Goal: Task Accomplishment & Management: Manage account settings

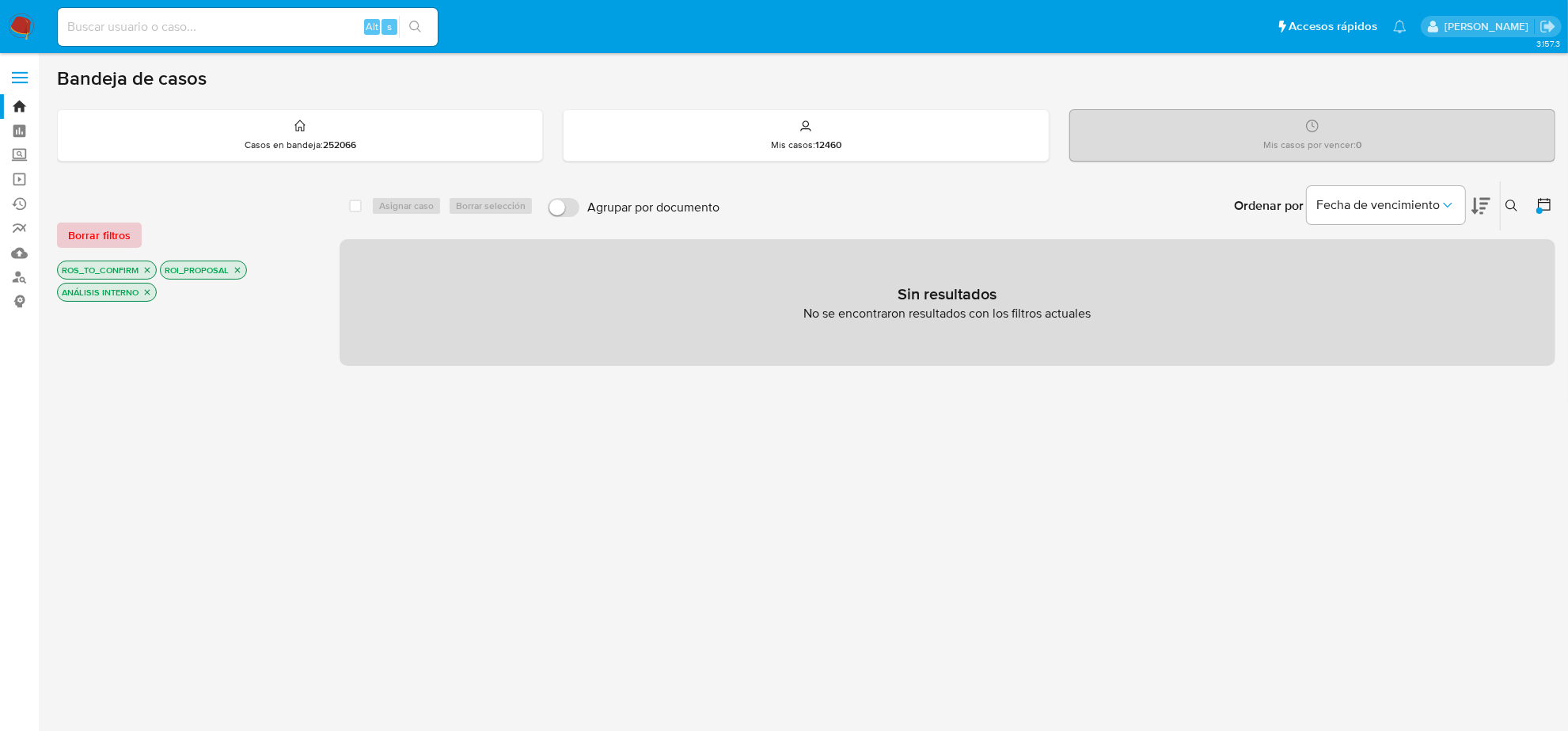
click at [93, 235] on span "Borrar filtros" at bounding box center [99, 235] width 63 height 22
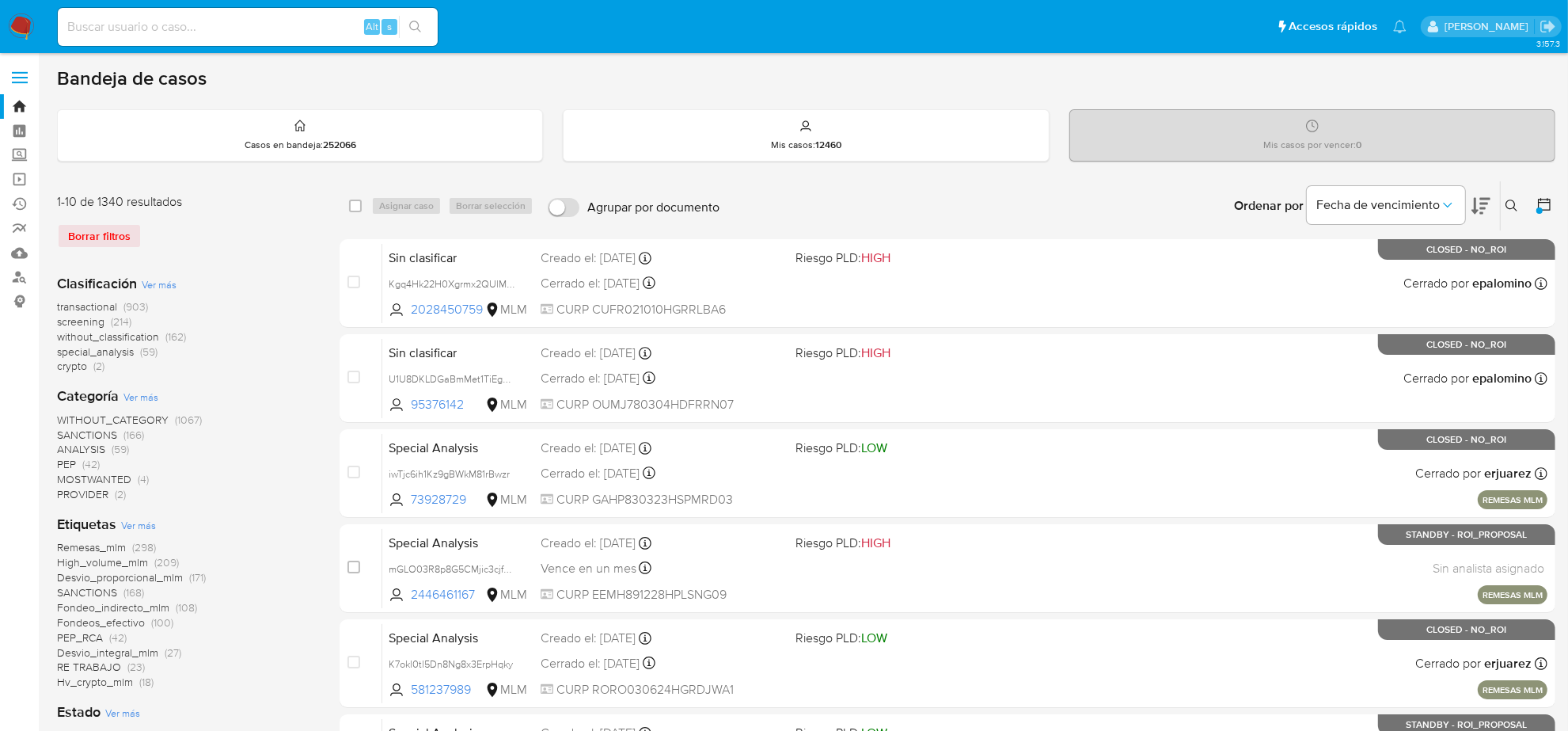
click at [21, 28] on img at bounding box center [21, 27] width 27 height 27
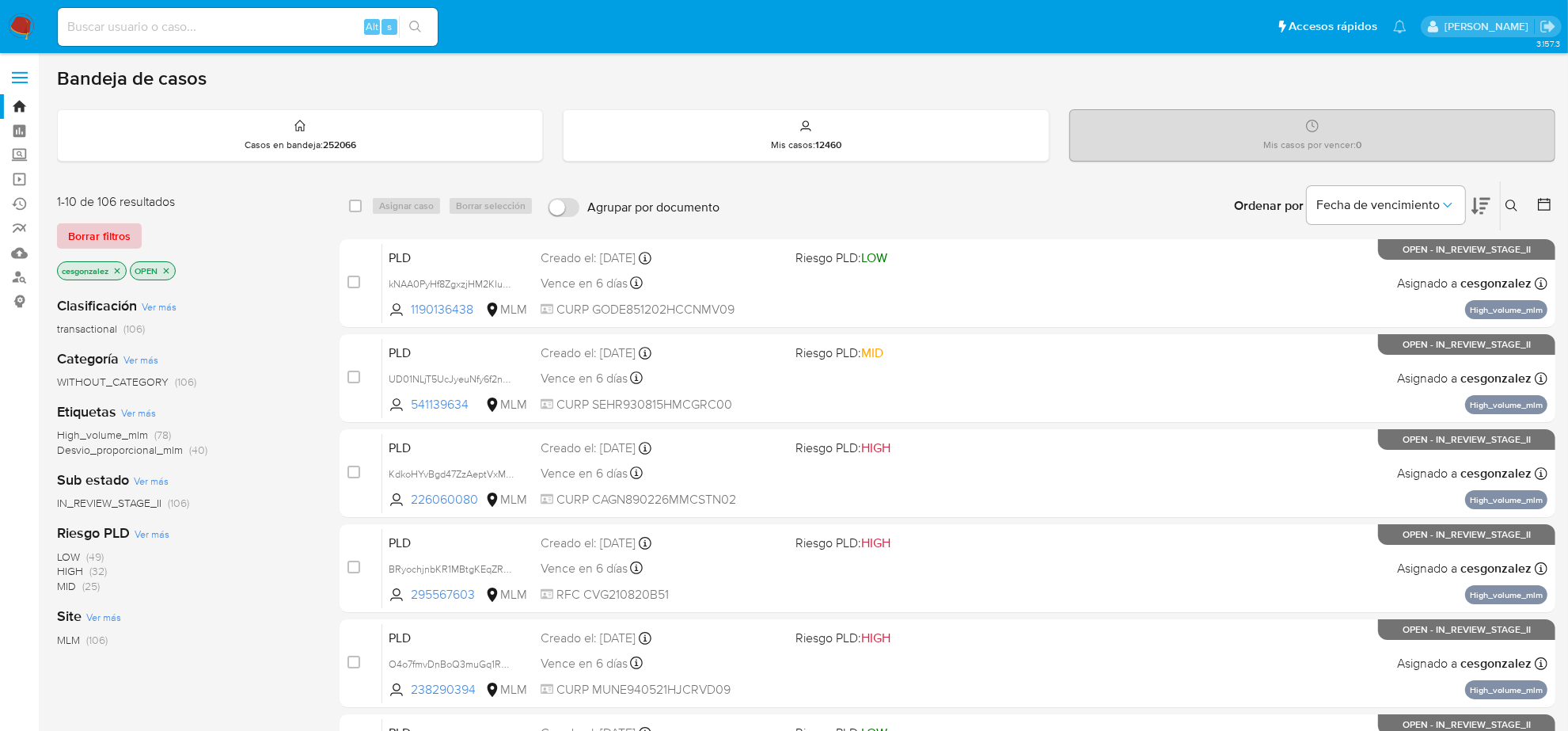
click at [95, 228] on span "Borrar filtros" at bounding box center [99, 236] width 63 height 22
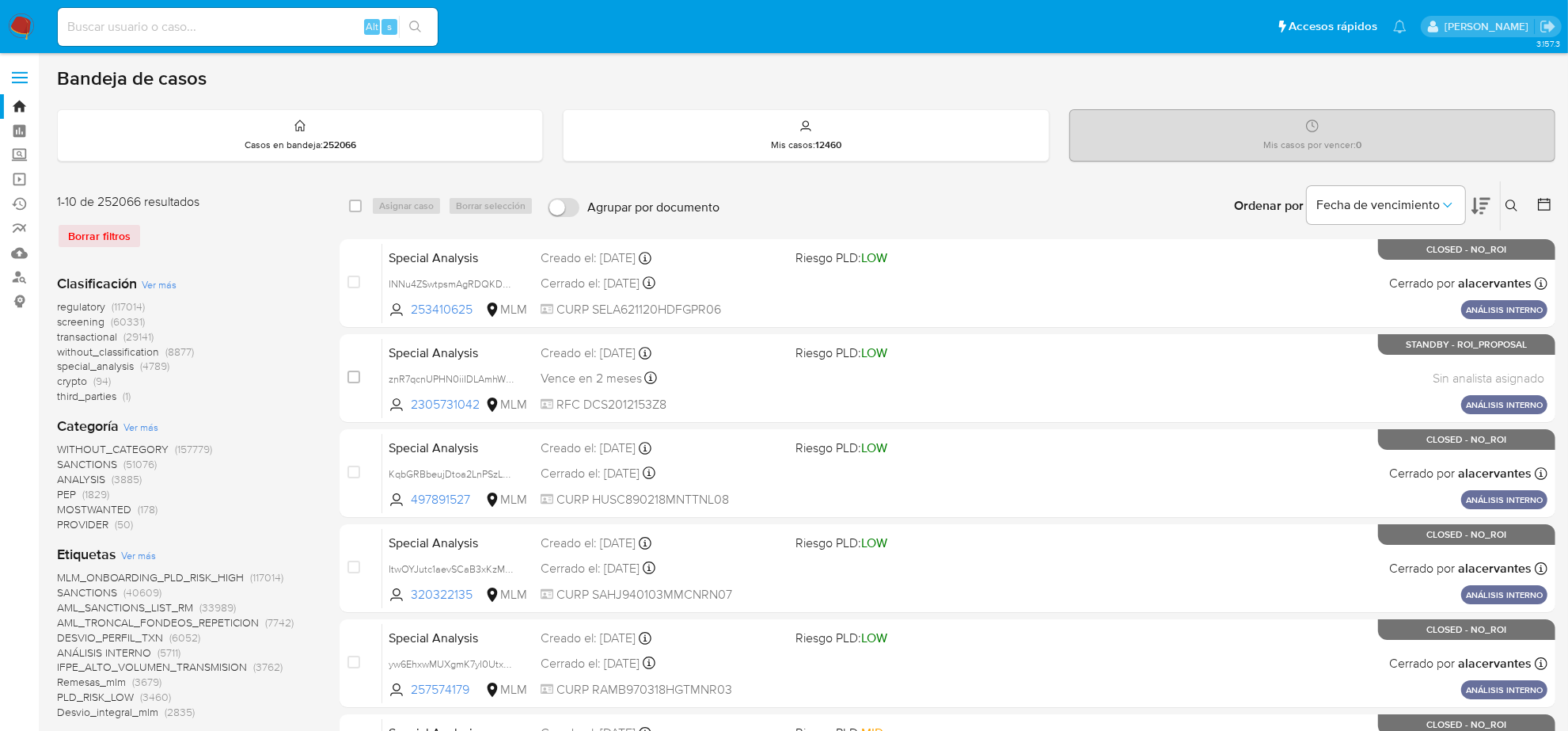
click at [87, 315] on span "screening" at bounding box center [81, 322] width 48 height 16
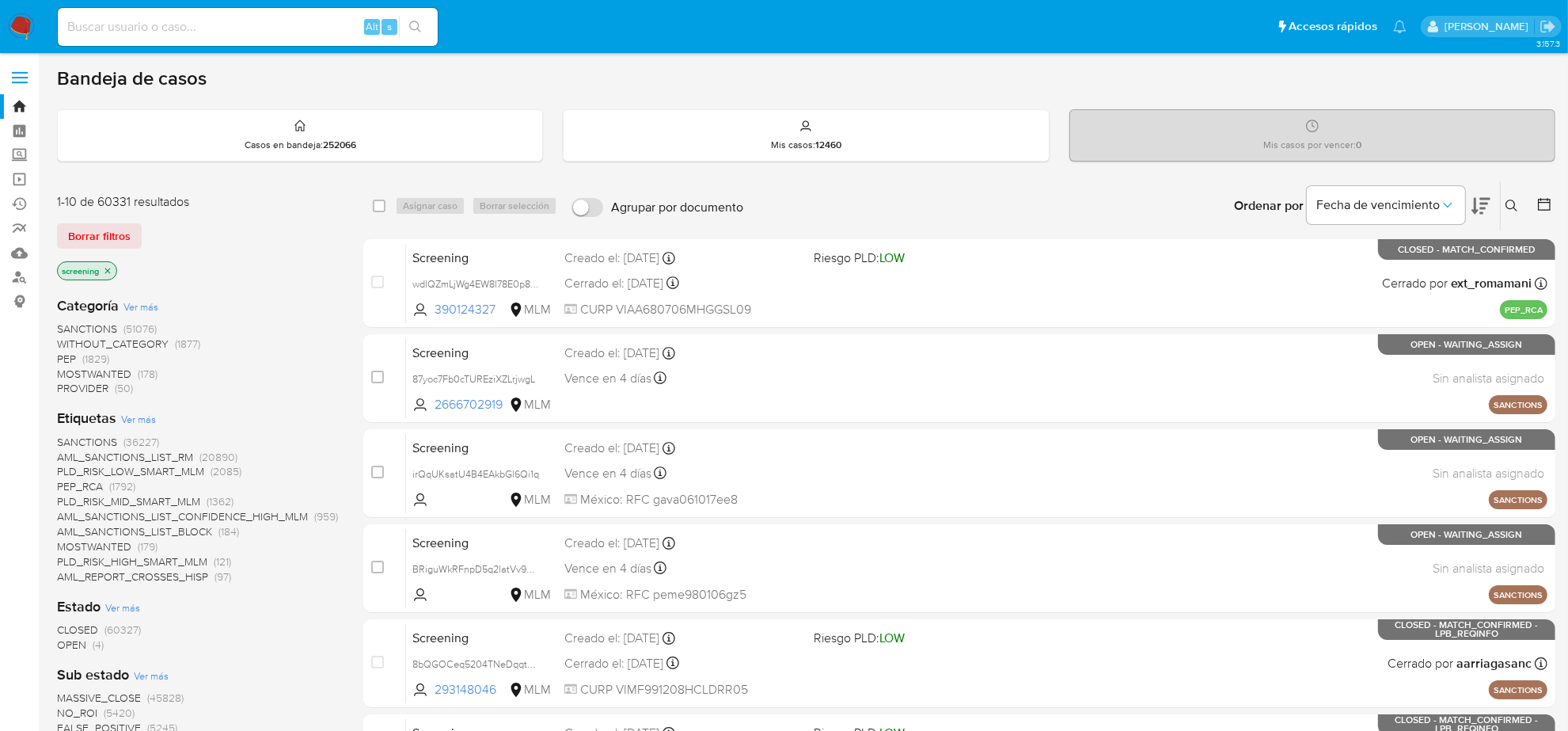
click at [83, 639] on span "OPEN" at bounding box center [71, 645] width 29 height 16
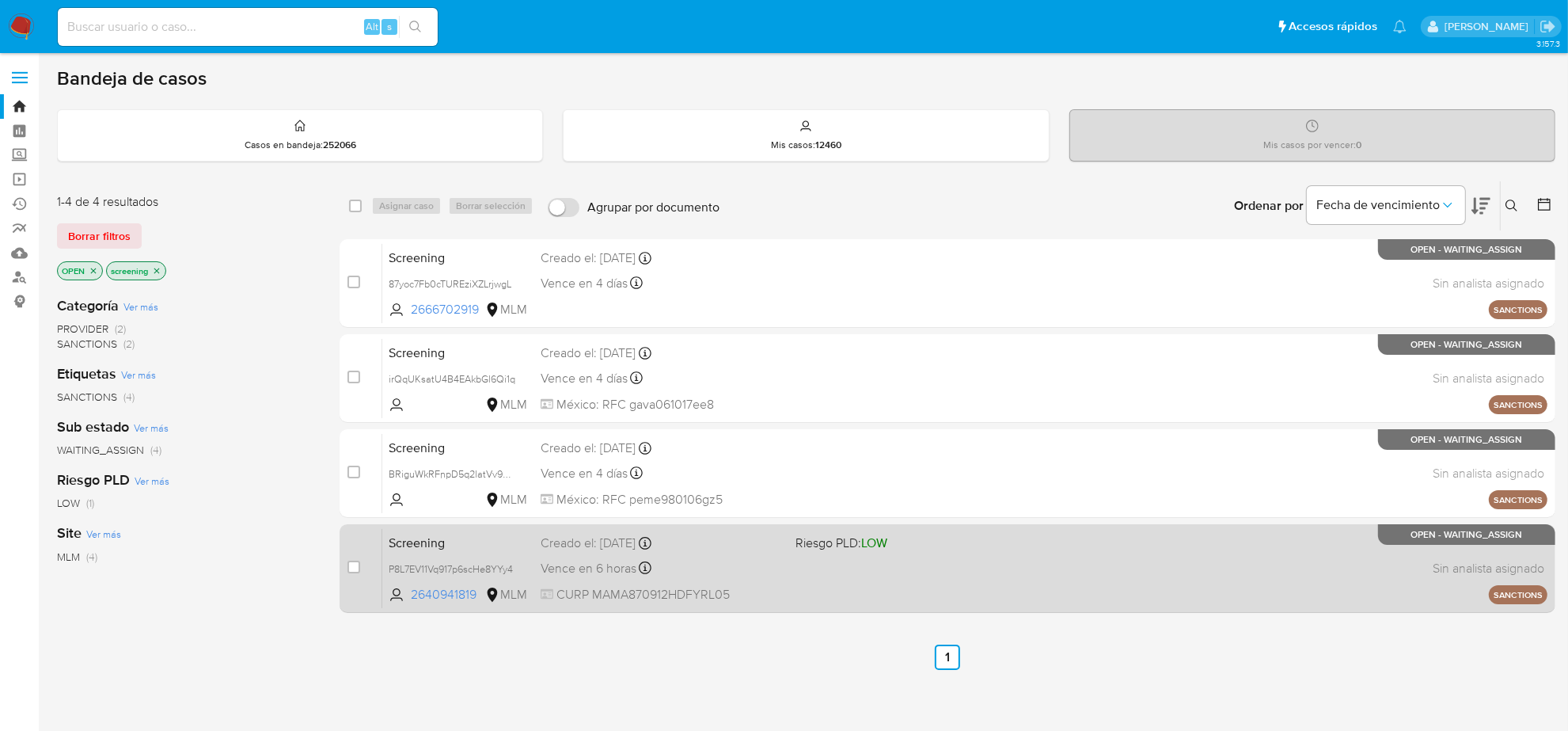
click at [626, 572] on span "Vence en 6 horas" at bounding box center [588, 569] width 96 height 18
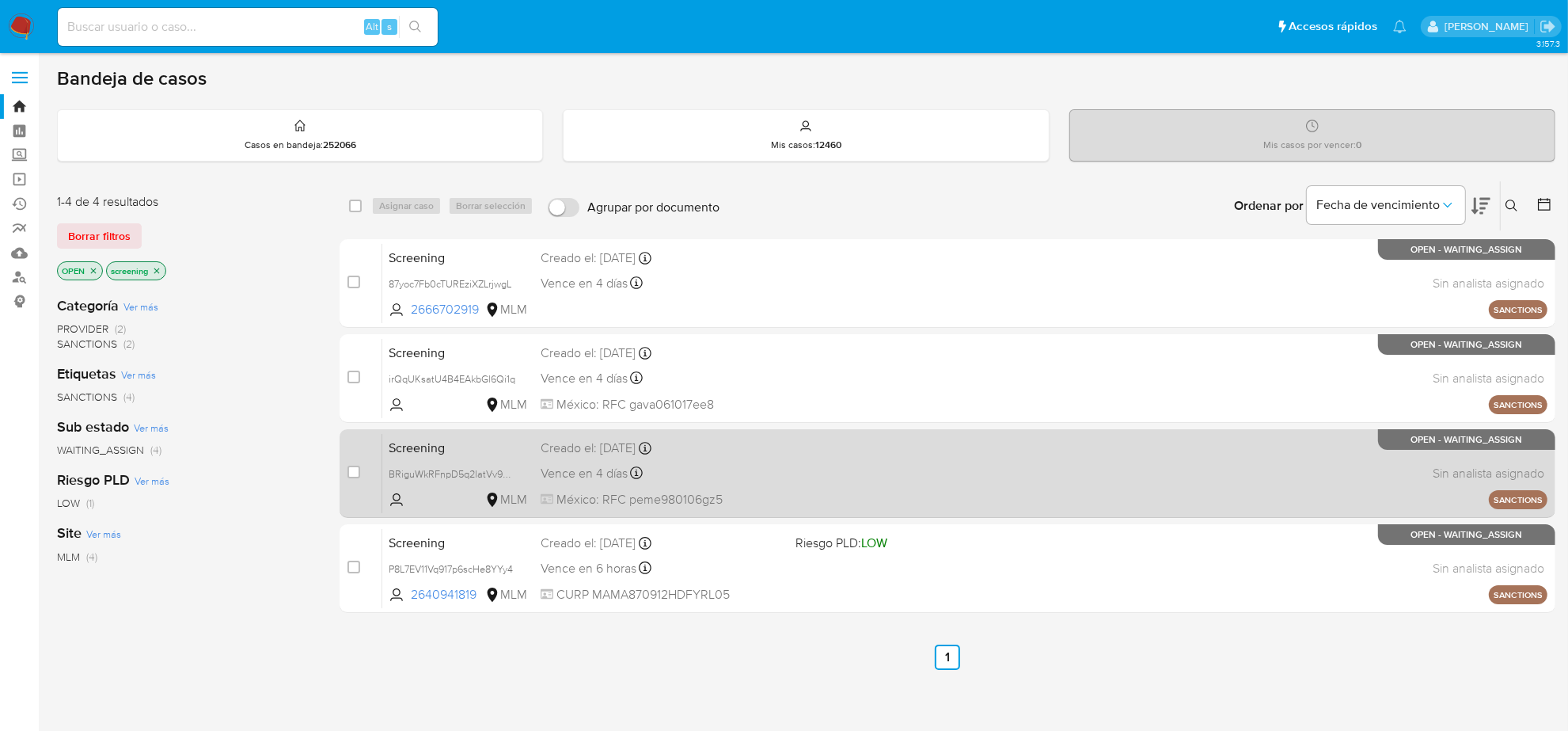
click at [749, 480] on div "Vence en 4 días Vence el 08/09/2025 04:34:14" at bounding box center [661, 473] width 242 height 21
click at [350, 473] on input "checkbox" at bounding box center [353, 471] width 12 height 12
checkbox input "true"
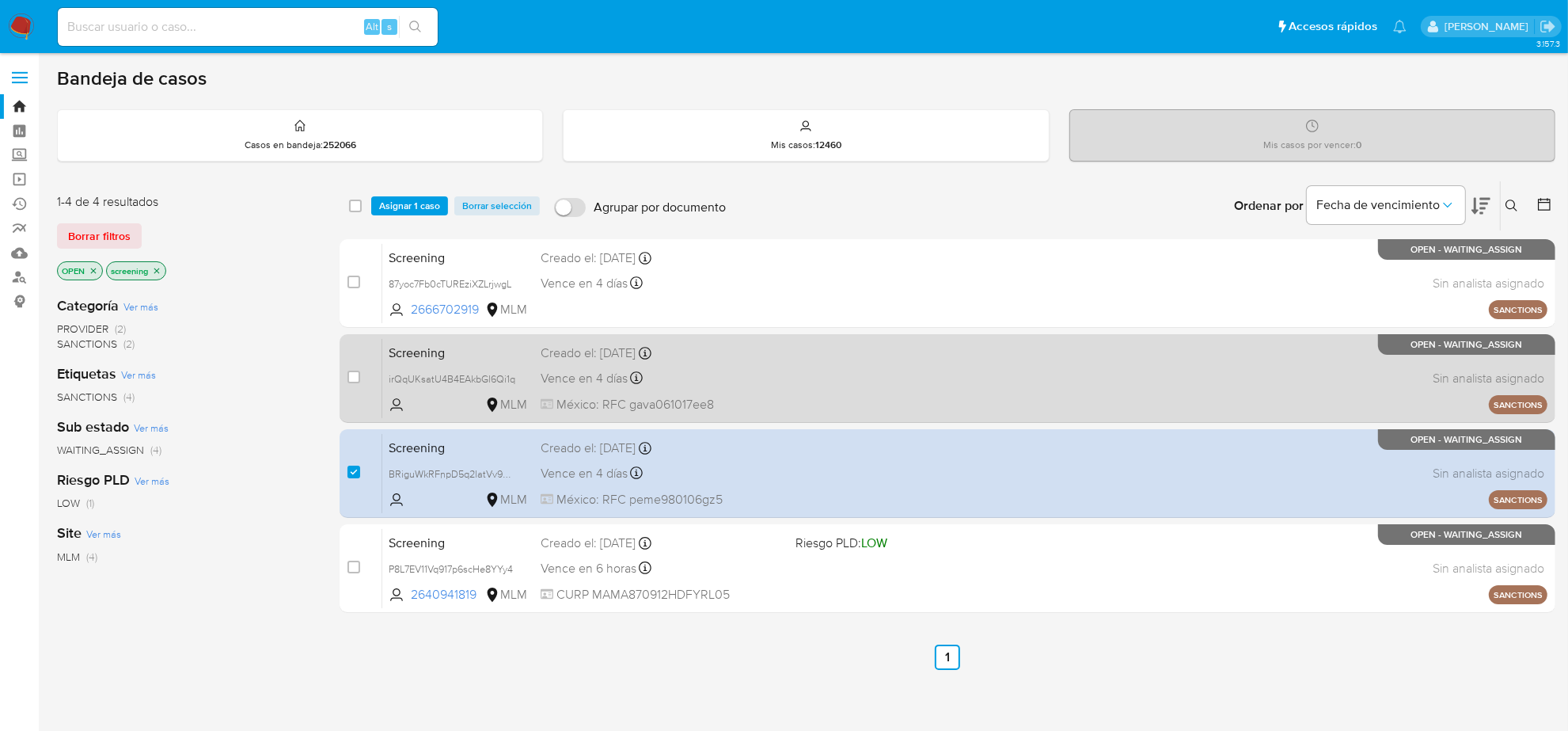
click at [653, 377] on div "Vence en 4 días Vence el 08/09/2025 04:52:35" at bounding box center [661, 378] width 242 height 21
click at [353, 378] on input "checkbox" at bounding box center [353, 377] width 12 height 12
checkbox input "true"
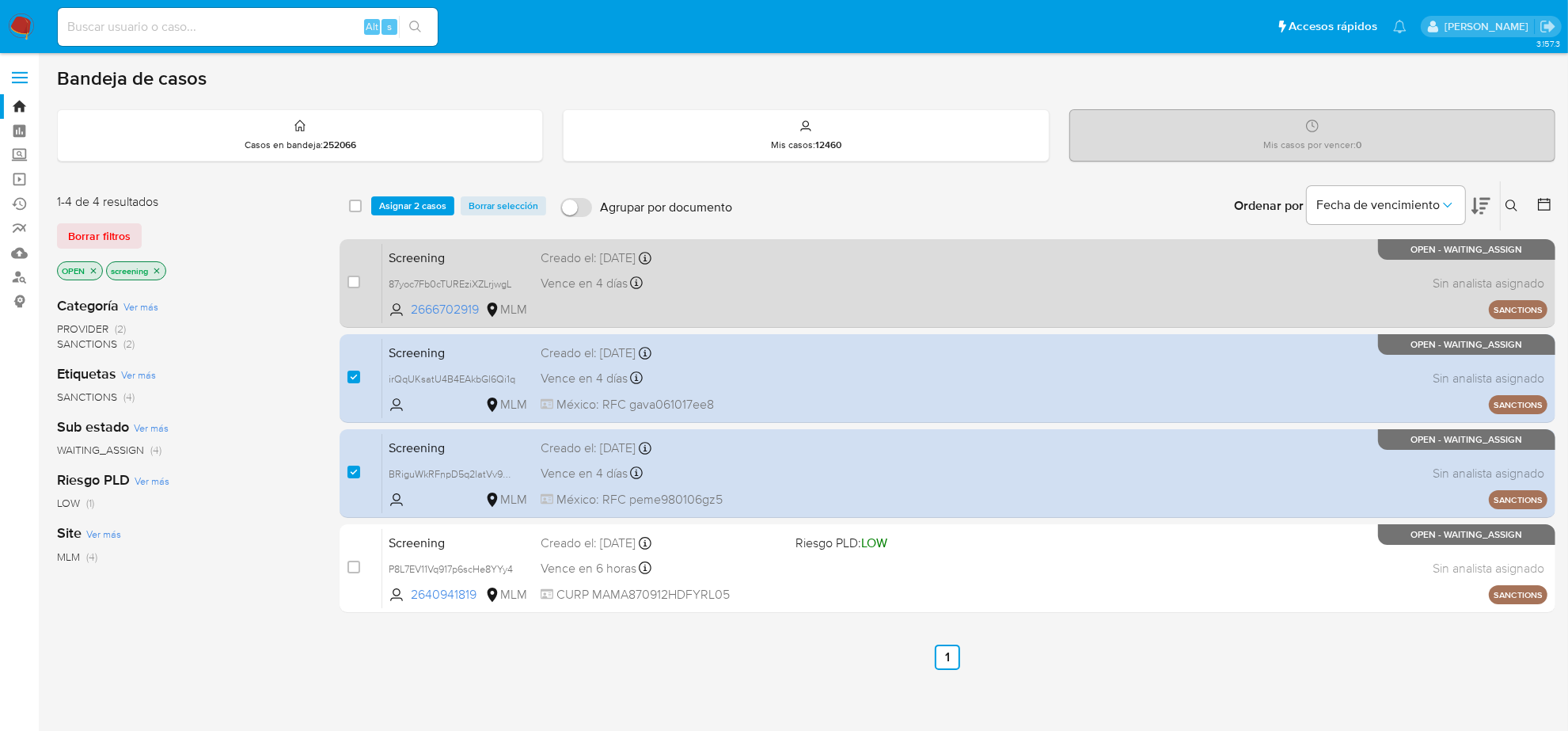
click at [563, 287] on span "Vence en 4 días" at bounding box center [584, 284] width 87 height 18
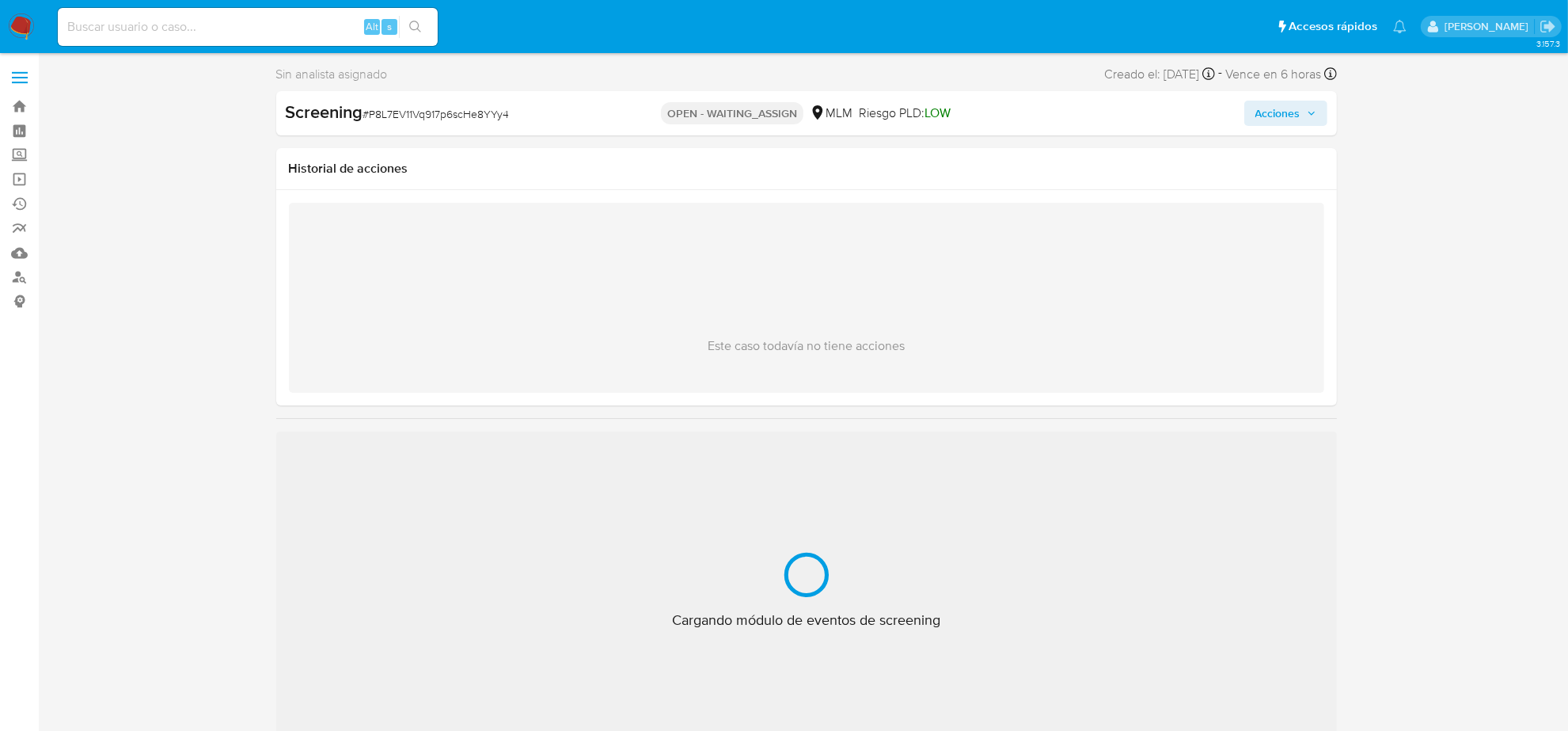
scroll to position [667, 0]
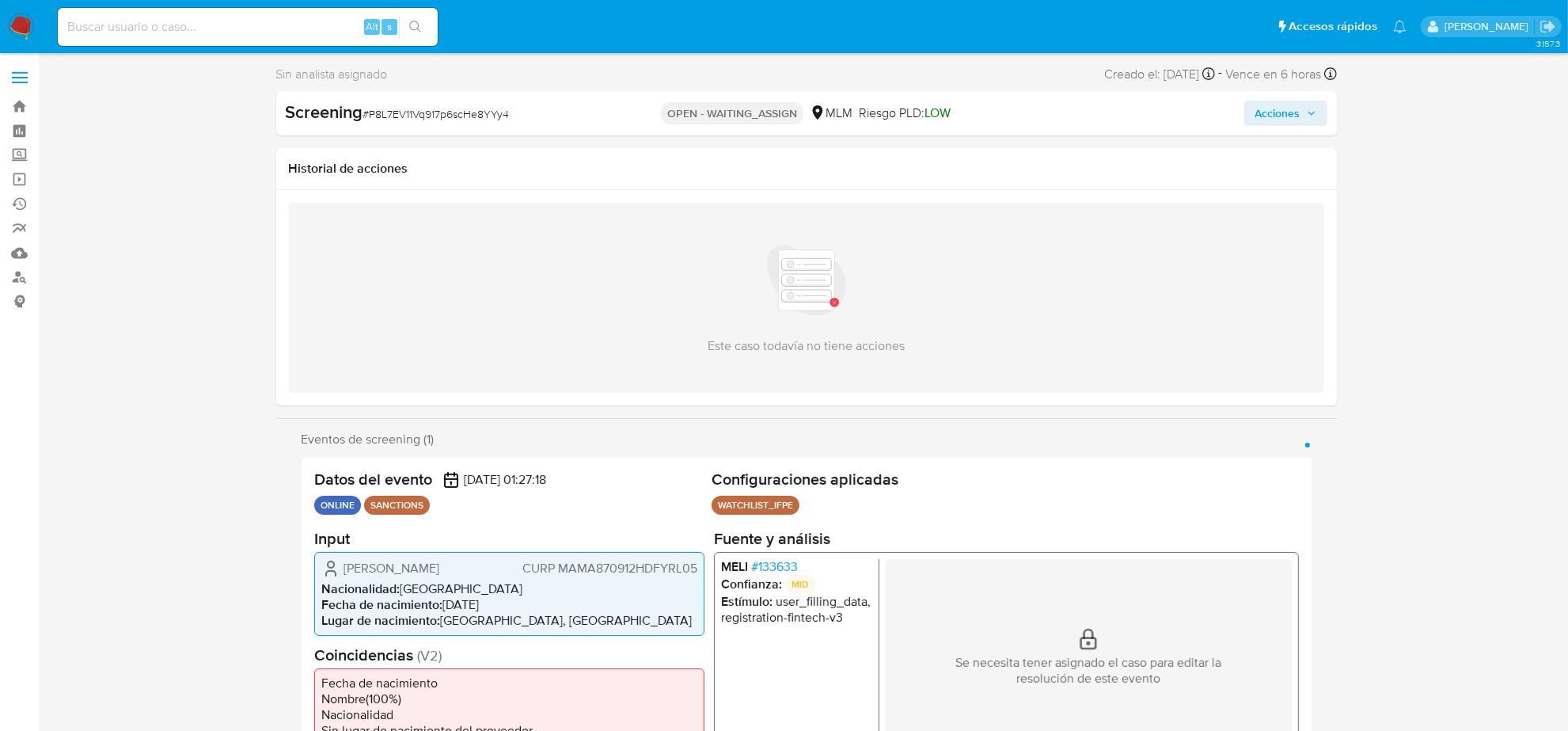
select select "10"
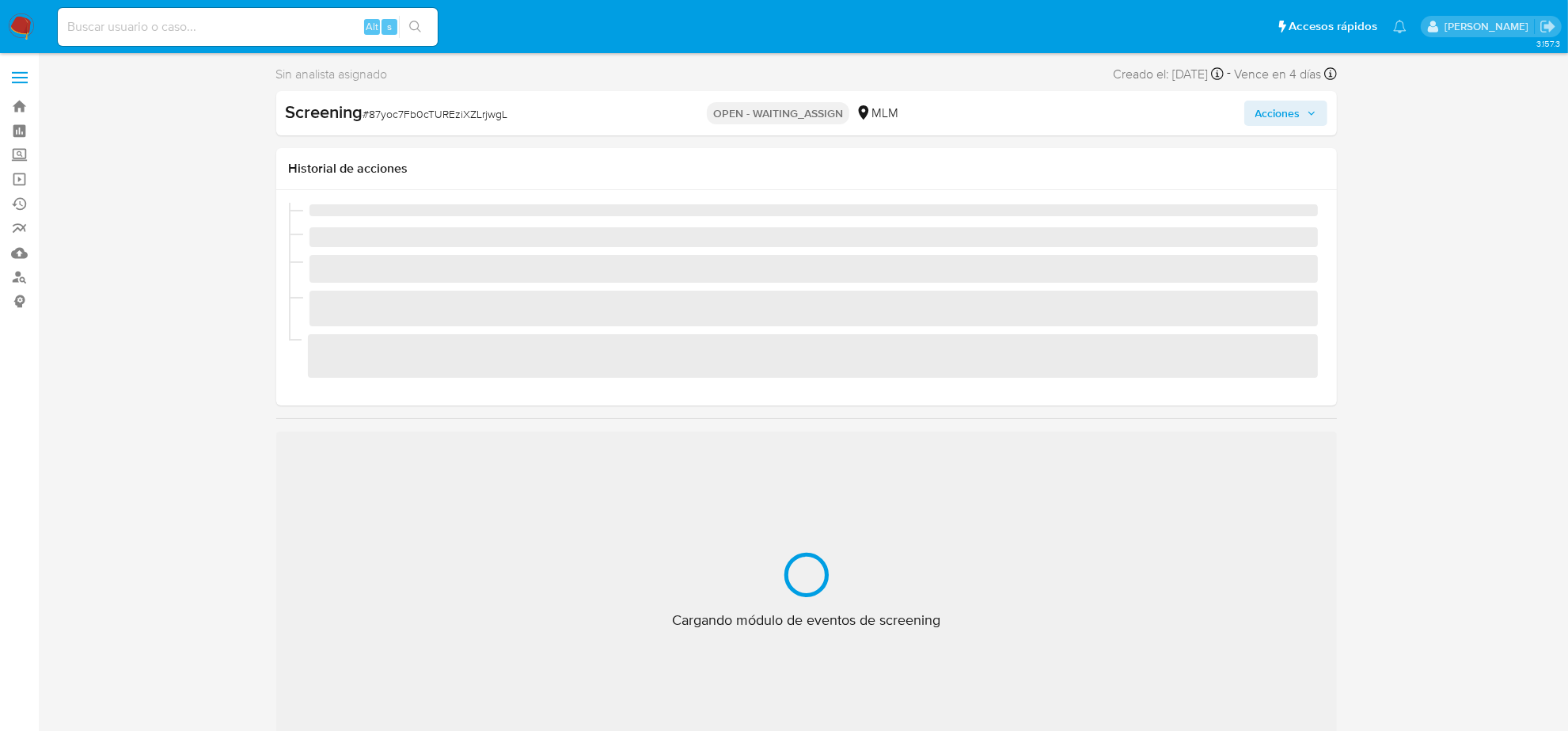
scroll to position [667, 0]
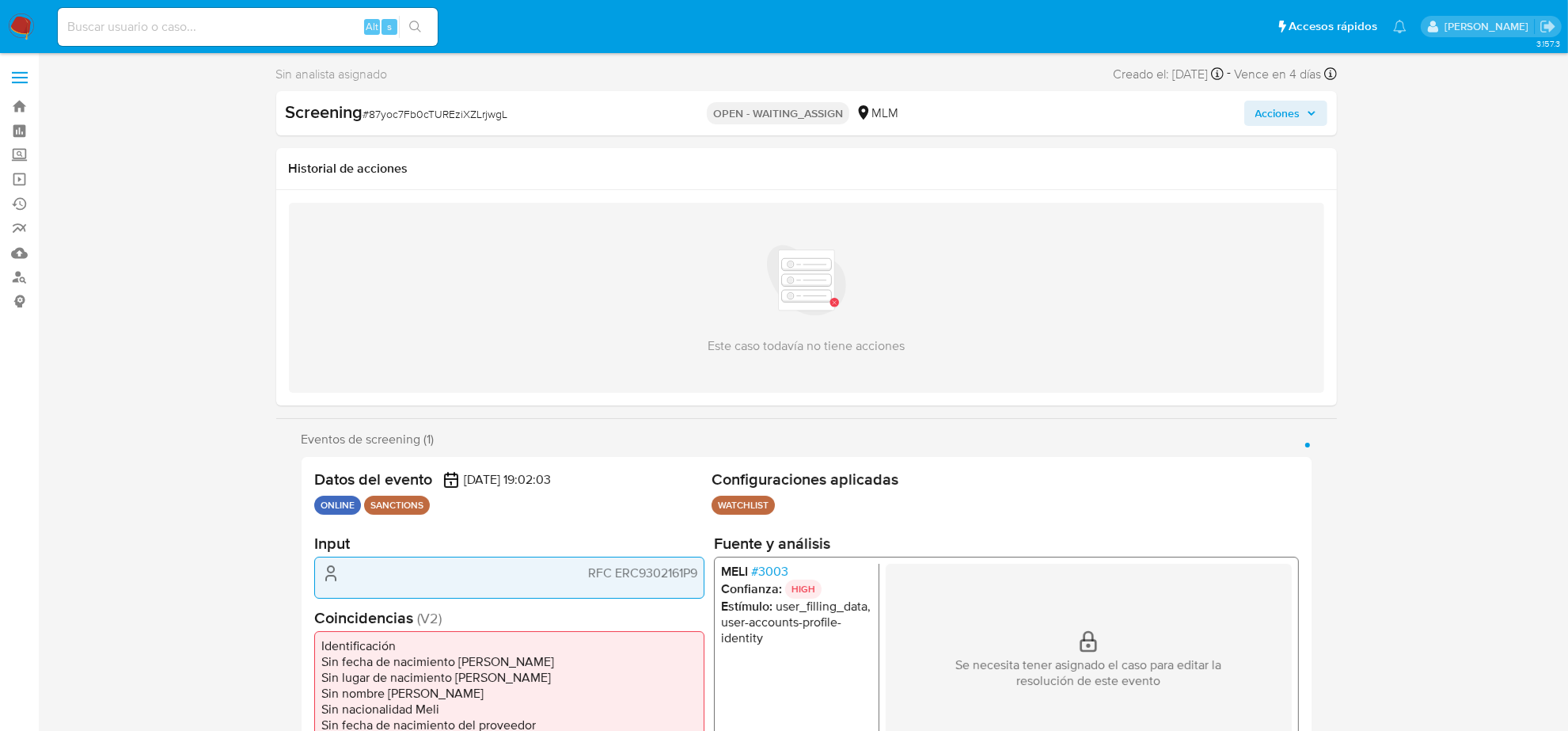
select select "10"
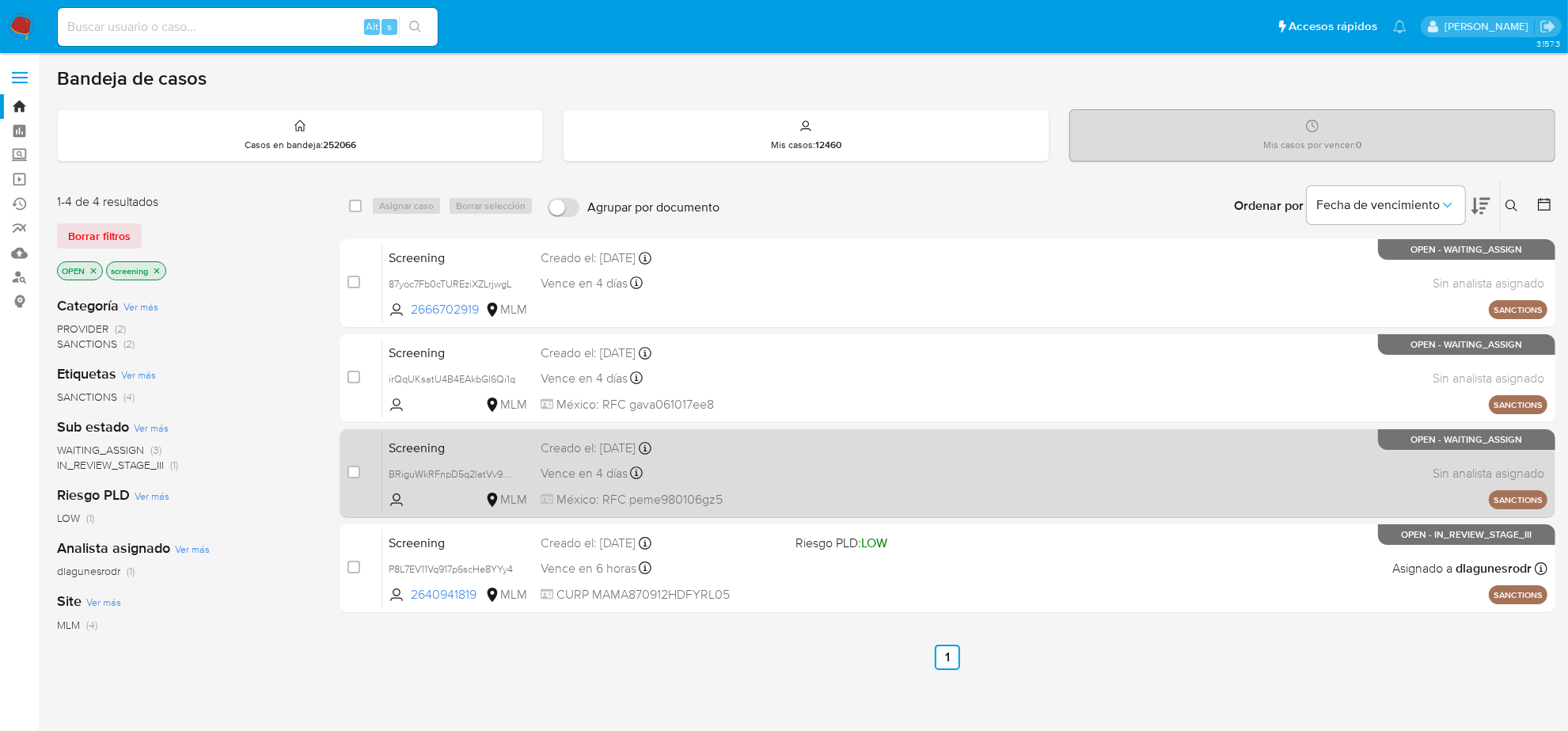
click at [741, 472] on div "Vence en 4 días Vence el [DATE] 04:34:14" at bounding box center [661, 473] width 242 height 21
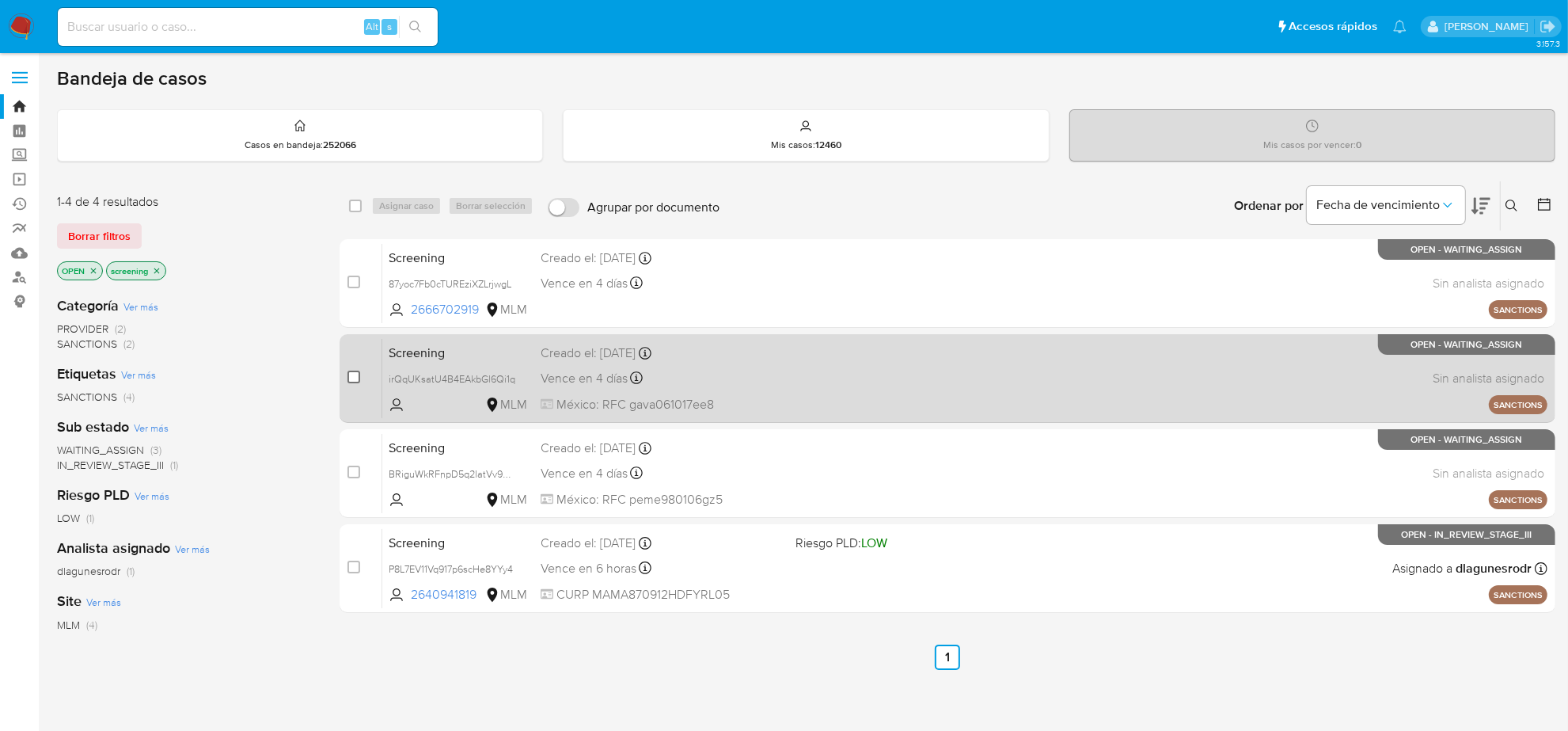
click at [353, 375] on input "checkbox" at bounding box center [353, 377] width 12 height 12
checkbox input "true"
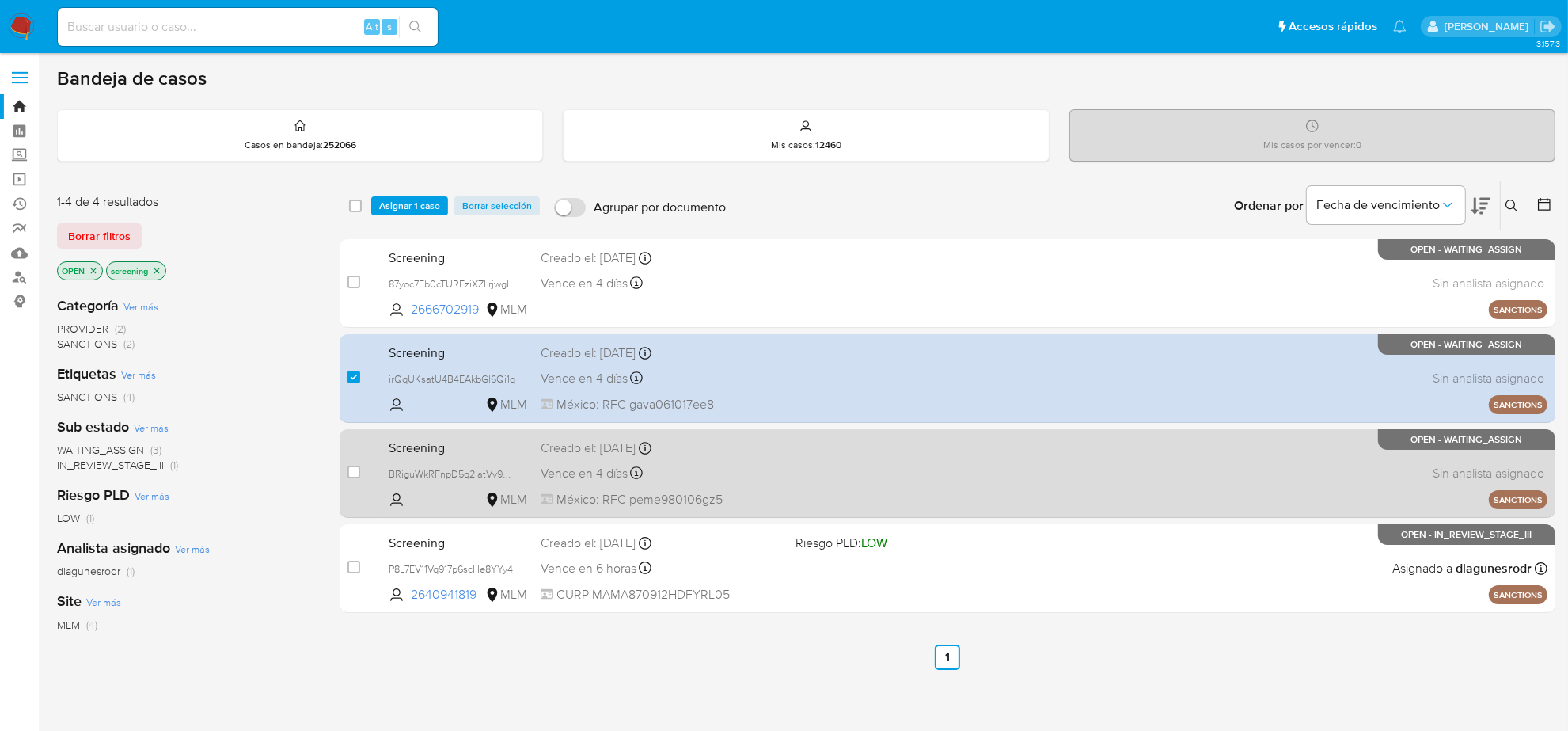
click at [357, 462] on div "case-item-checkbox No es posible asignar el caso" at bounding box center [364, 473] width 35 height 80
click at [356, 471] on input "checkbox" at bounding box center [353, 471] width 12 height 12
checkbox input "true"
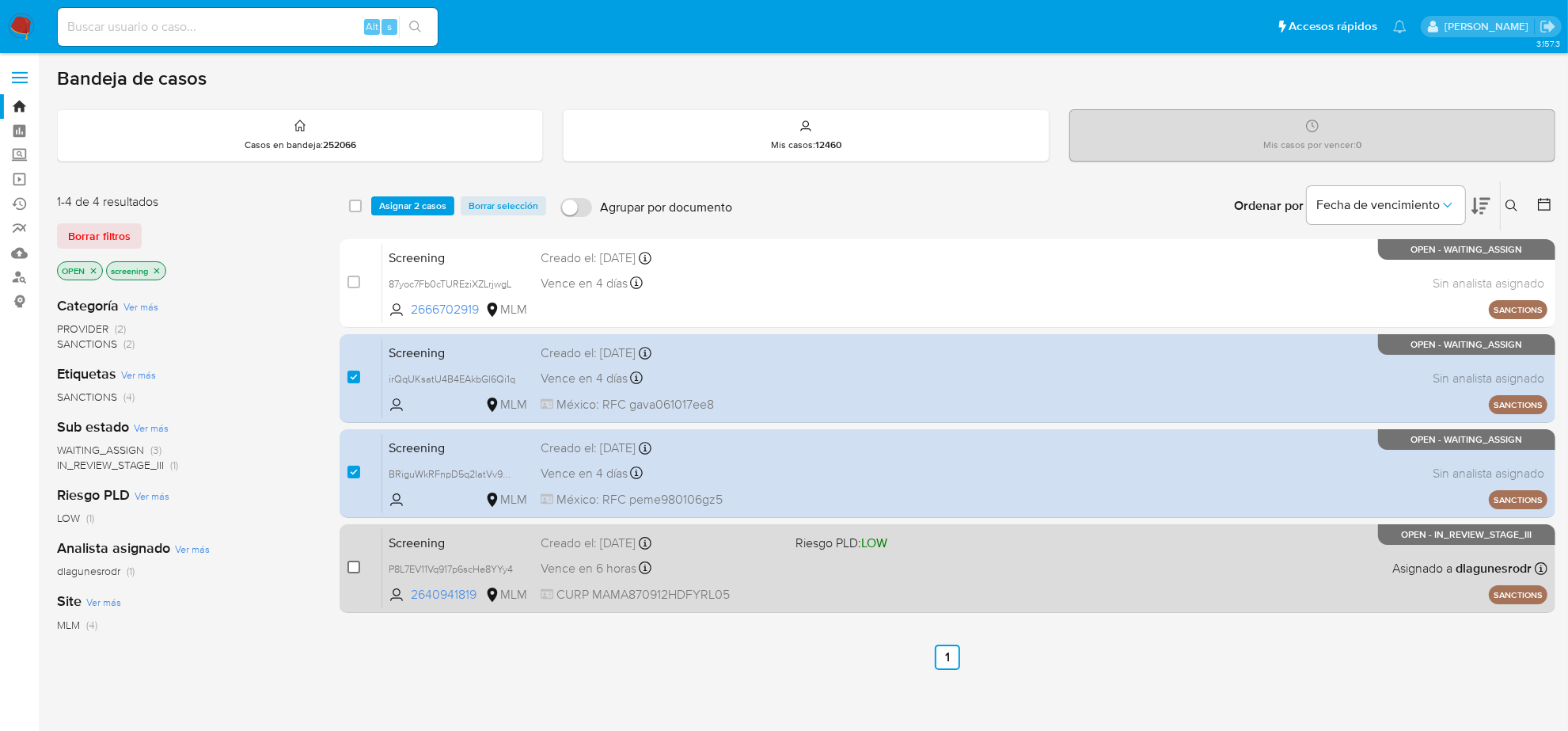
click at [353, 572] on input "checkbox" at bounding box center [353, 567] width 12 height 12
checkbox input "true"
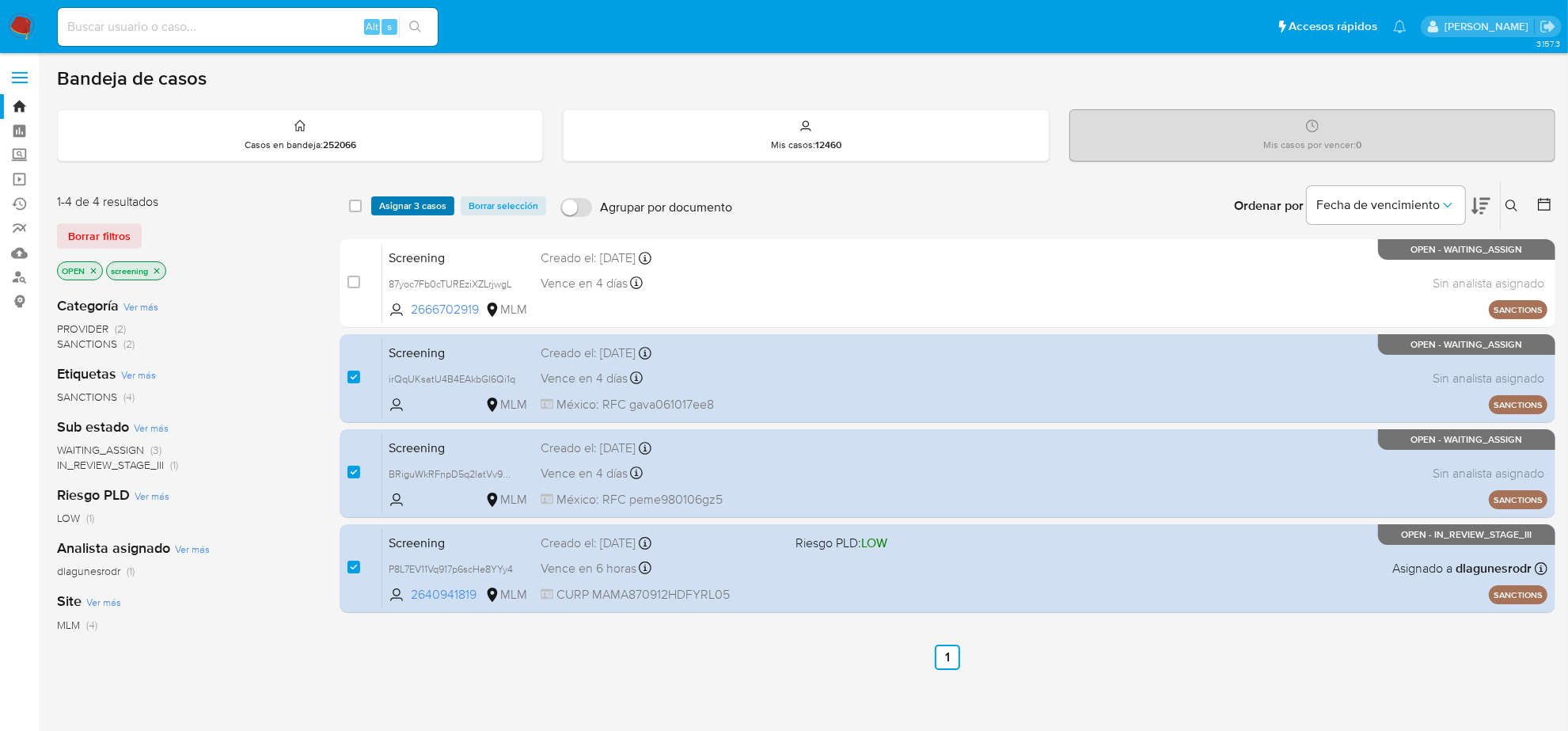
click at [423, 205] on span "Asignar 3 casos" at bounding box center [413, 206] width 67 height 16
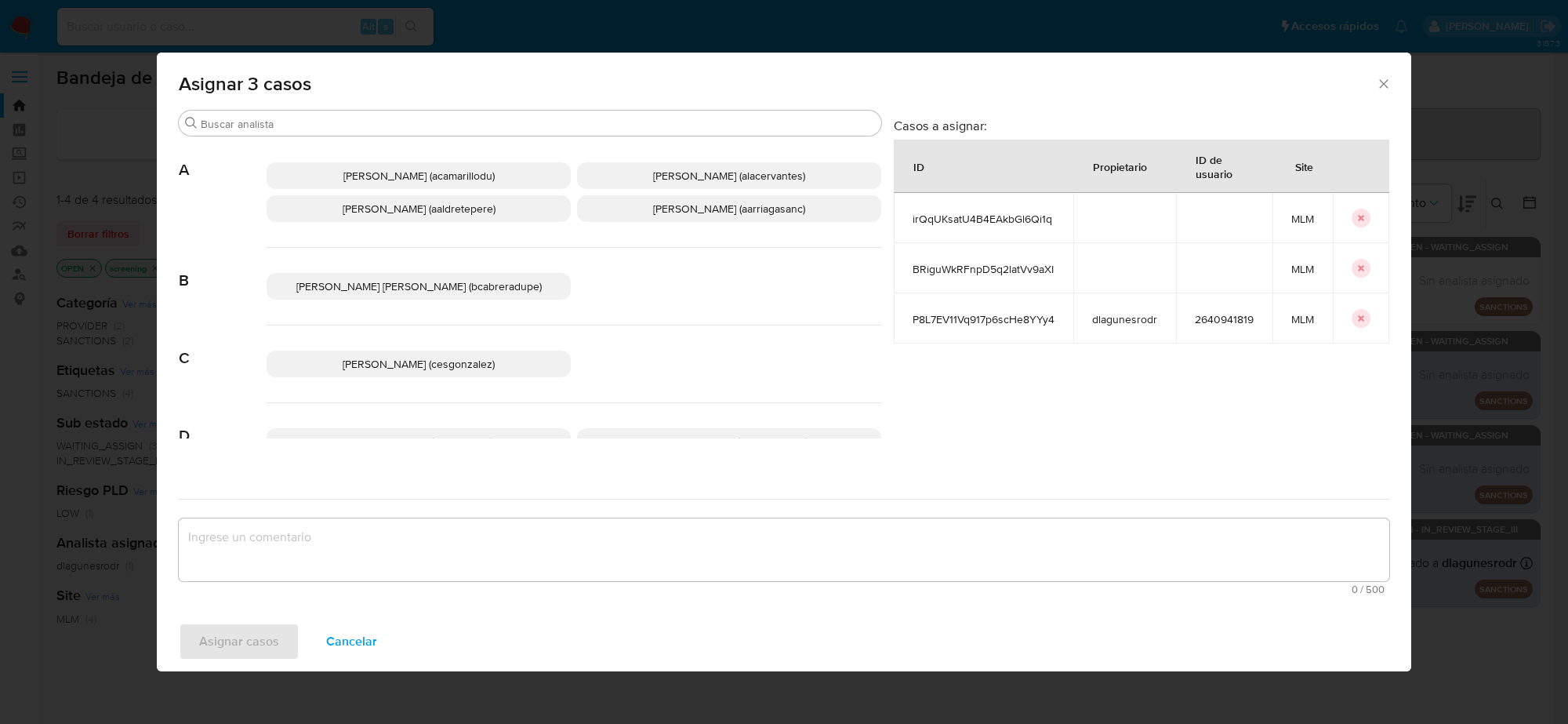
click at [438, 358] on span "Cesar Gonzalez (cesgonzalez)" at bounding box center [419, 364] width 152 height 16
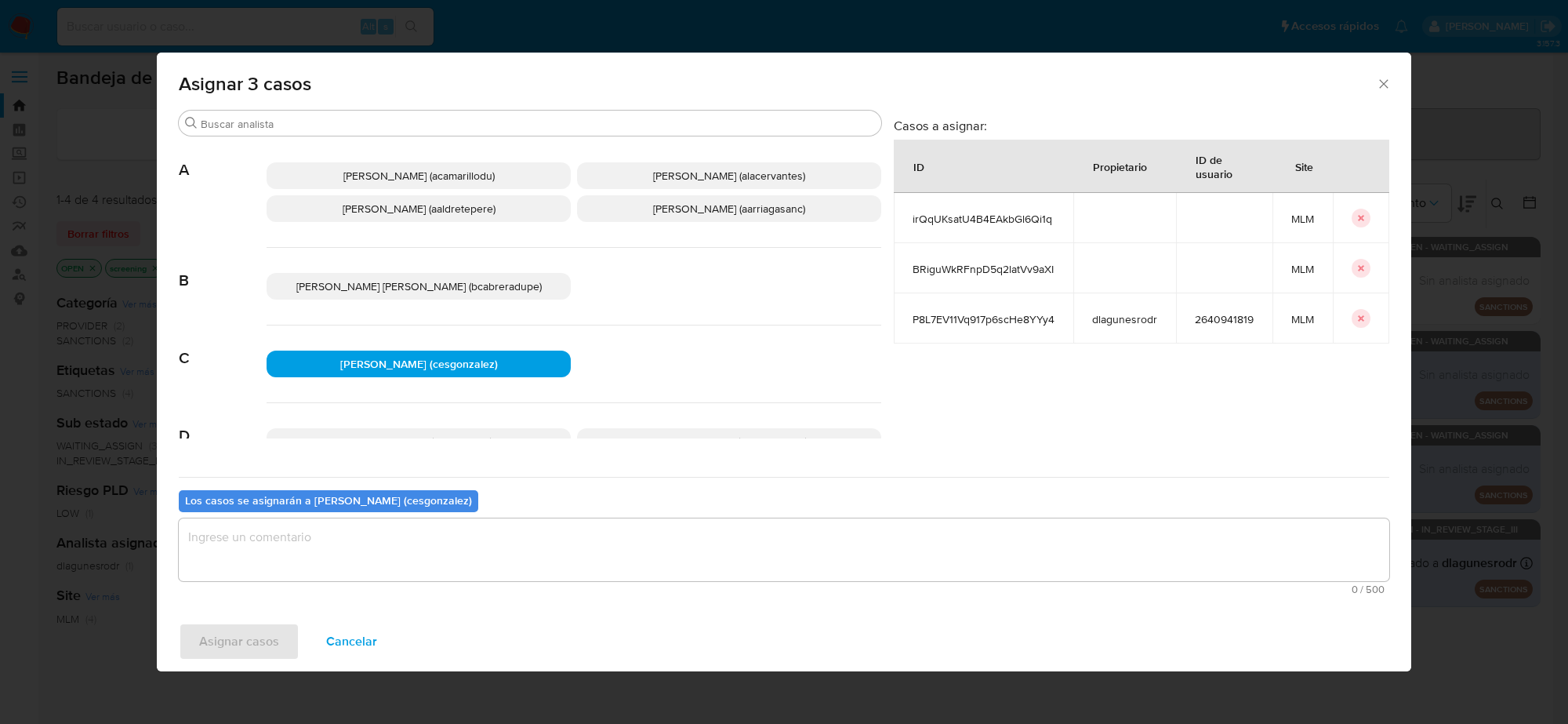
click at [349, 566] on textarea "assign-modal" at bounding box center [784, 549] width 1211 height 62
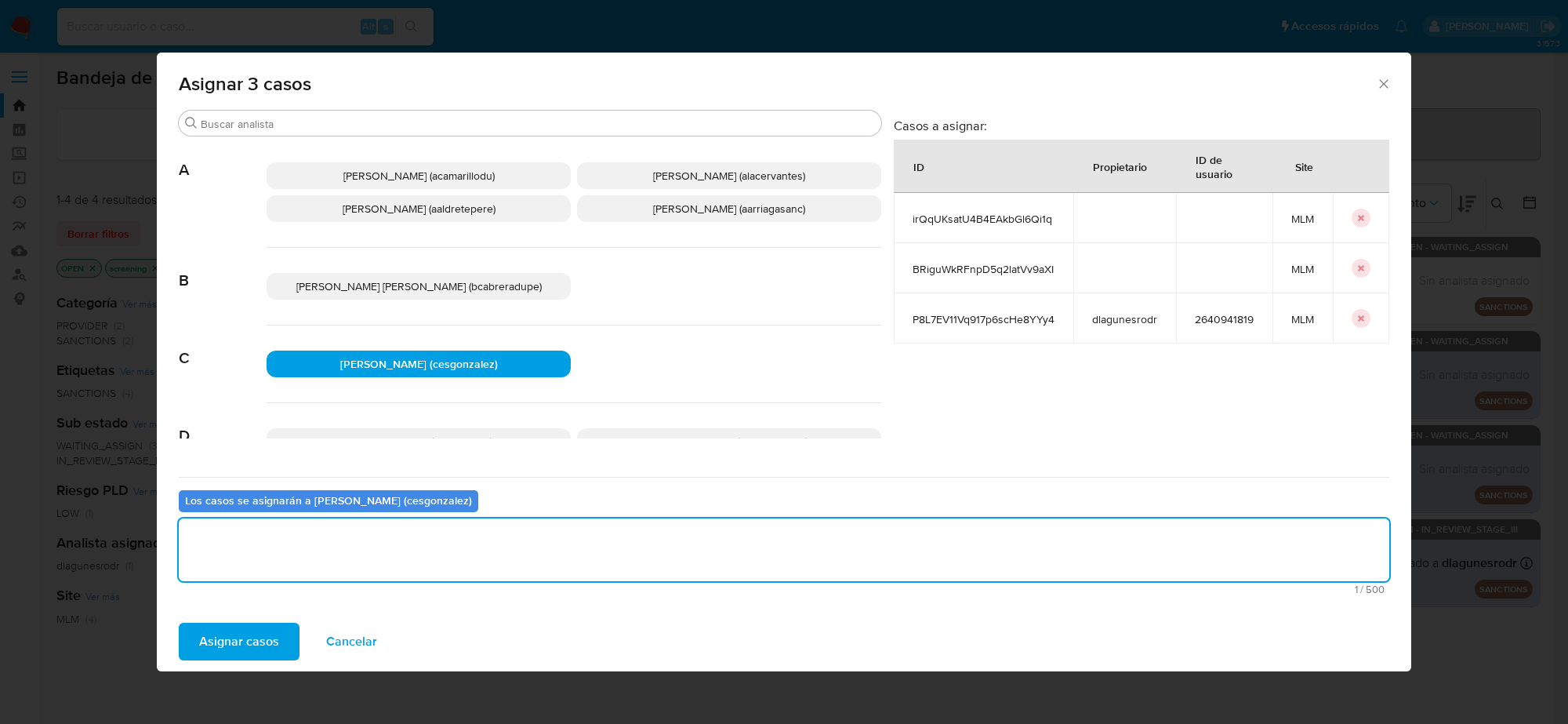
click at [233, 637] on span "Asignar casos" at bounding box center [239, 641] width 80 height 34
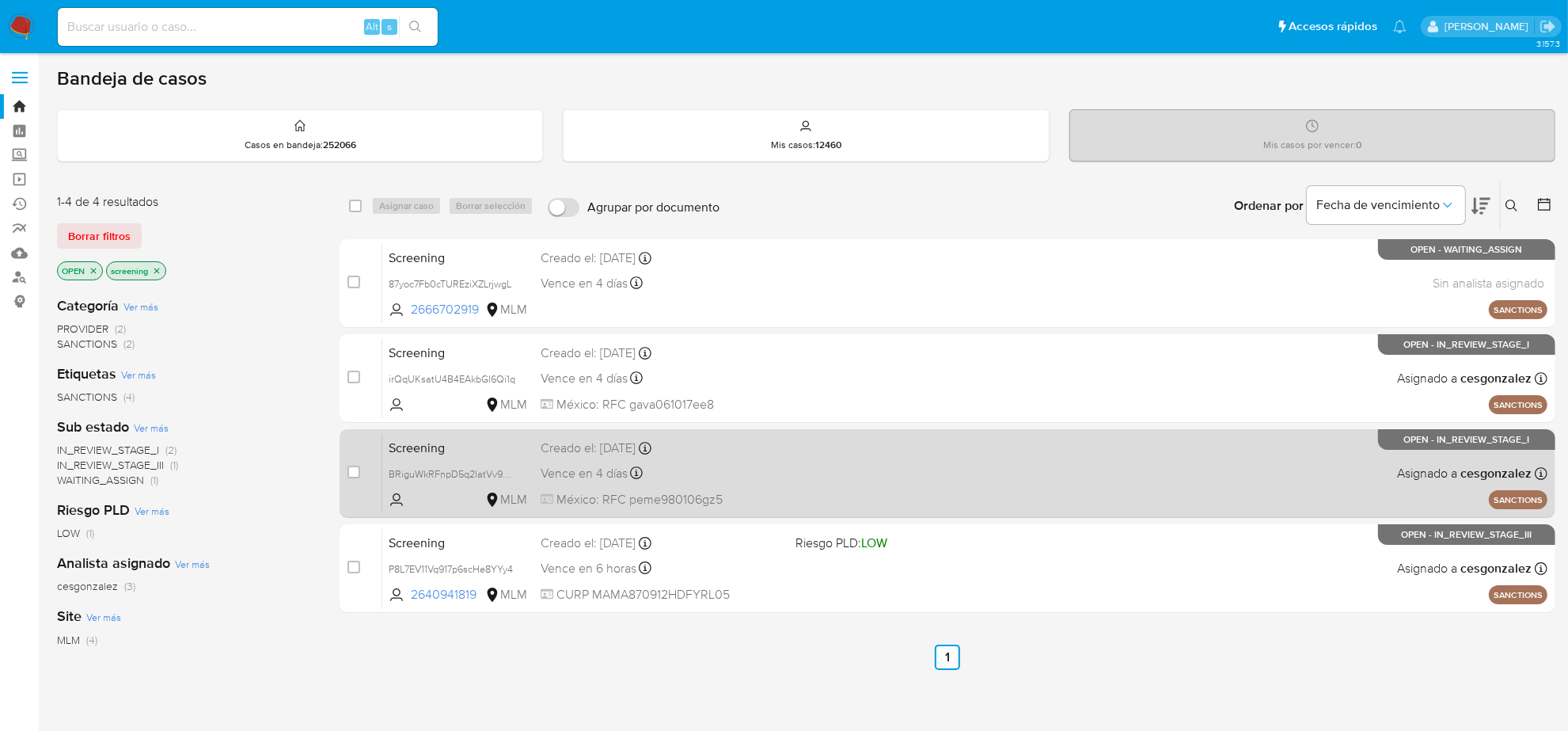
click at [687, 488] on div "Screening BRiguWkRFnpD5q2latVv9aXI MLM Creado el: 31/08/2025 Creado el: 31/08/2…" at bounding box center [966, 473] width 1166 height 80
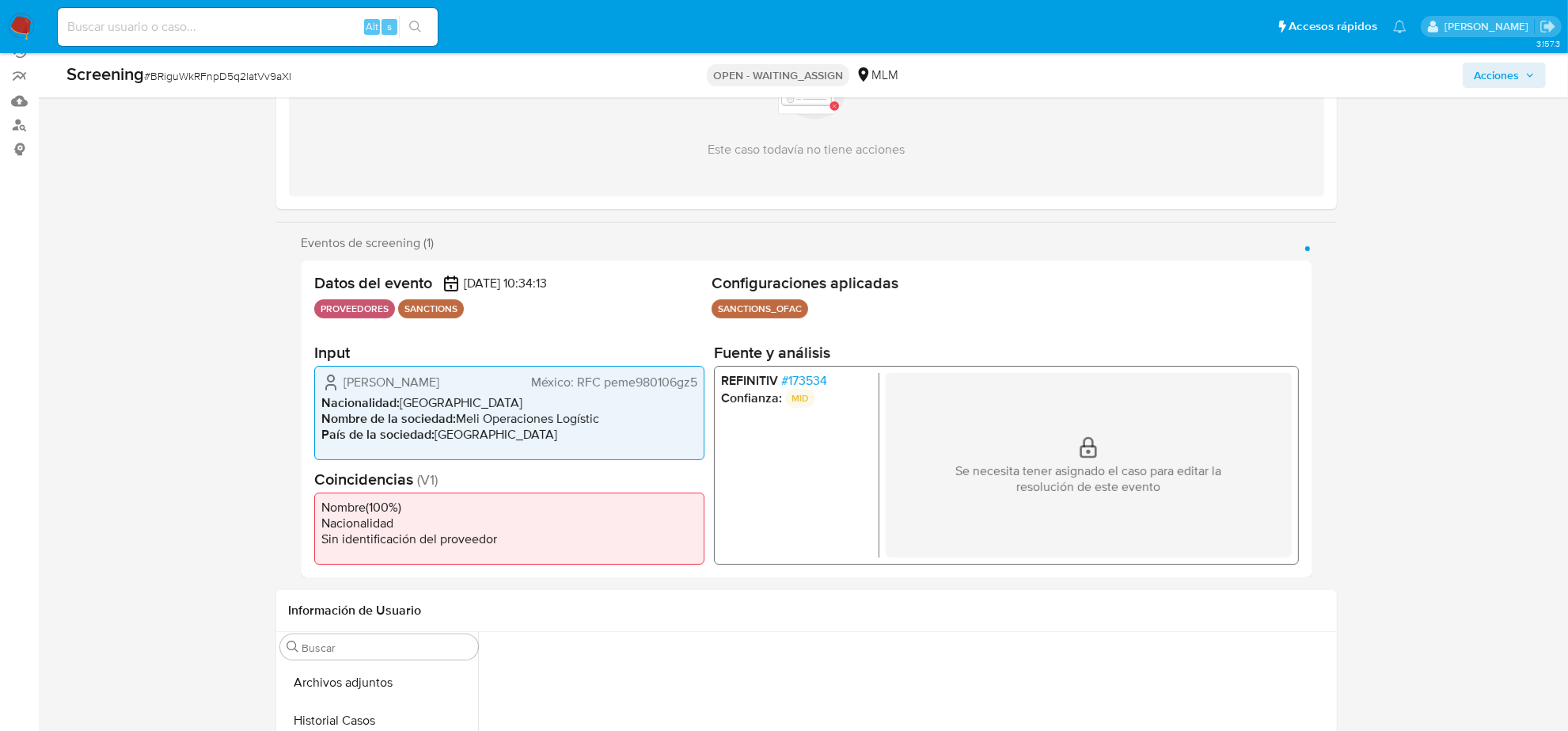
scroll to position [198, 0]
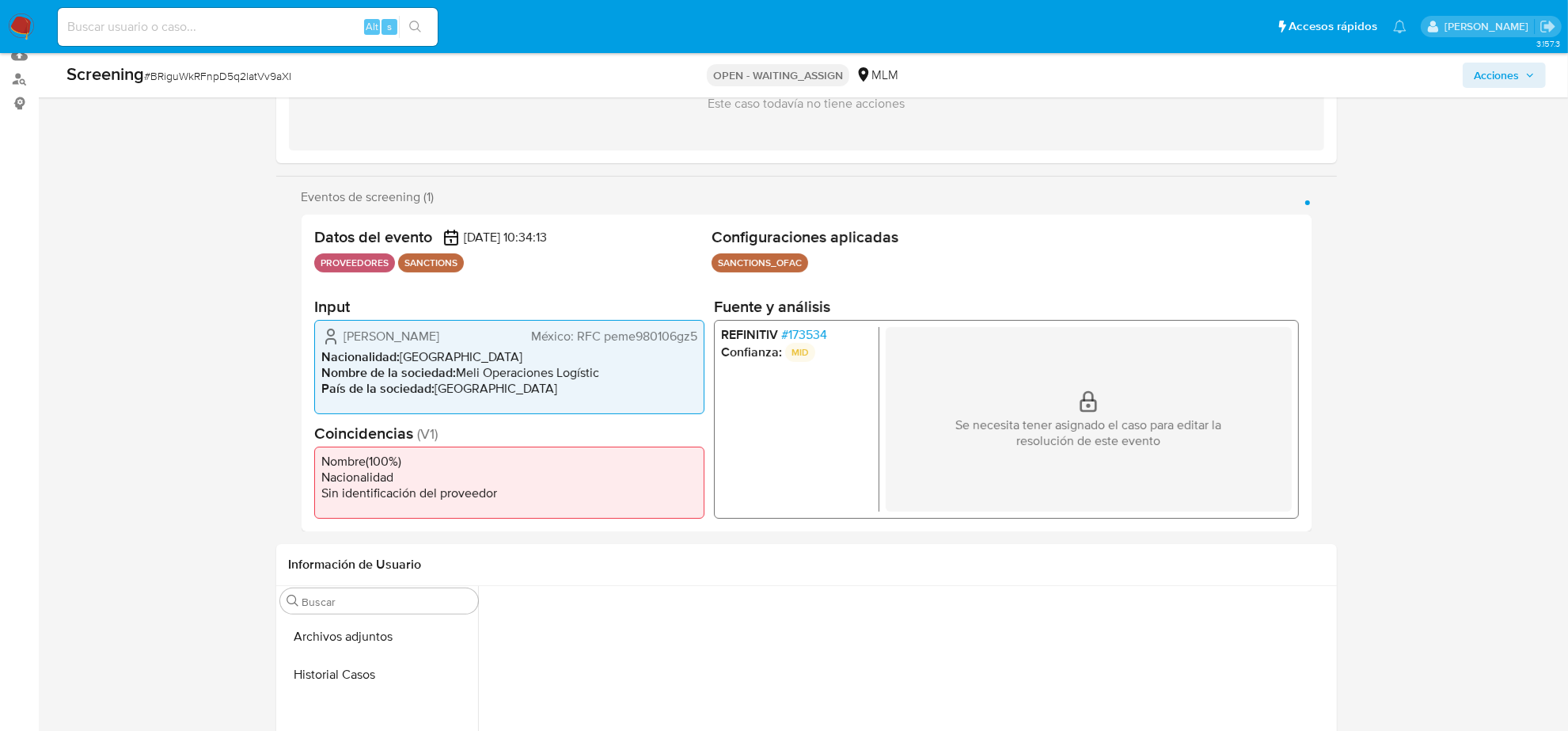
click at [816, 330] on span "# 173534" at bounding box center [803, 334] width 46 height 16
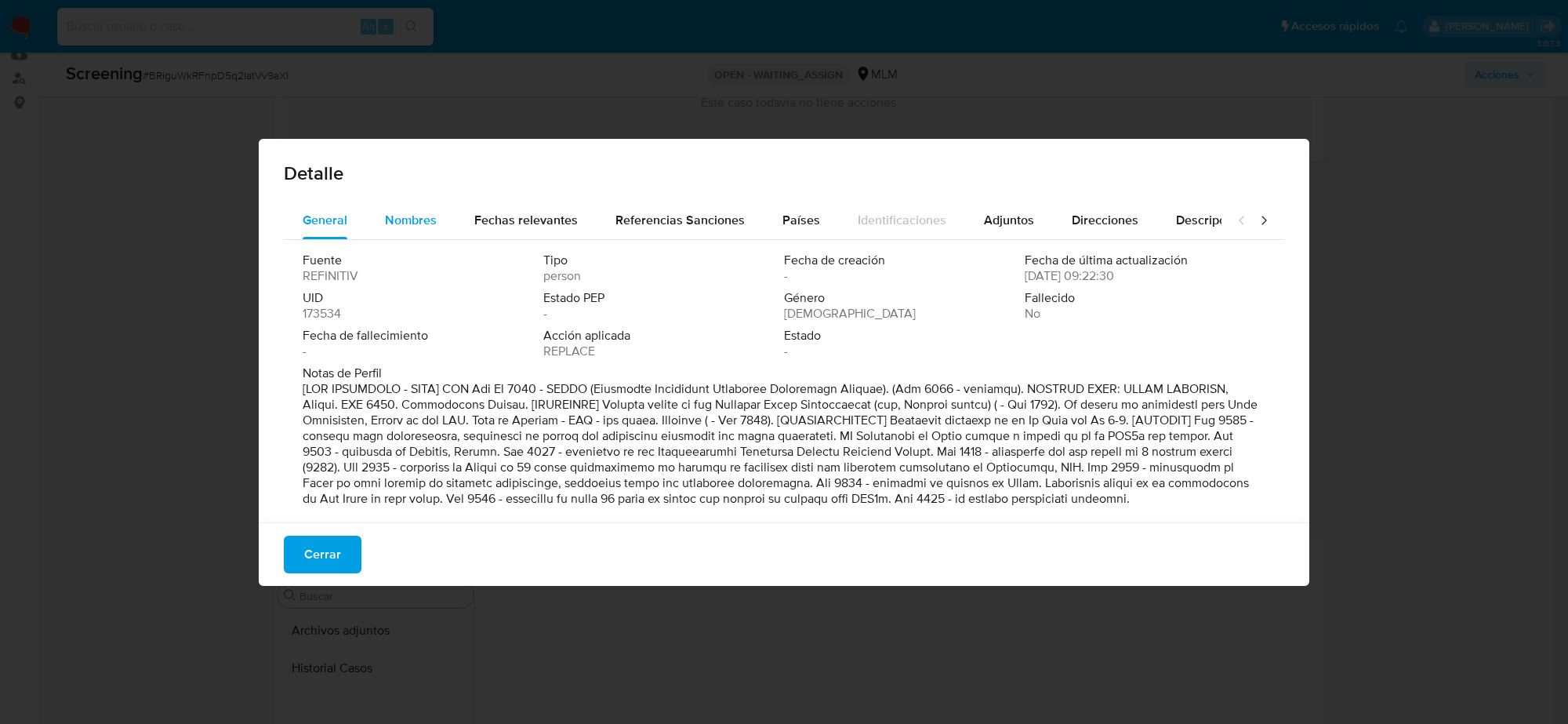
click at [382, 217] on button "Nombres" at bounding box center [411, 220] width 89 height 38
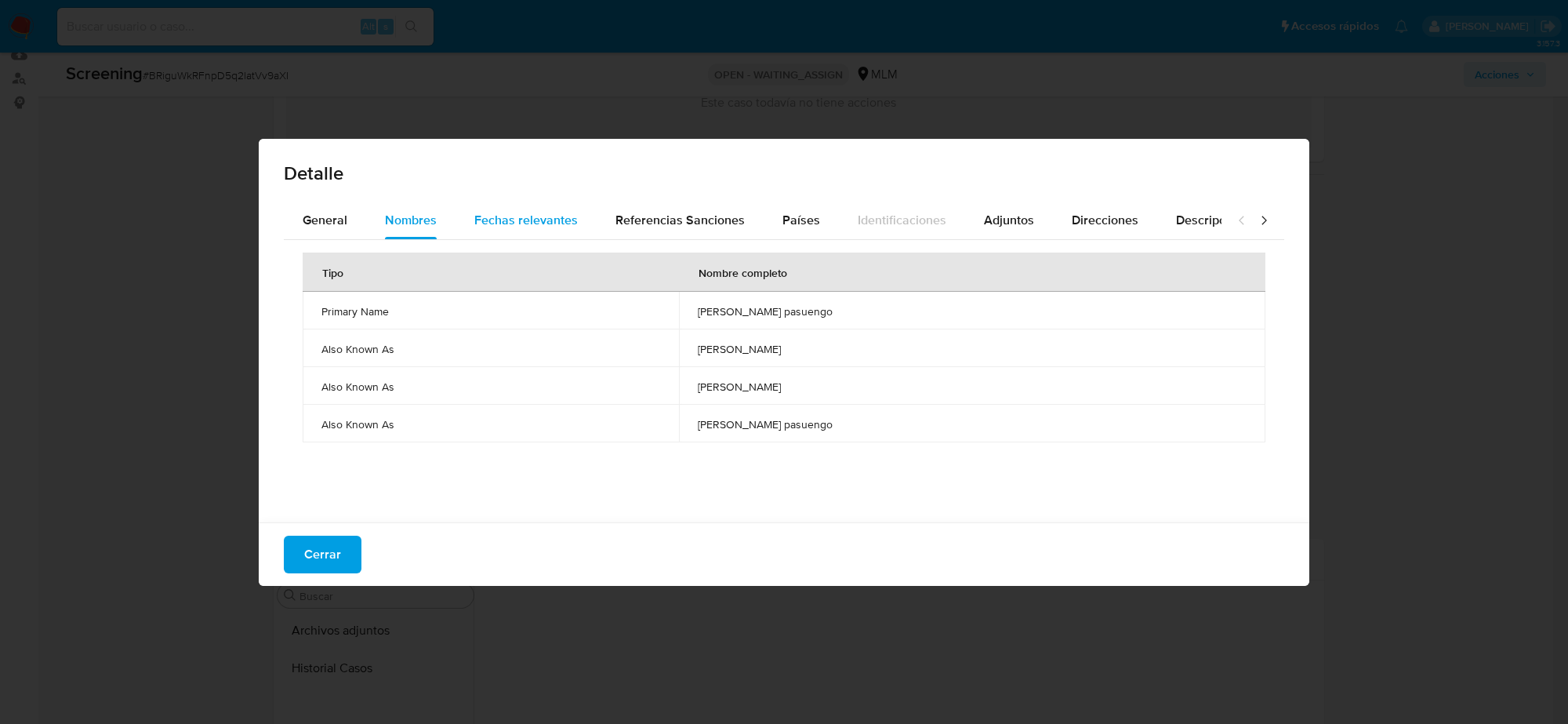
click at [545, 224] on span "Fechas relevantes" at bounding box center [526, 219] width 104 height 18
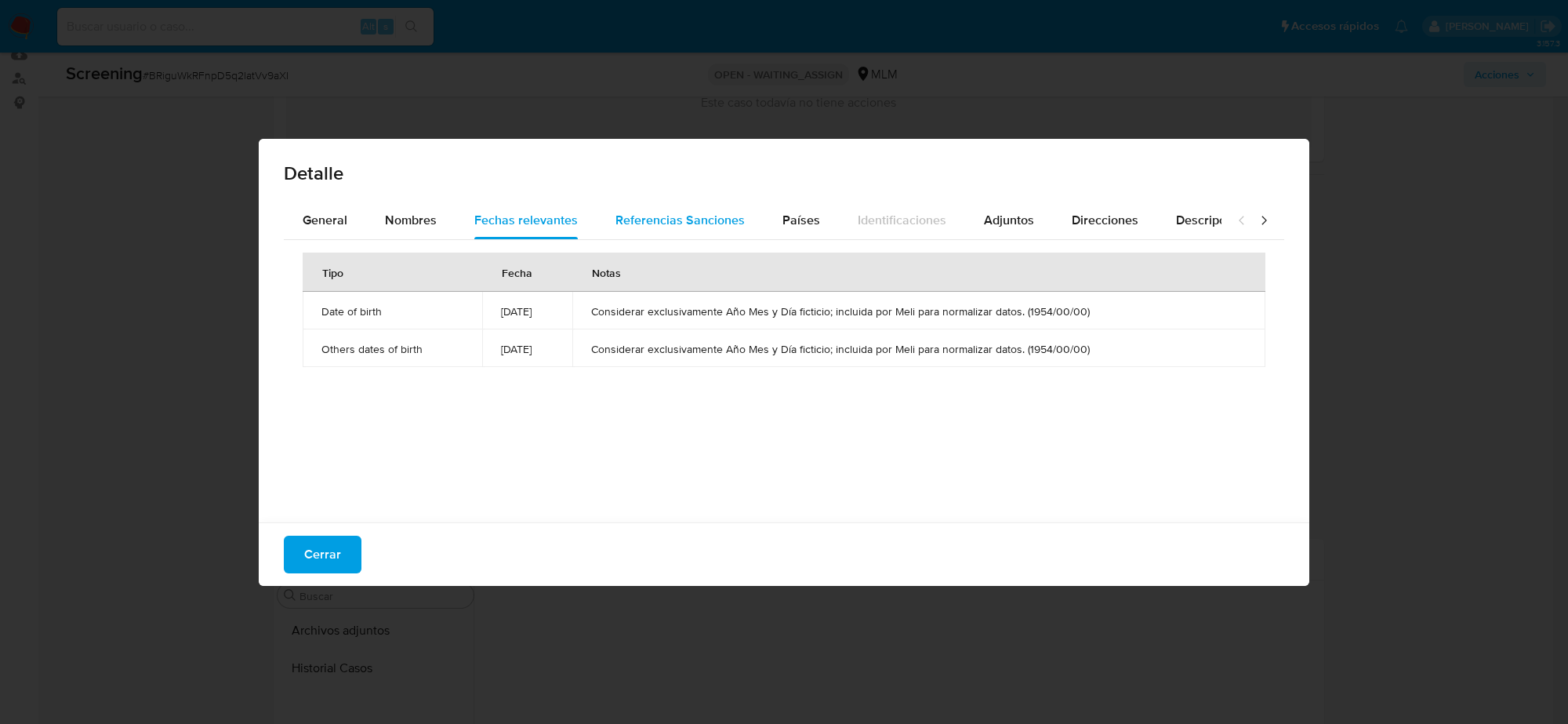
click at [635, 222] on span "Referencias Sanciones" at bounding box center [680, 219] width 129 height 18
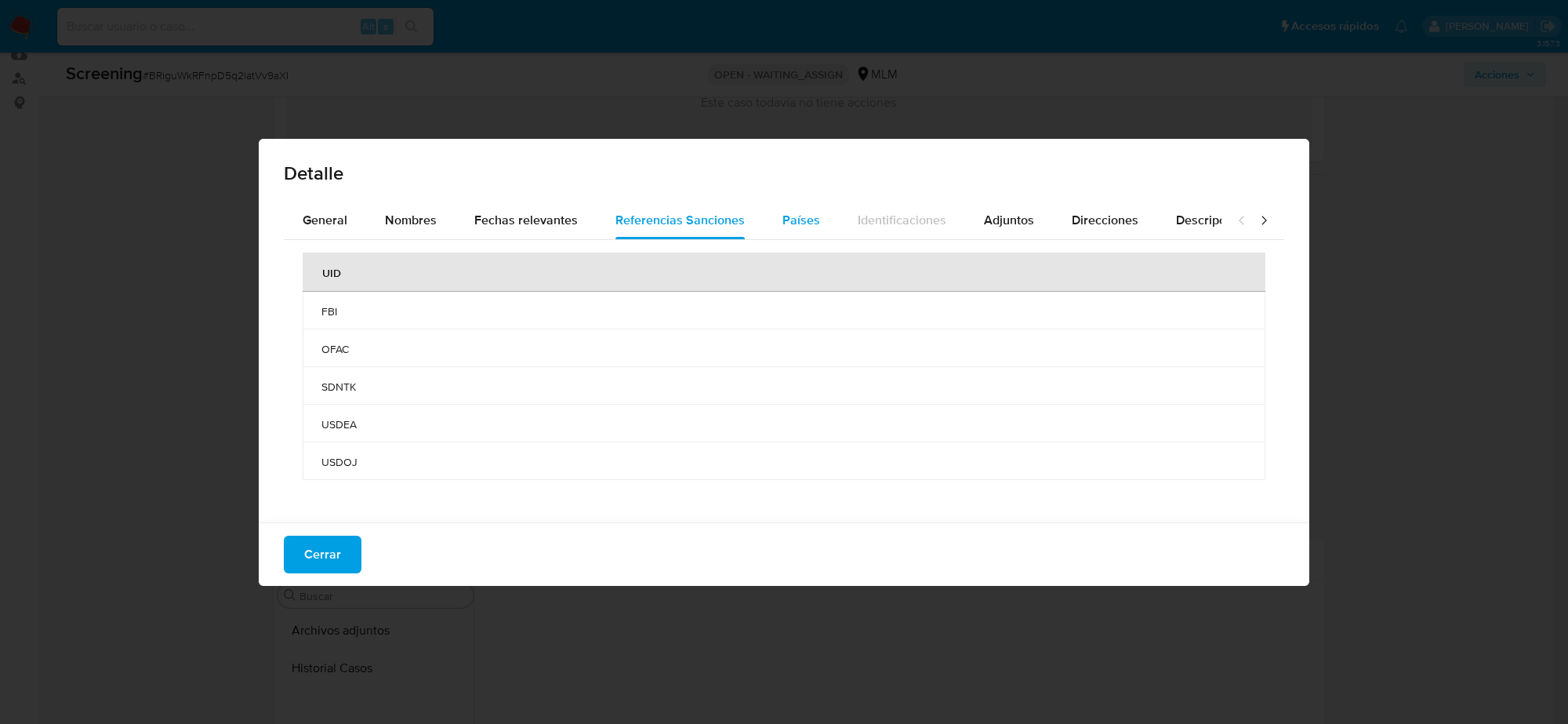
click at [785, 230] on div "Países" at bounding box center [801, 220] width 38 height 38
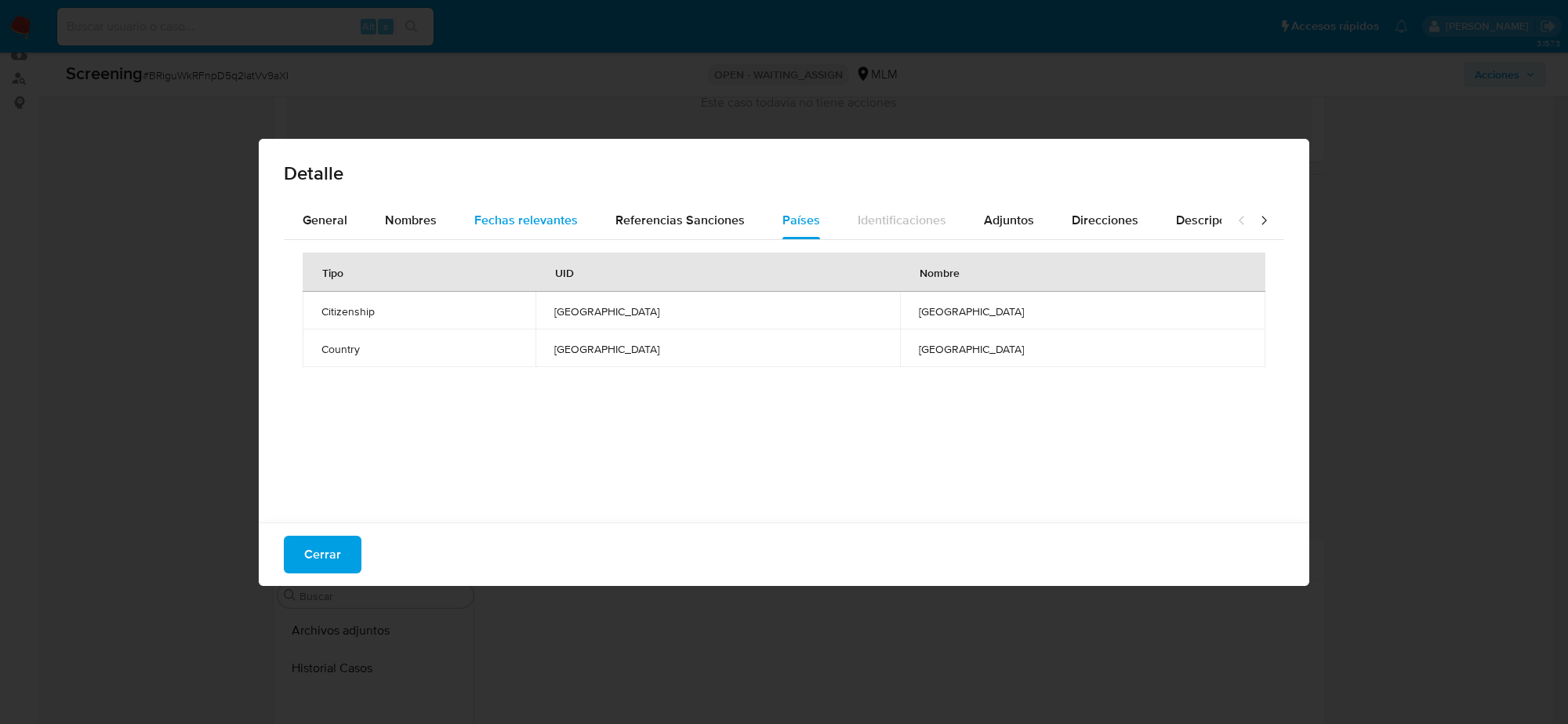
click at [469, 236] on button "Fechas relevantes" at bounding box center [526, 220] width 141 height 38
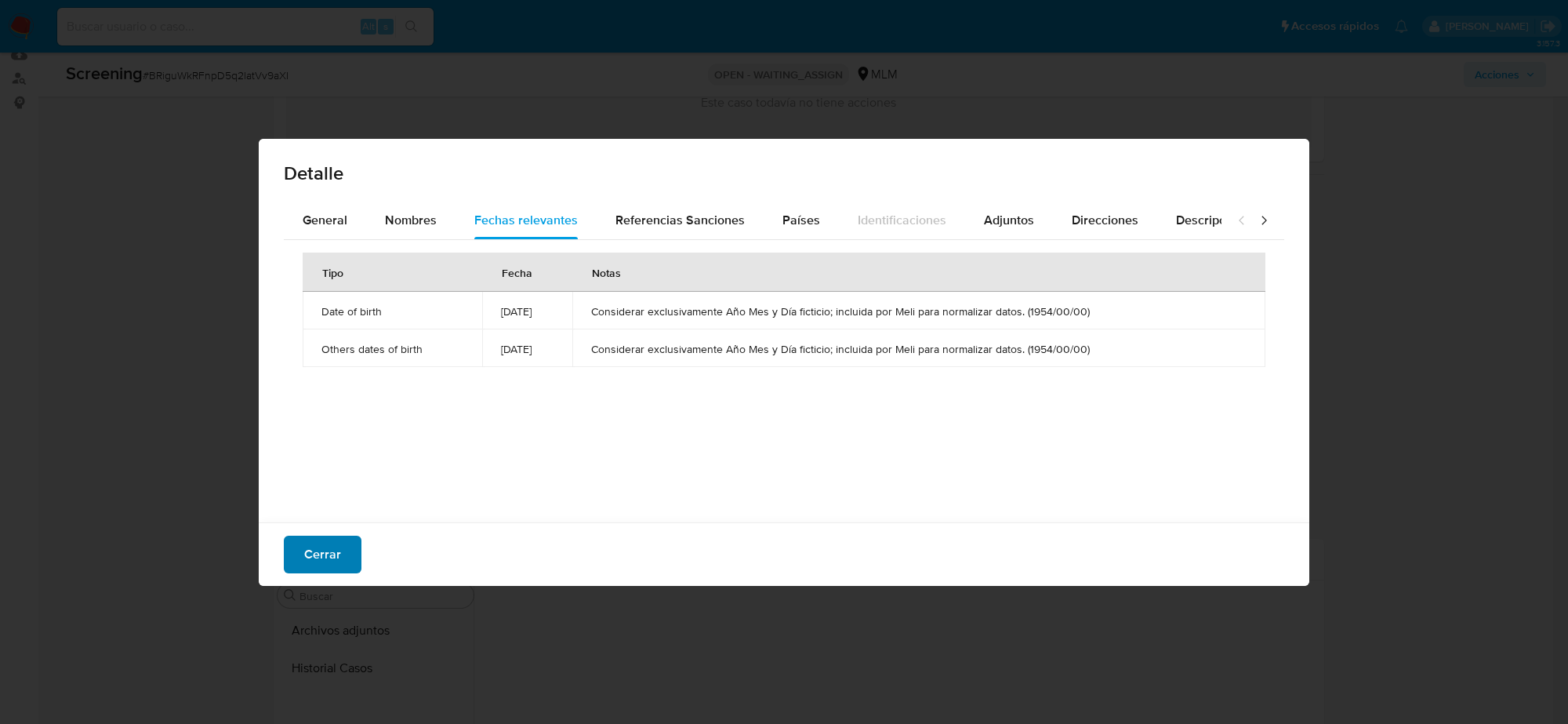
click at [304, 561] on span "Cerrar" at bounding box center [323, 554] width 37 height 34
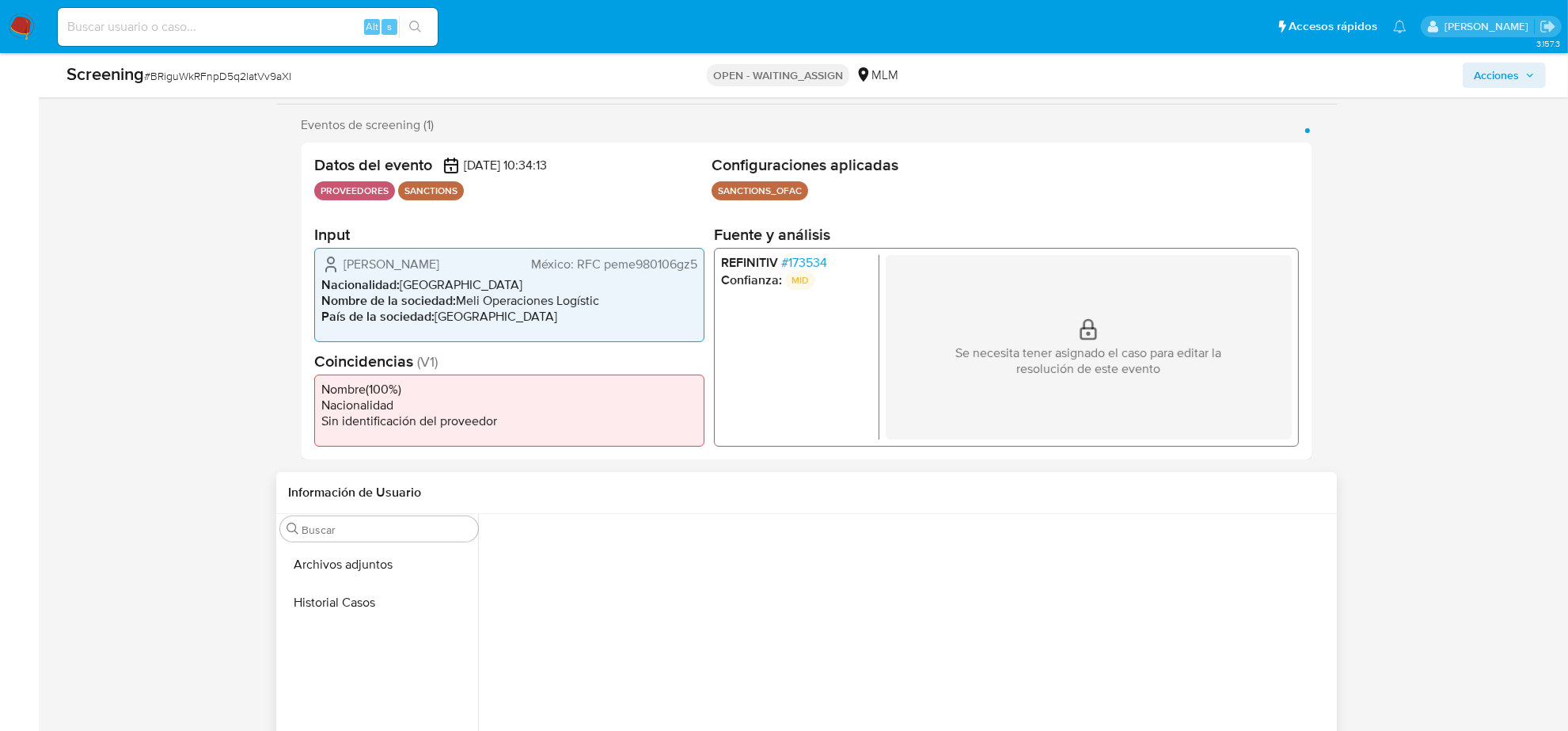
scroll to position [171, 0]
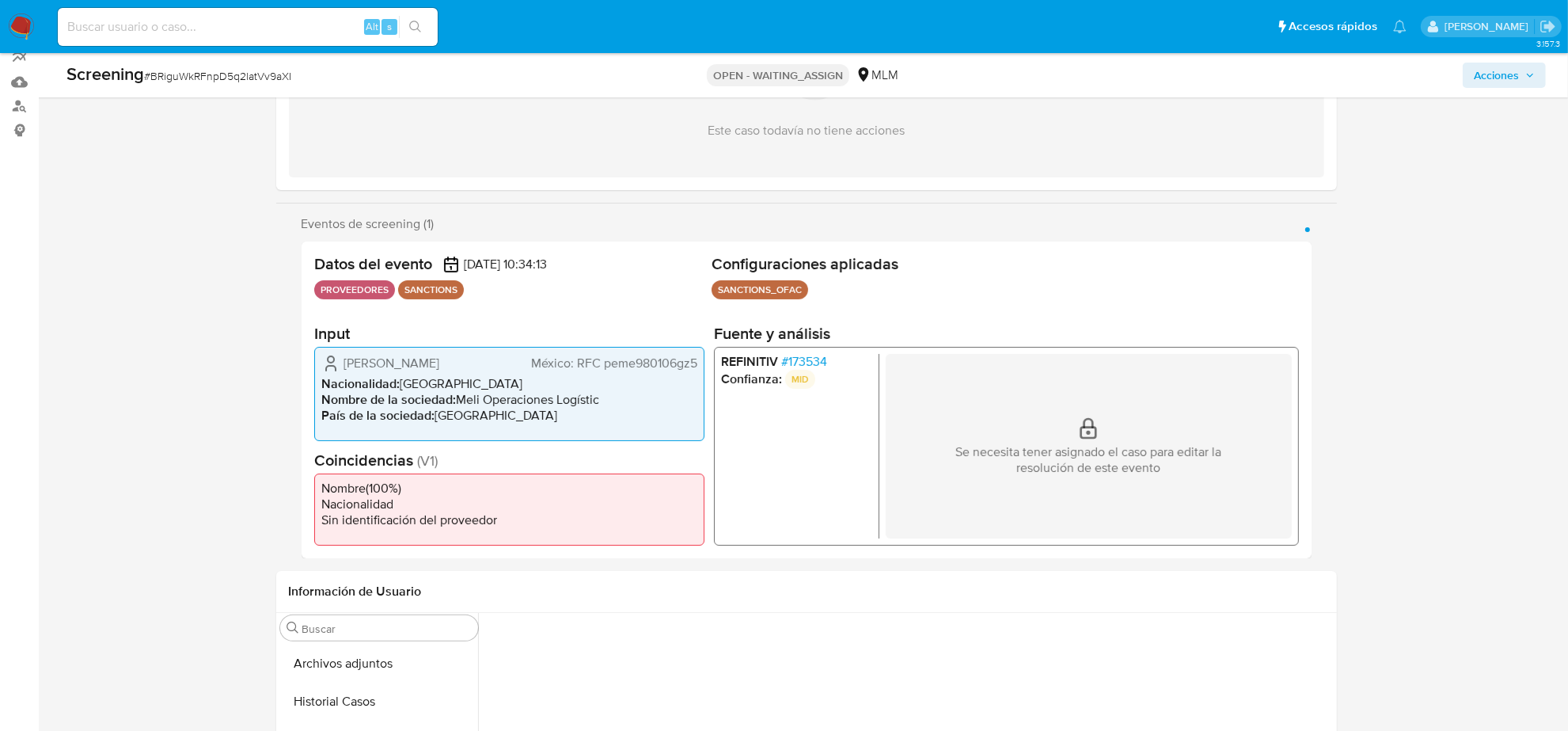
click at [789, 354] on span "# 173534" at bounding box center [803, 362] width 46 height 16
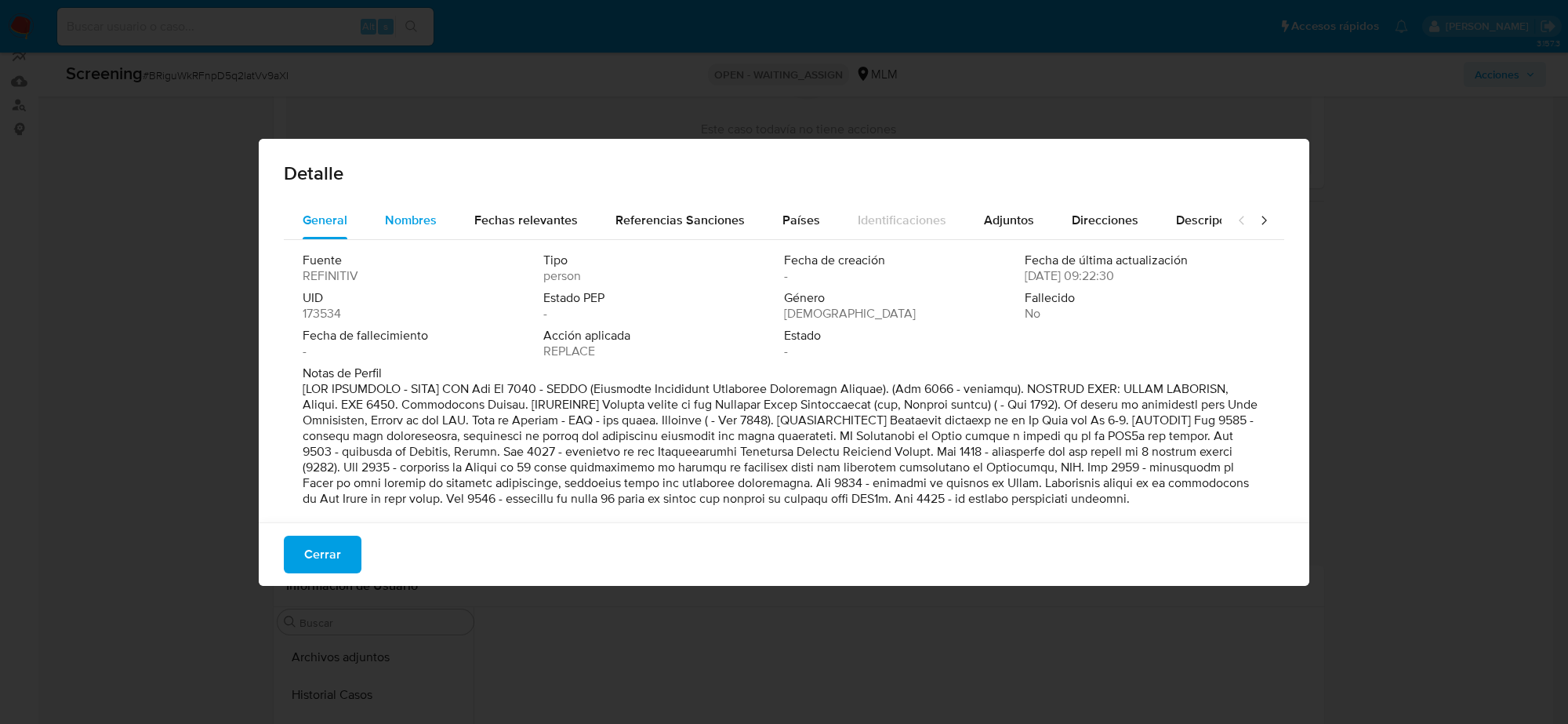
click at [397, 216] on span "Nombres" at bounding box center [411, 219] width 52 height 18
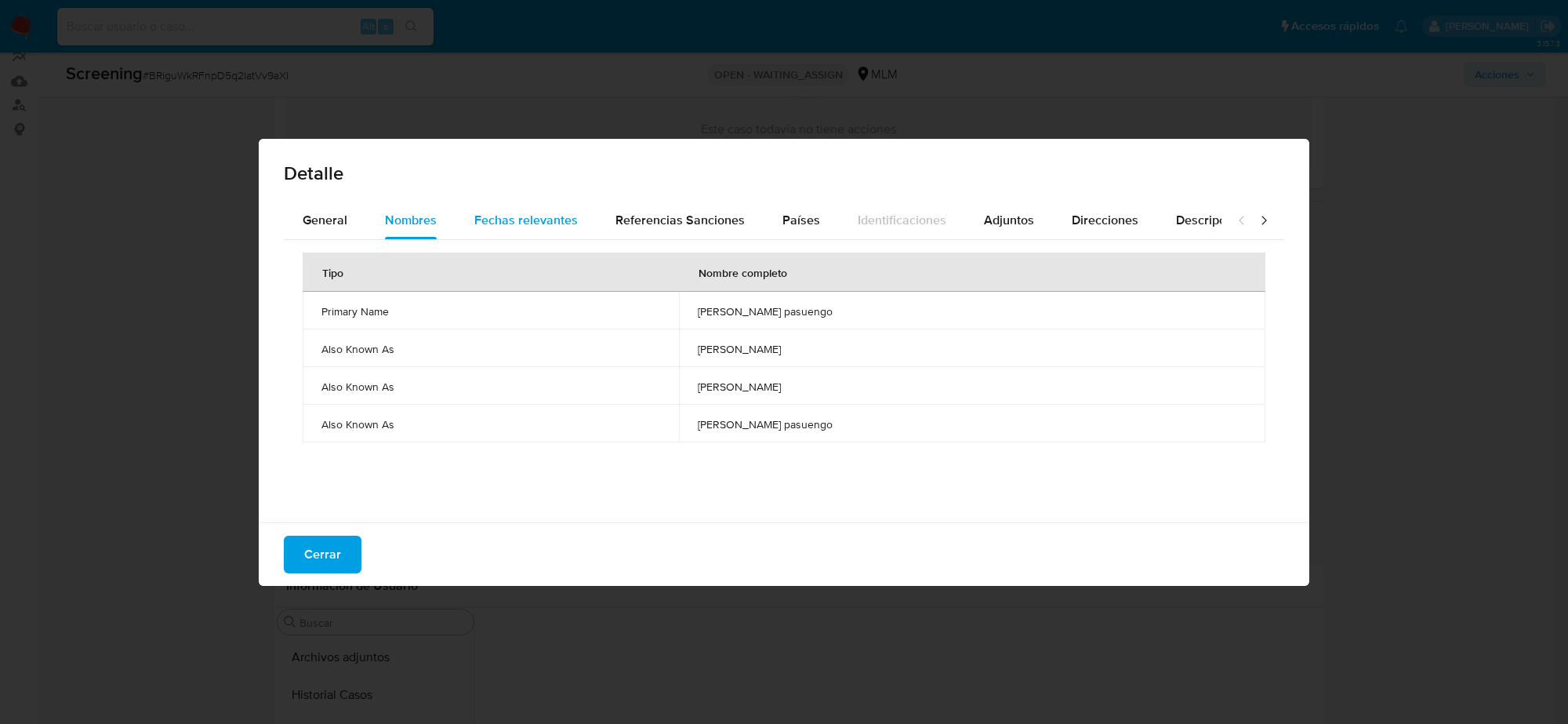
click at [526, 227] on span "Fechas relevantes" at bounding box center [526, 219] width 104 height 18
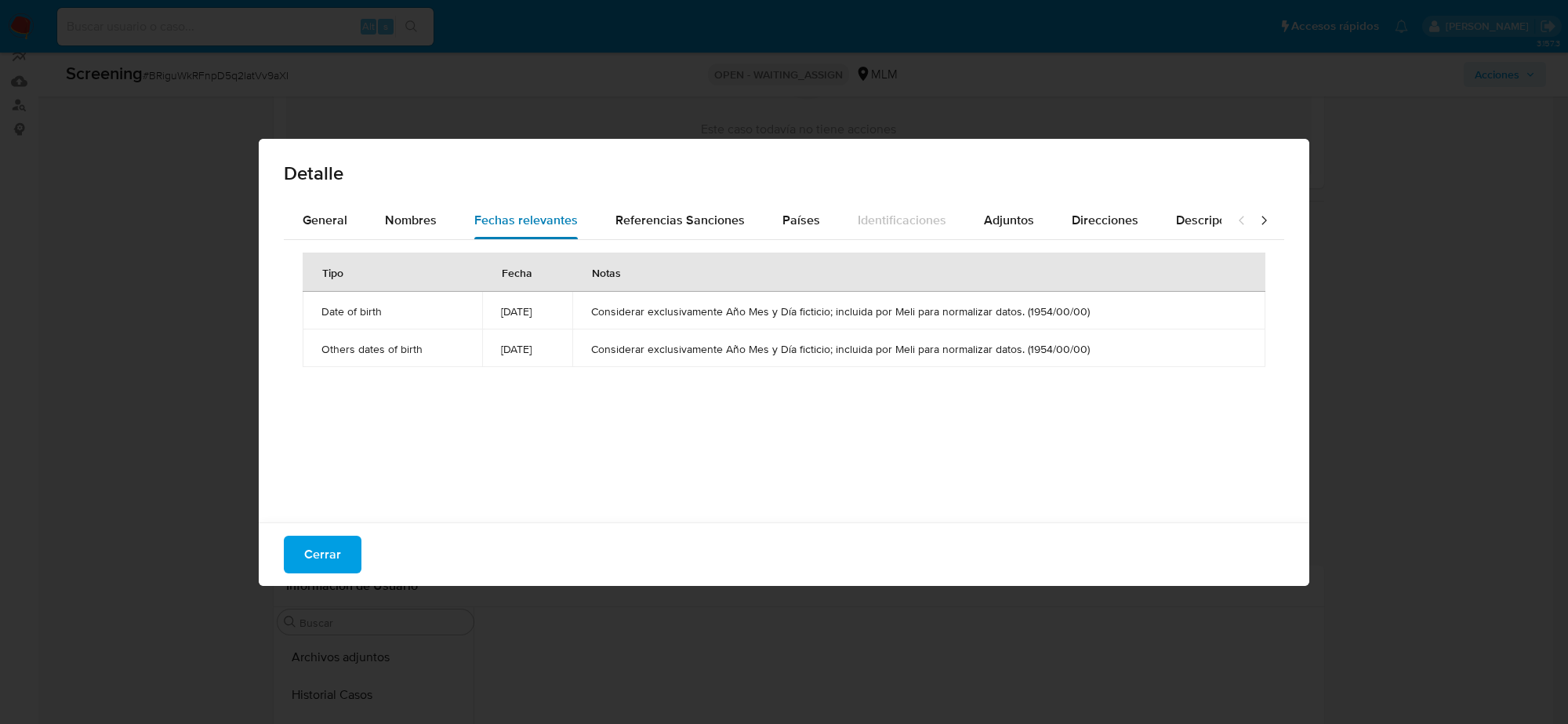
click at [526, 226] on span "Fechas relevantes" at bounding box center [526, 219] width 104 height 18
click at [699, 216] on span "Referencias Sanciones" at bounding box center [680, 219] width 129 height 18
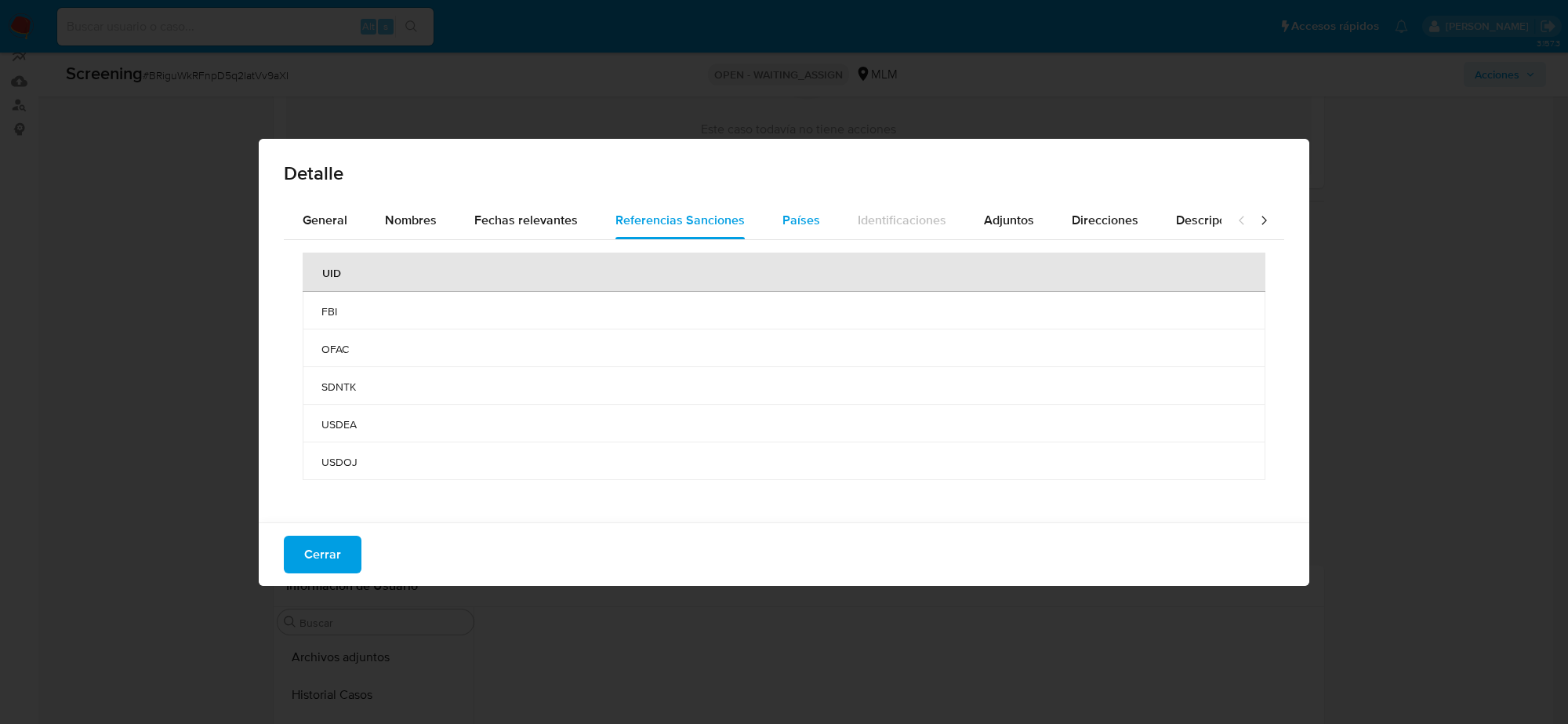
click at [763, 211] on button "Países" at bounding box center [801, 220] width 75 height 38
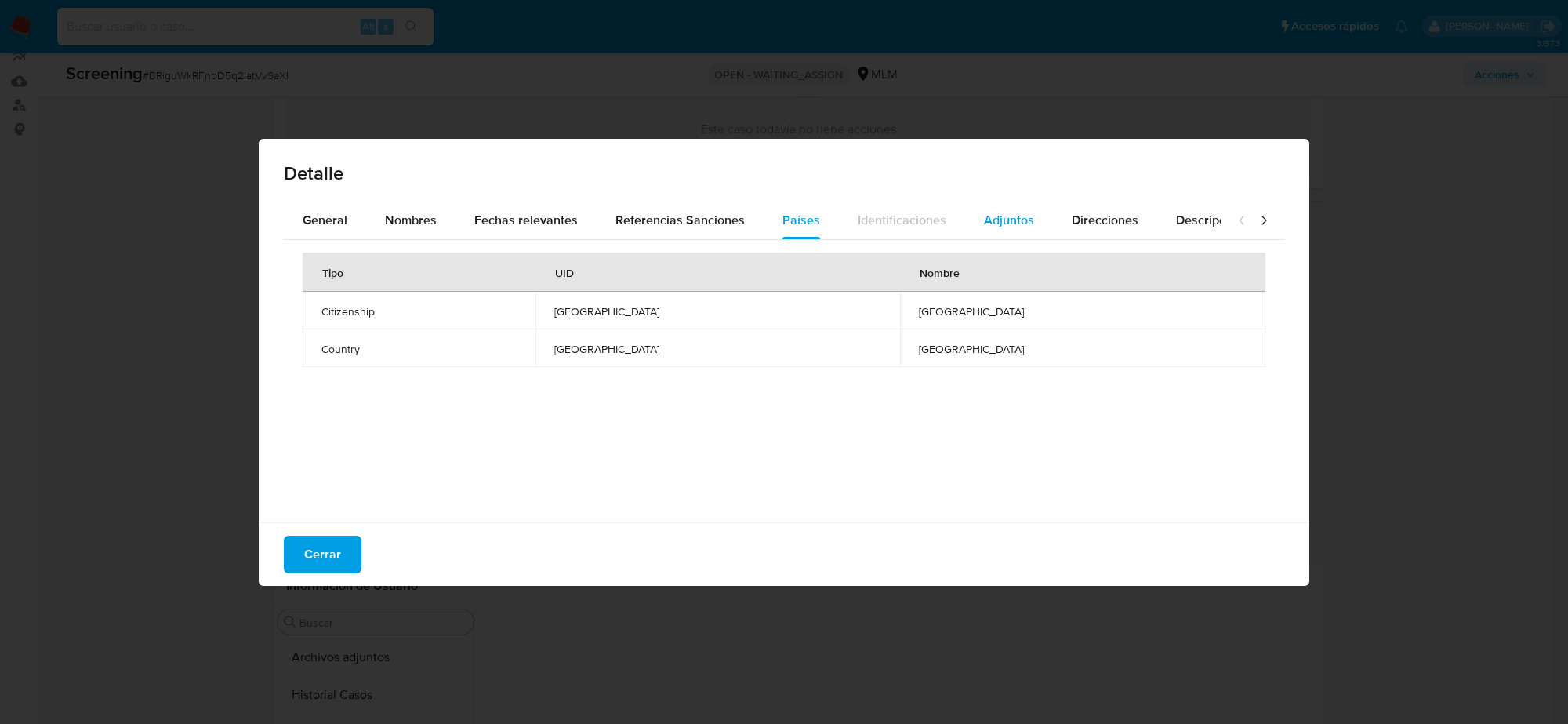
click at [1012, 216] on span "Adjuntos" at bounding box center [1009, 219] width 50 height 18
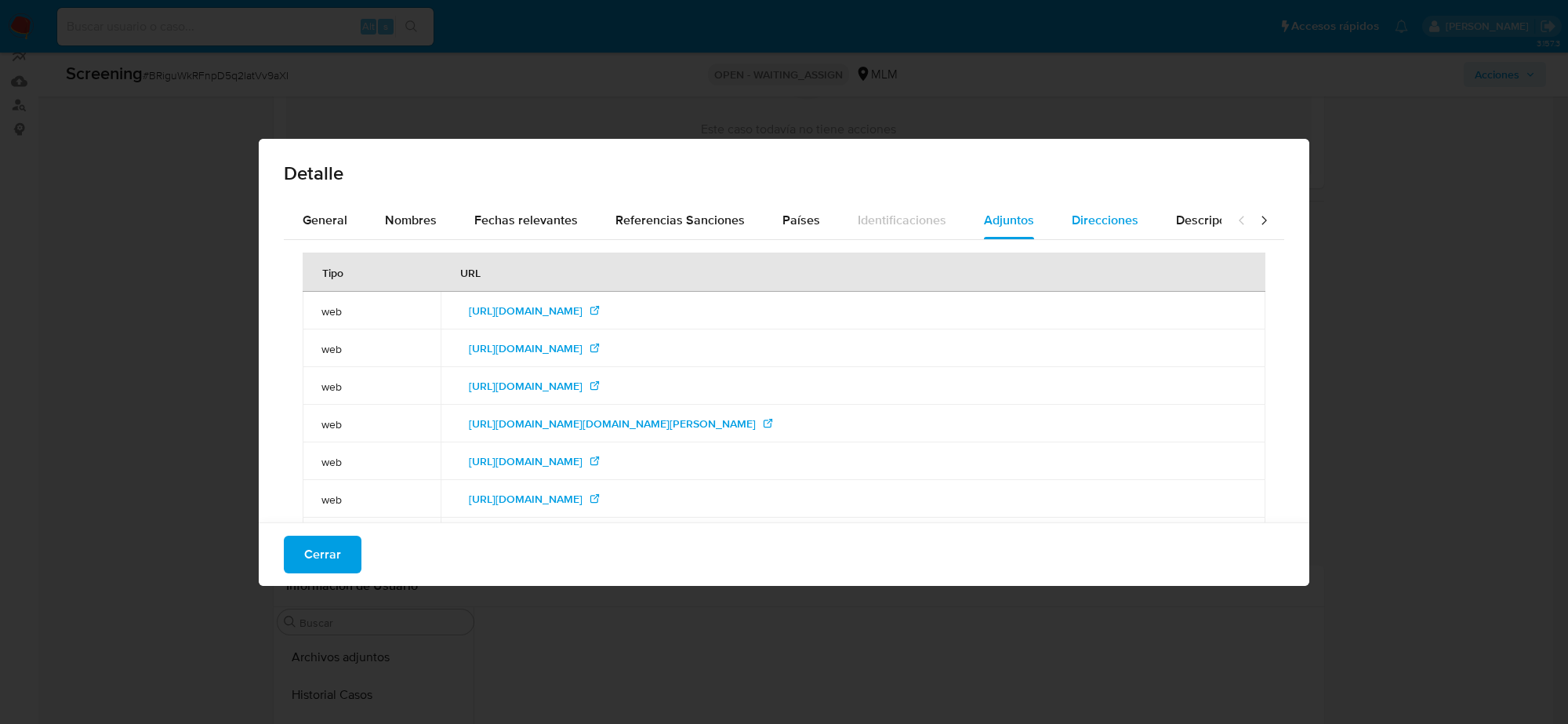
click at [1114, 221] on span "Direcciones" at bounding box center [1106, 219] width 67 height 18
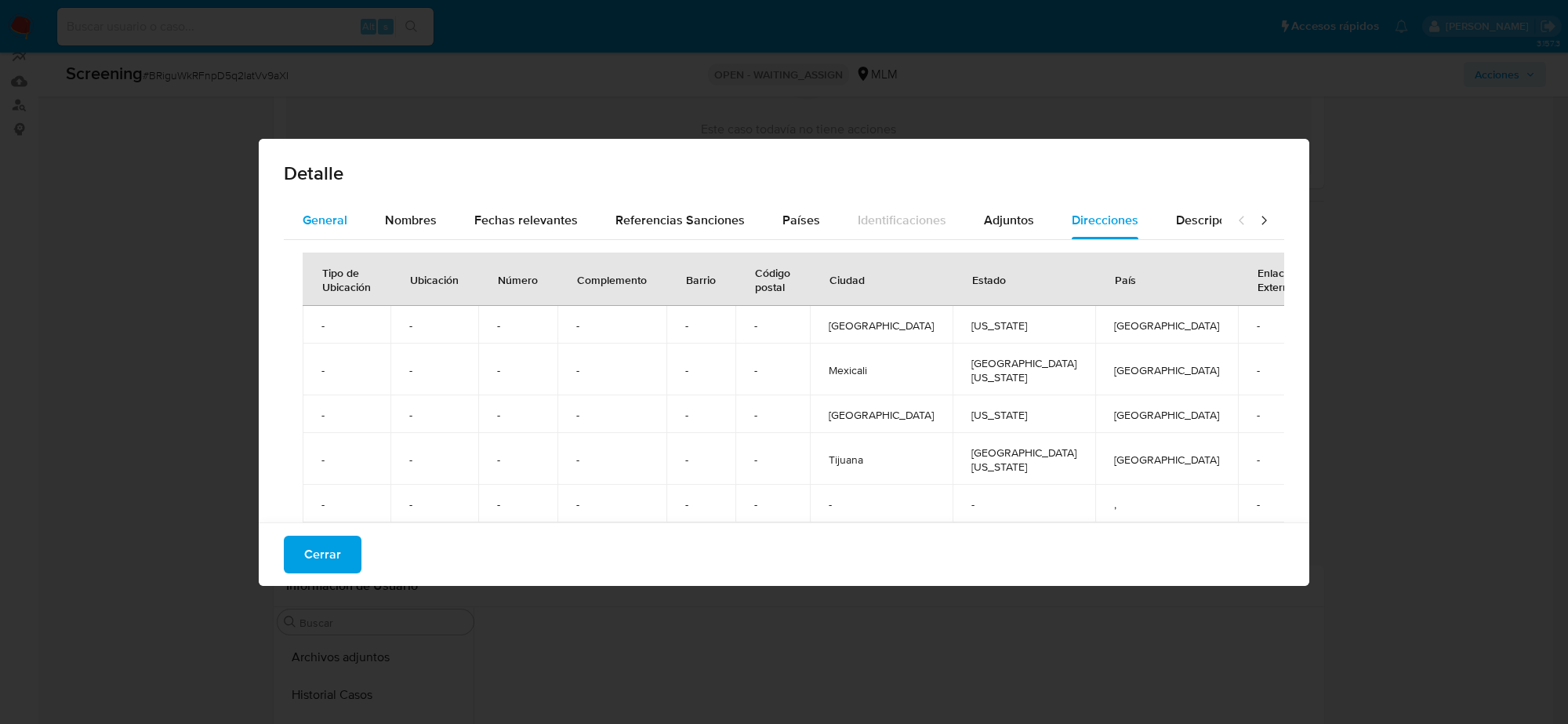
click at [333, 214] on span "General" at bounding box center [325, 219] width 45 height 18
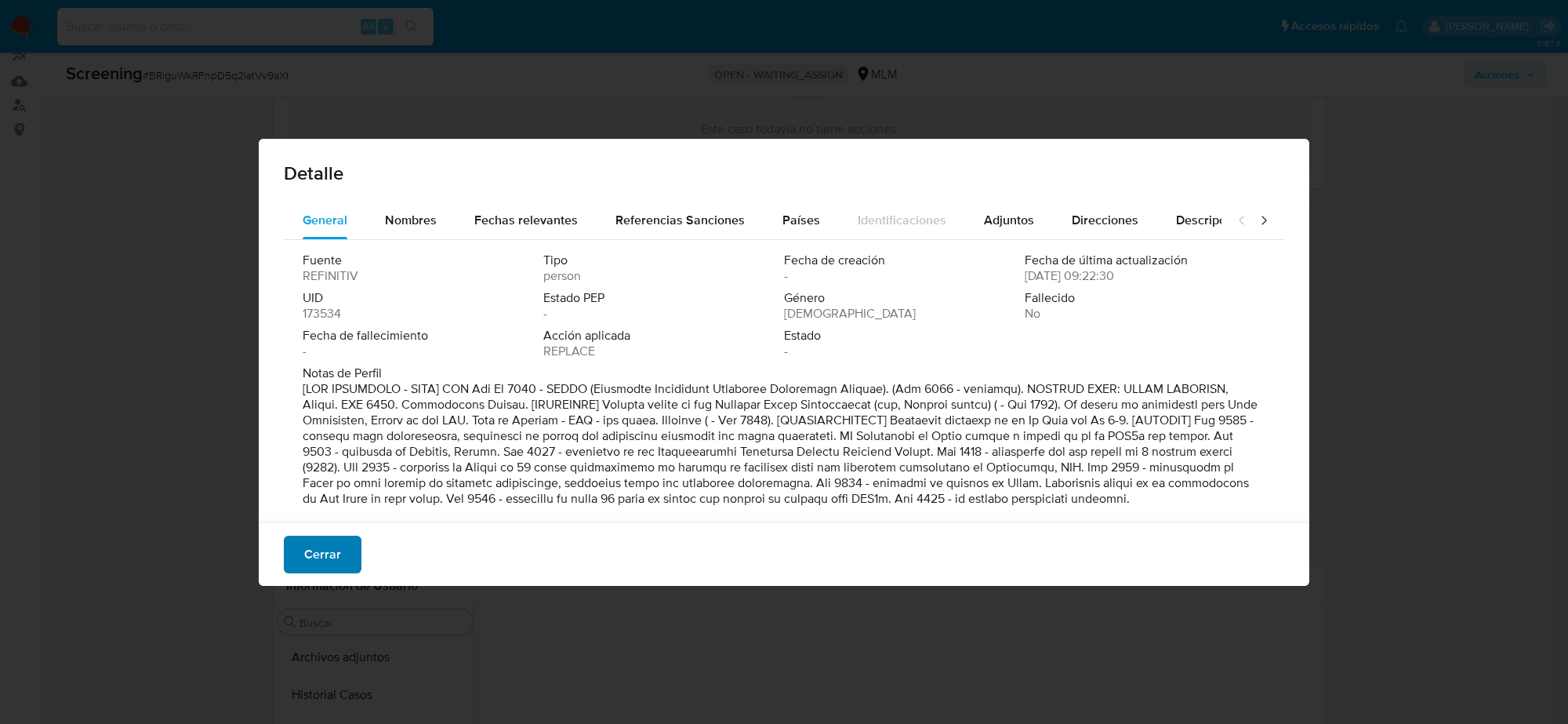
click at [326, 542] on span "Cerrar" at bounding box center [323, 554] width 37 height 34
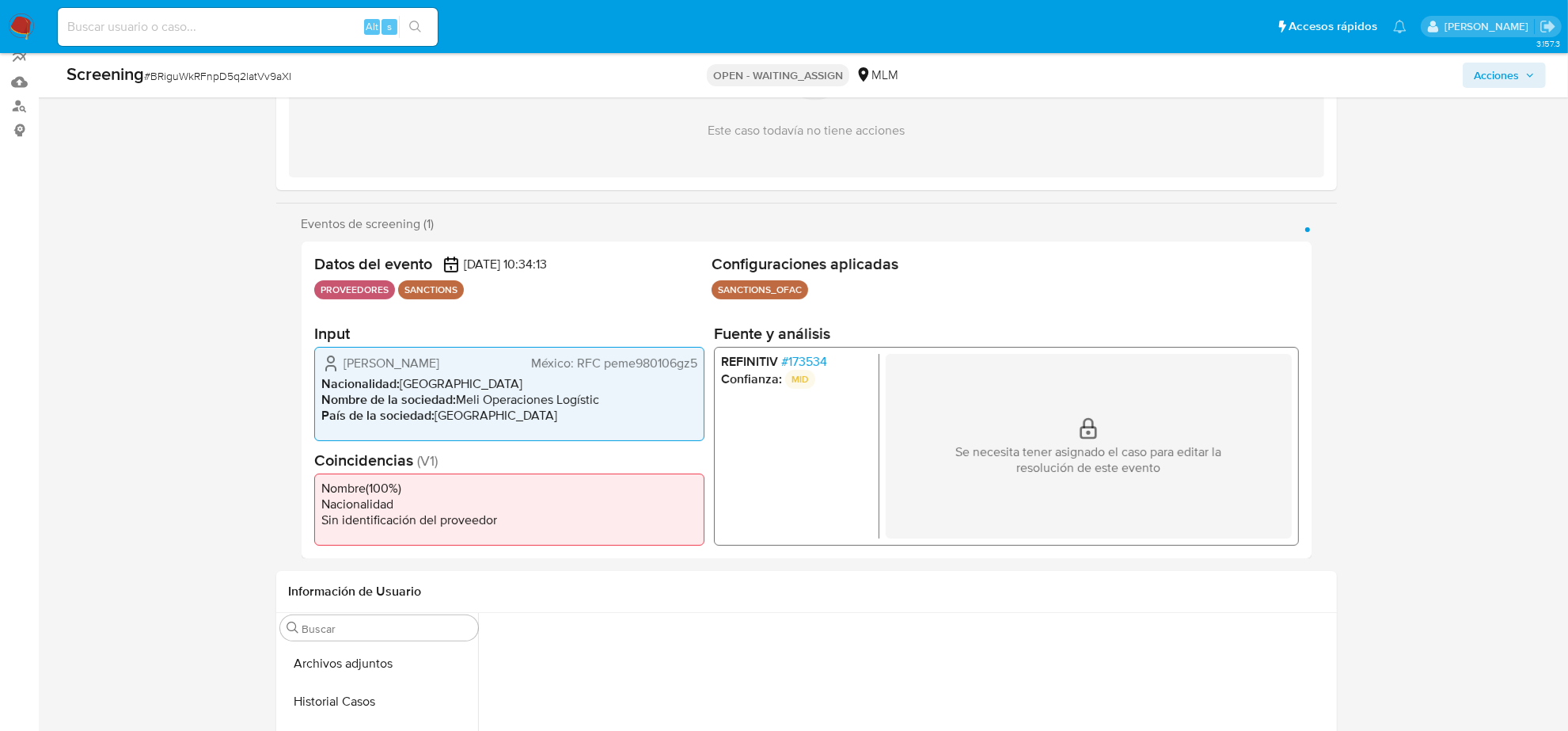
scroll to position [72, 0]
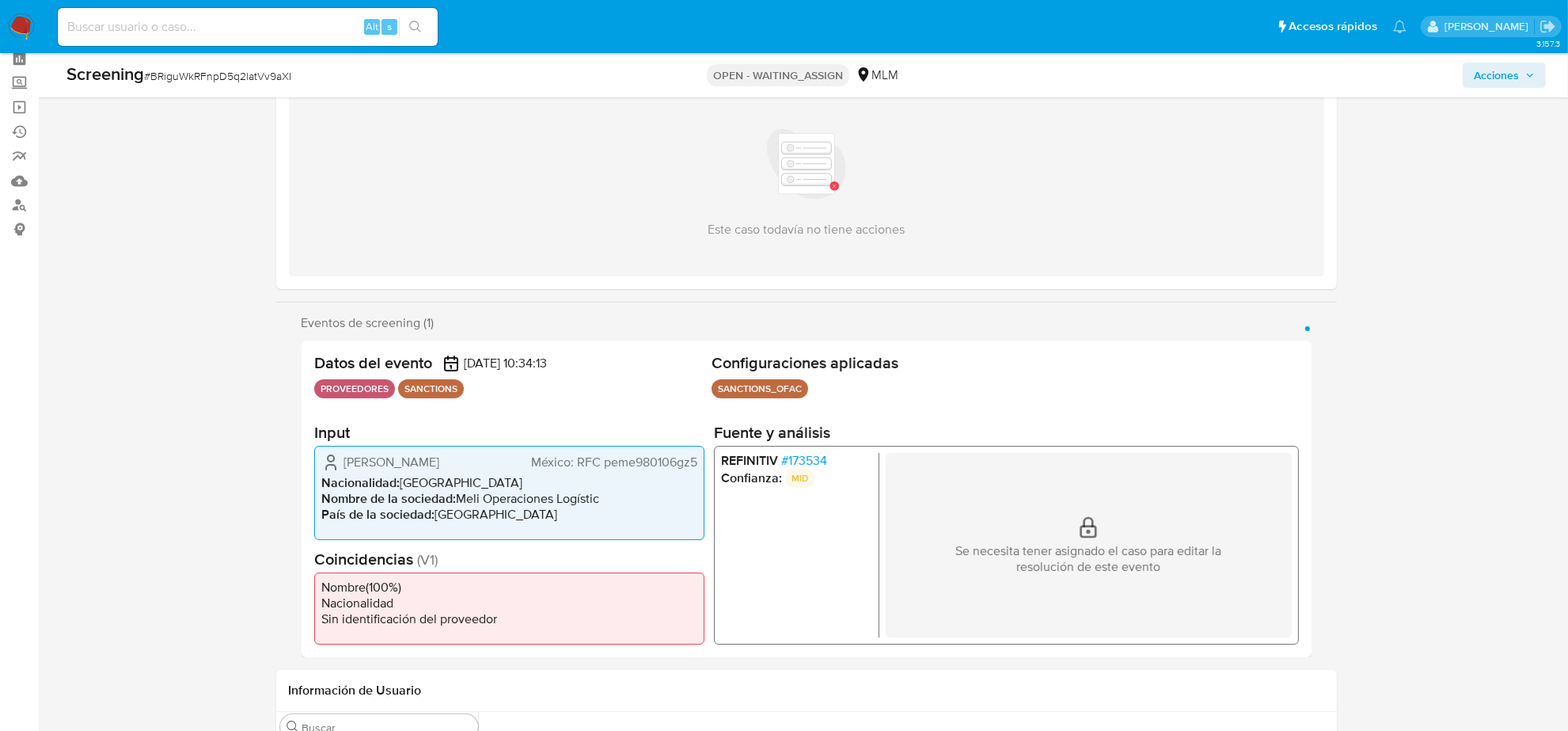
click at [808, 461] on span "# 173534" at bounding box center [803, 460] width 46 height 16
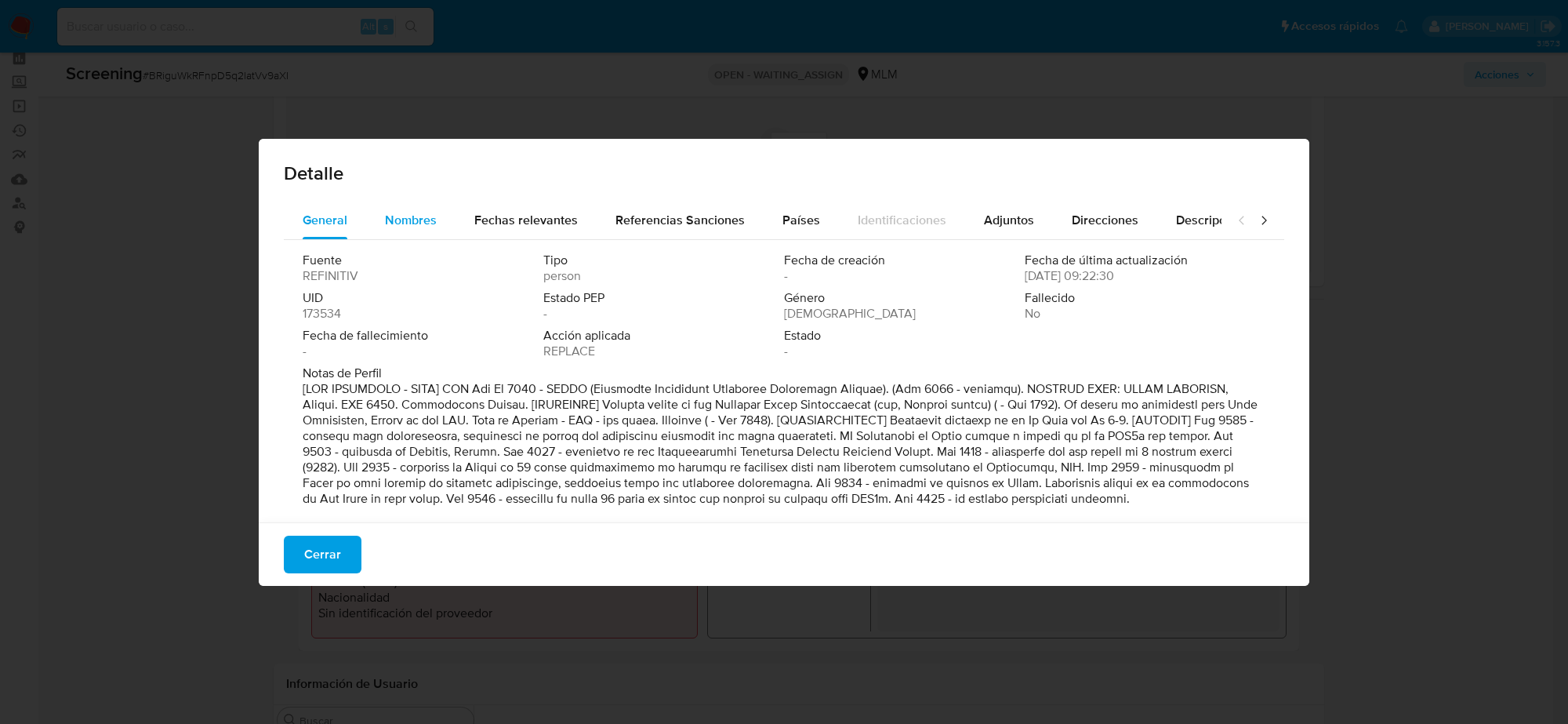
click at [412, 219] on span "Nombres" at bounding box center [411, 219] width 52 height 18
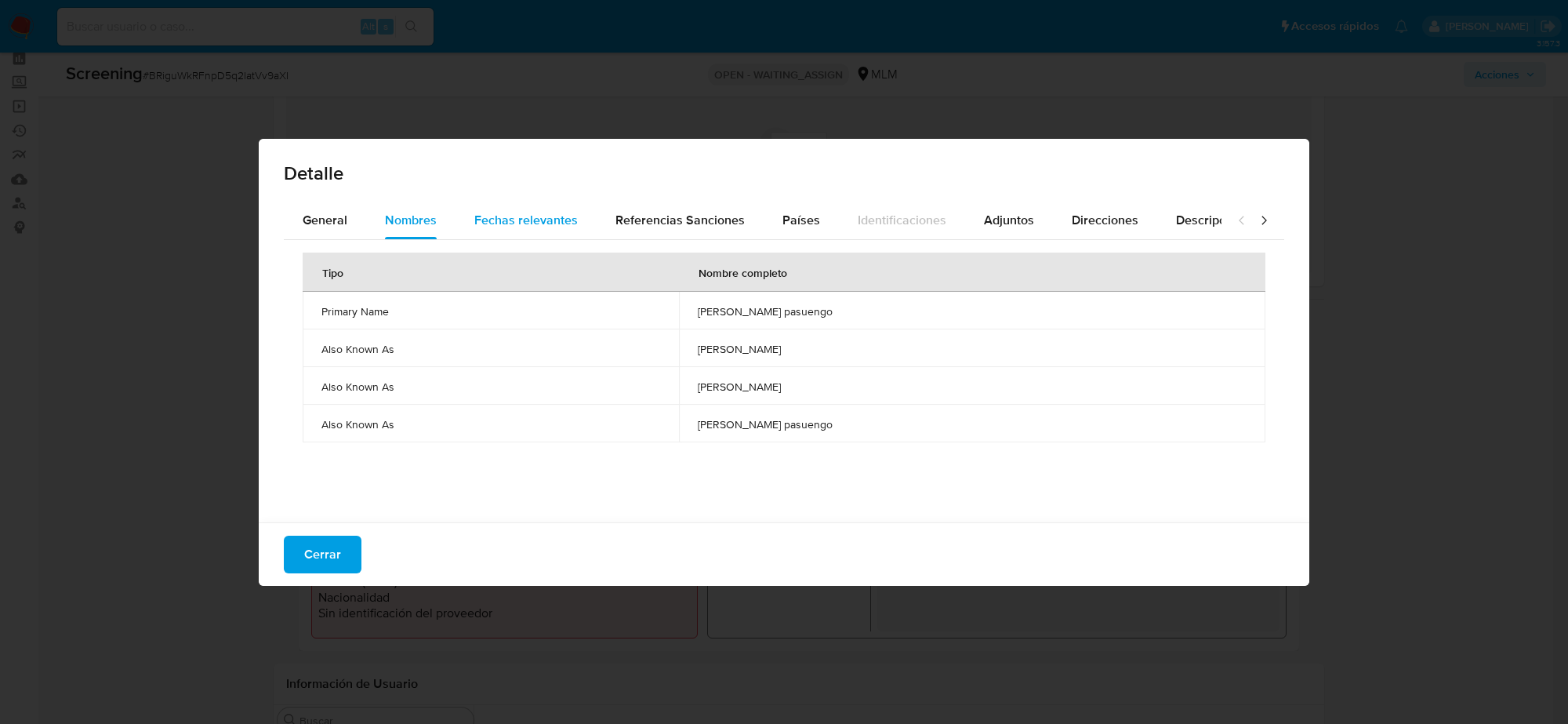
click at [514, 225] on span "Fechas relevantes" at bounding box center [526, 219] width 104 height 18
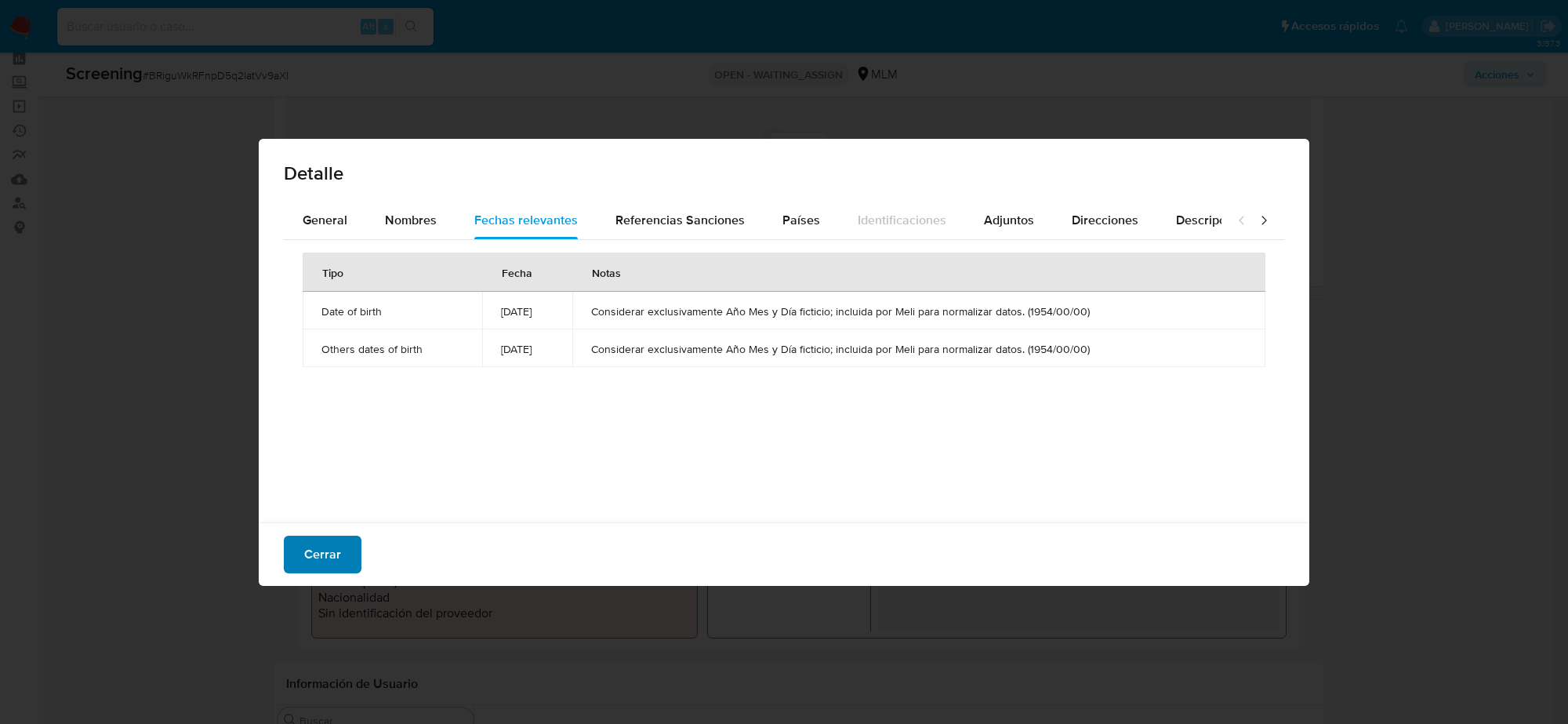
click at [339, 551] on button "Cerrar" at bounding box center [323, 554] width 77 height 38
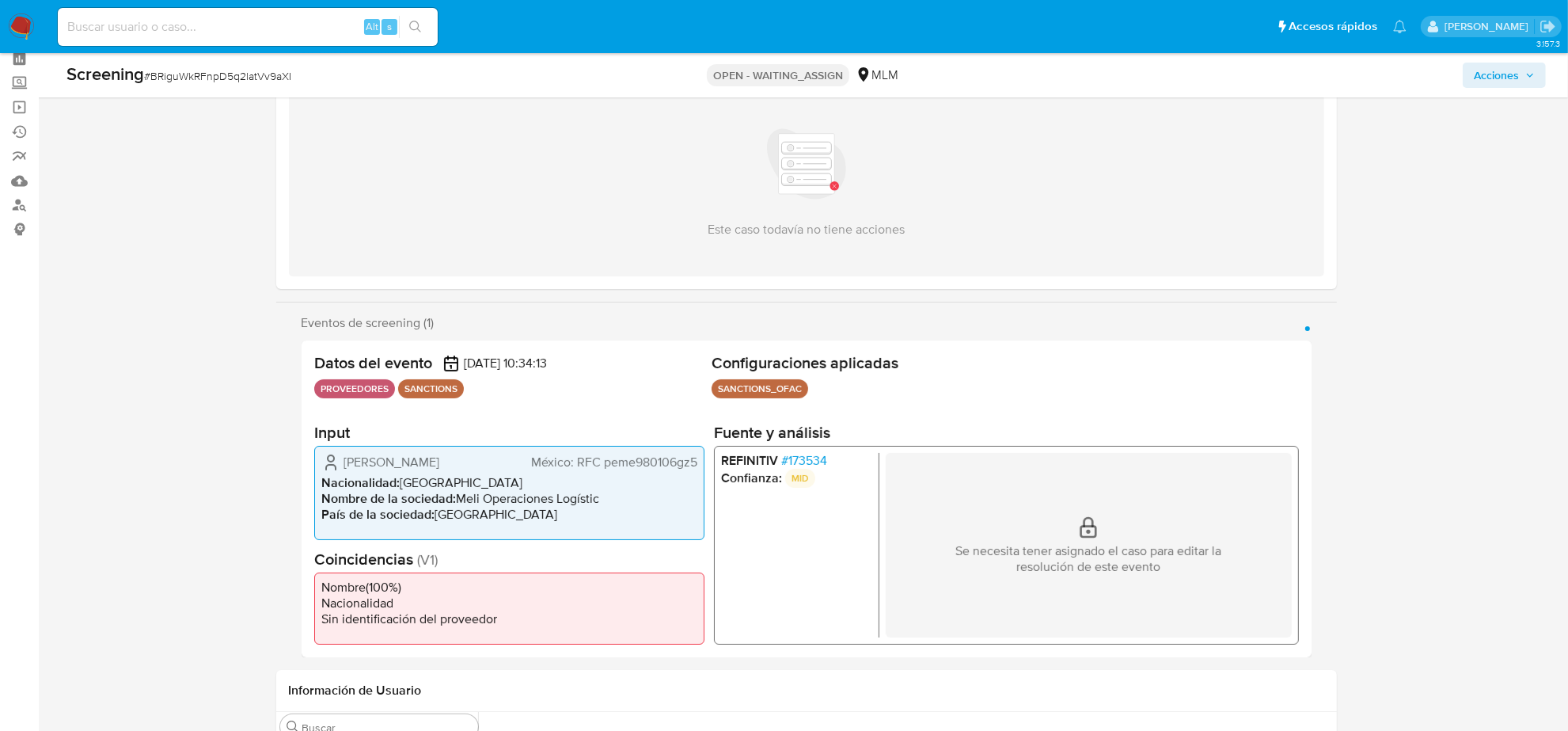
click at [1513, 70] on span "Acciones" at bounding box center [1496, 75] width 45 height 26
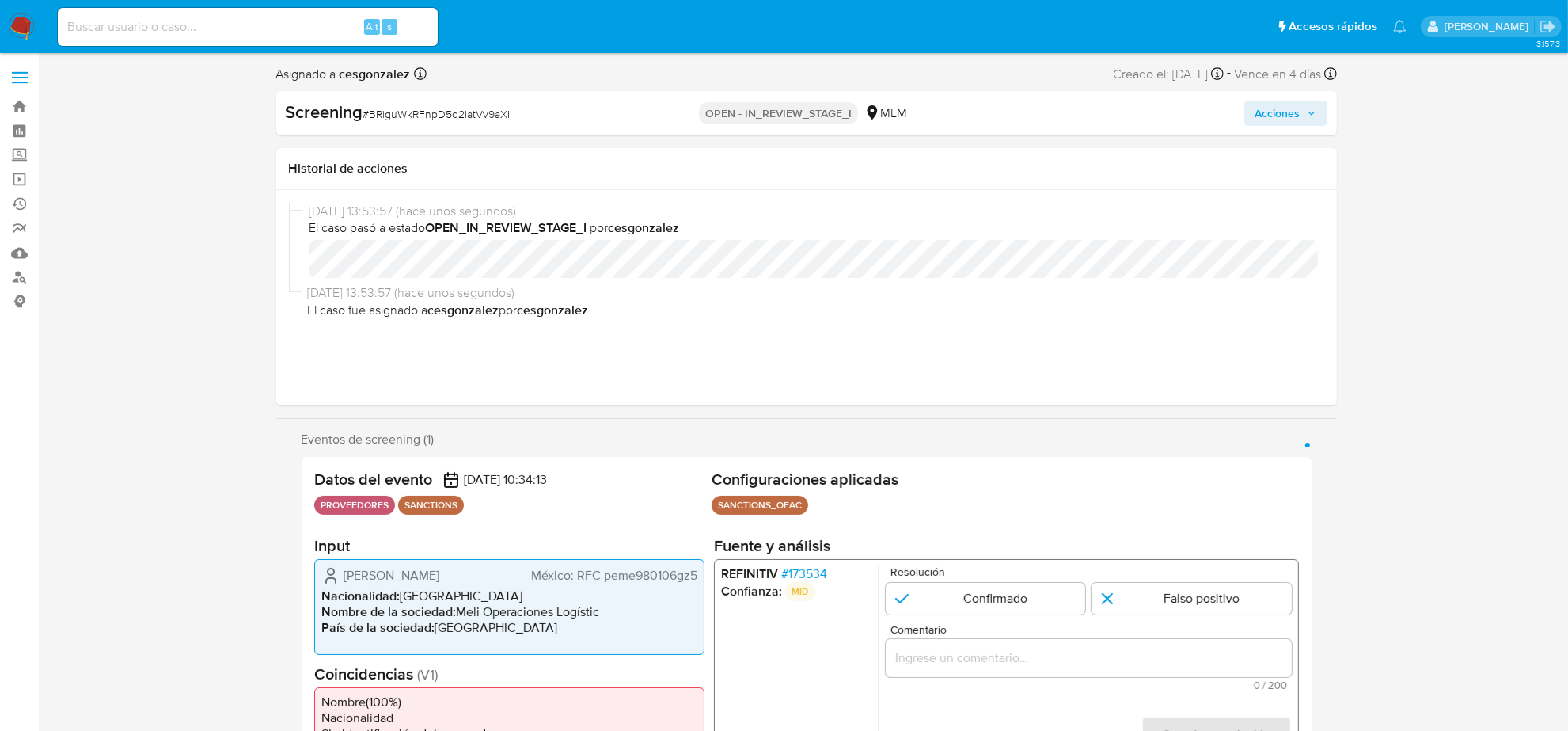
drag, startPoint x: 634, startPoint y: 575, endPoint x: 674, endPoint y: 578, distance: 40.1
click at [674, 578] on span "México: RFC peme980106gz5" at bounding box center [614, 576] width 167 height 16
click at [1303, 115] on span "Acciones" at bounding box center [1285, 113] width 61 height 22
click at [1286, 121] on span "Acciones" at bounding box center [1277, 113] width 45 height 26
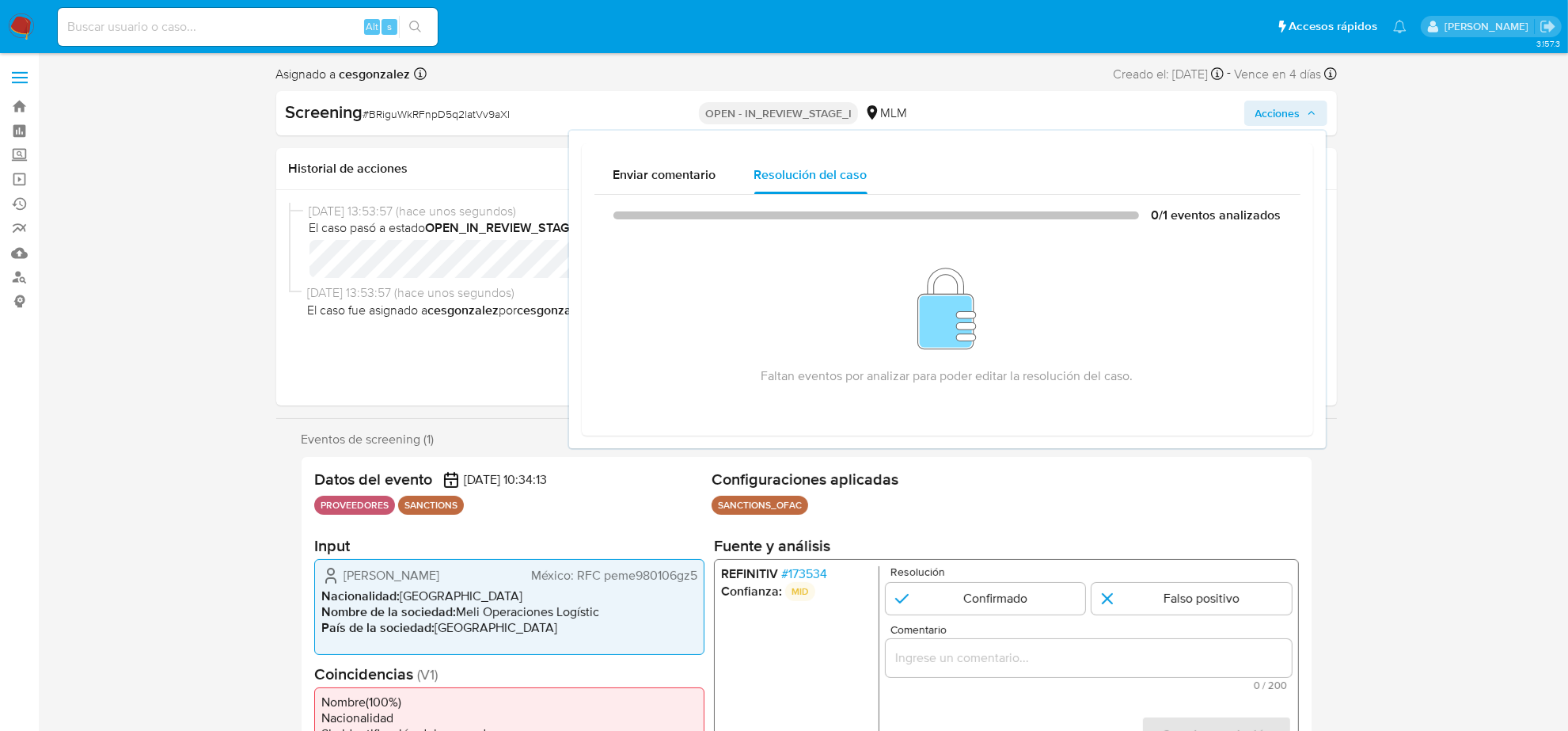
click at [1304, 112] on span "Acciones" at bounding box center [1285, 113] width 61 height 22
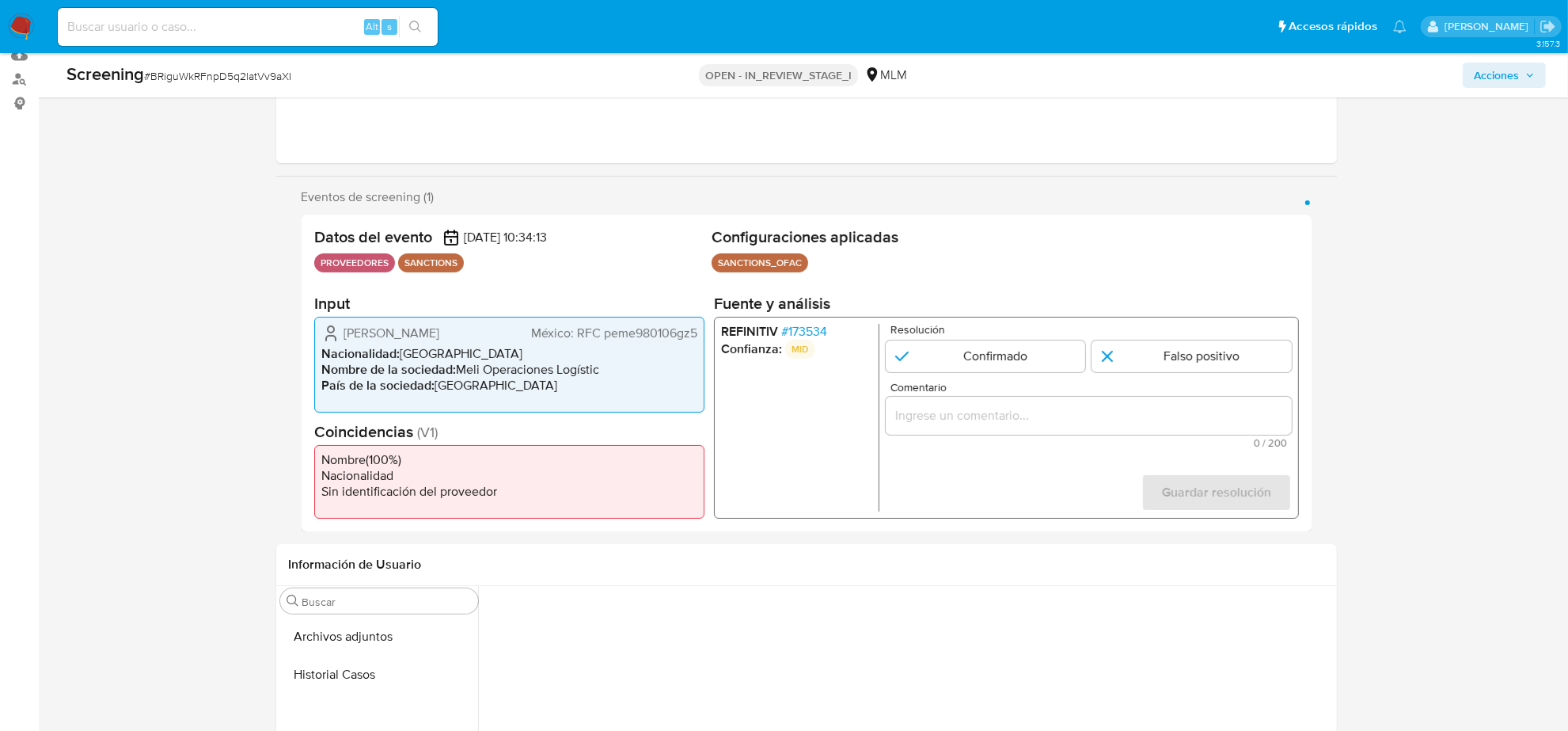
scroll to position [297, 0]
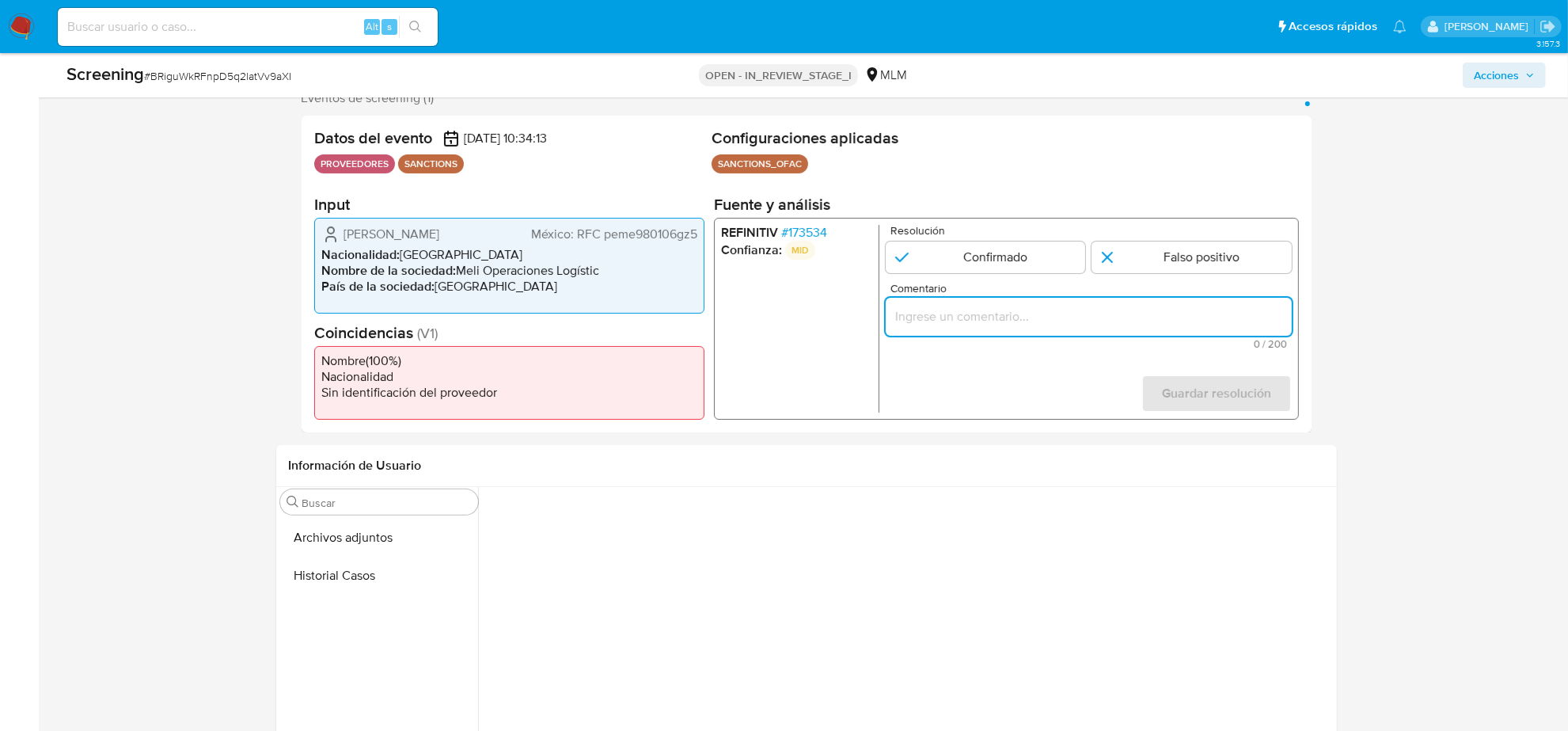
click at [980, 325] on input "Comentario" at bounding box center [1088, 316] width 406 height 20
paste input "980106"
click at [1255, 315] on input "SE REALIZA VALIDACIÓN DE PROVEEDOR EL CUAL SE LOGRA DESCARGAR A TRAVES DE LA FE…" at bounding box center [1088, 316] width 406 height 20
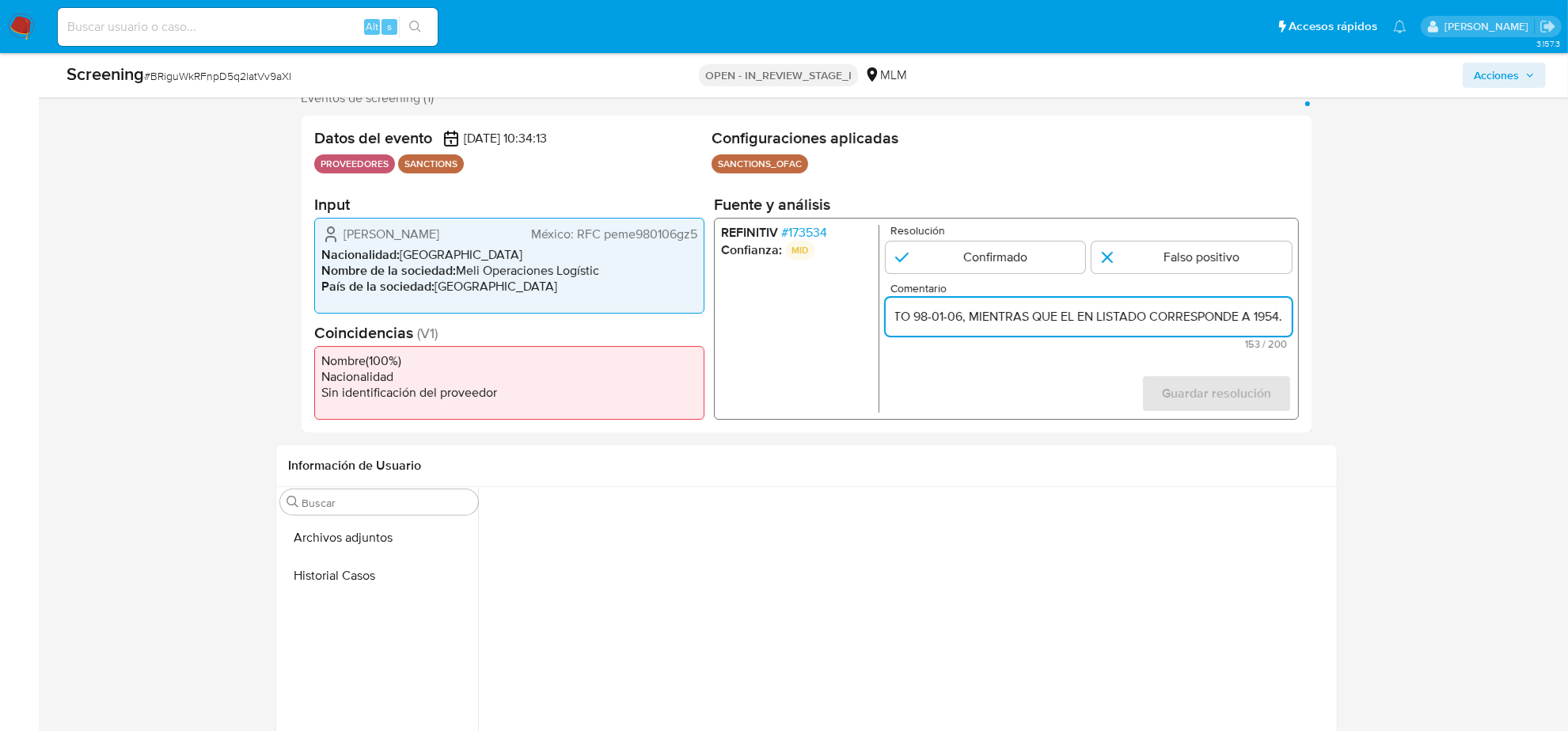
click at [1204, 318] on input "SE REALIZA VALIDACIÓN DE PROVEEDOR EL CUAL SE LOGRA DESCARGAR A TRAVES DE LA FE…" at bounding box center [1088, 316] width 406 height 20
click at [1098, 315] on input "SE REALIZA VALIDACIÓN DE PROVEEDOR EL CUAL SE LOGRA DESCARGAR A TRAVES DE LA FE…" at bounding box center [1088, 316] width 406 height 20
click at [1098, 318] on input "SE REALIZA VALIDACIÓN DE PROVEEDOR EL CUAL SE LOGRA DESCARGAR A TRAVES DE LA FE…" at bounding box center [1088, 316] width 406 height 20
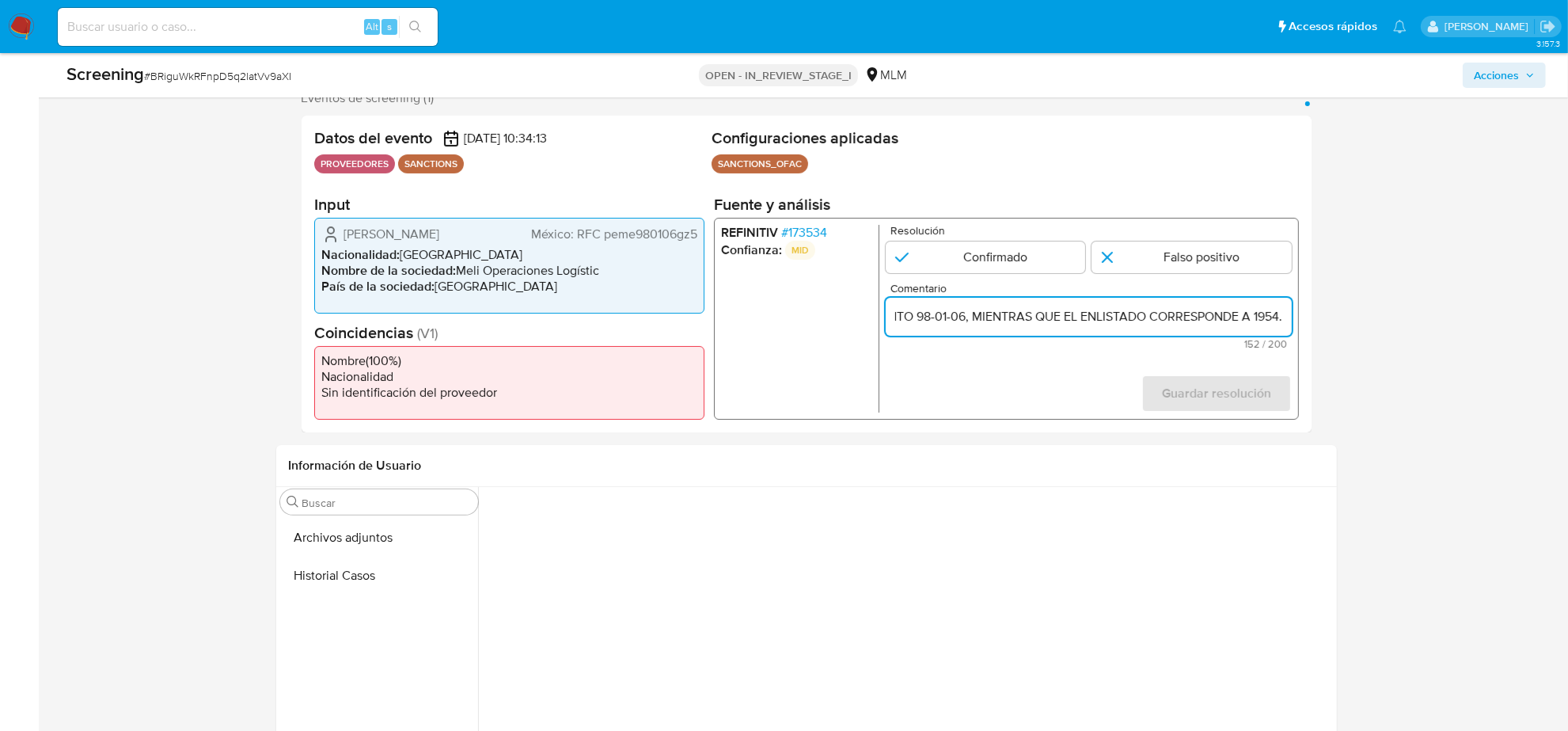
scroll to position [0, 652]
click at [1182, 316] on input "SE REALIZA VALIDACIÓN DE PROVEEDOR EL CUAL SE LOGRA DESCARGAR A TRAVES DE LA FE…" at bounding box center [1088, 316] width 406 height 20
type input "SE REALIZA VALIDACIÓN DE PROVEEDOR EL CUAL SE LOGRA DESCARGAR A TRAVES DE LA FE…"
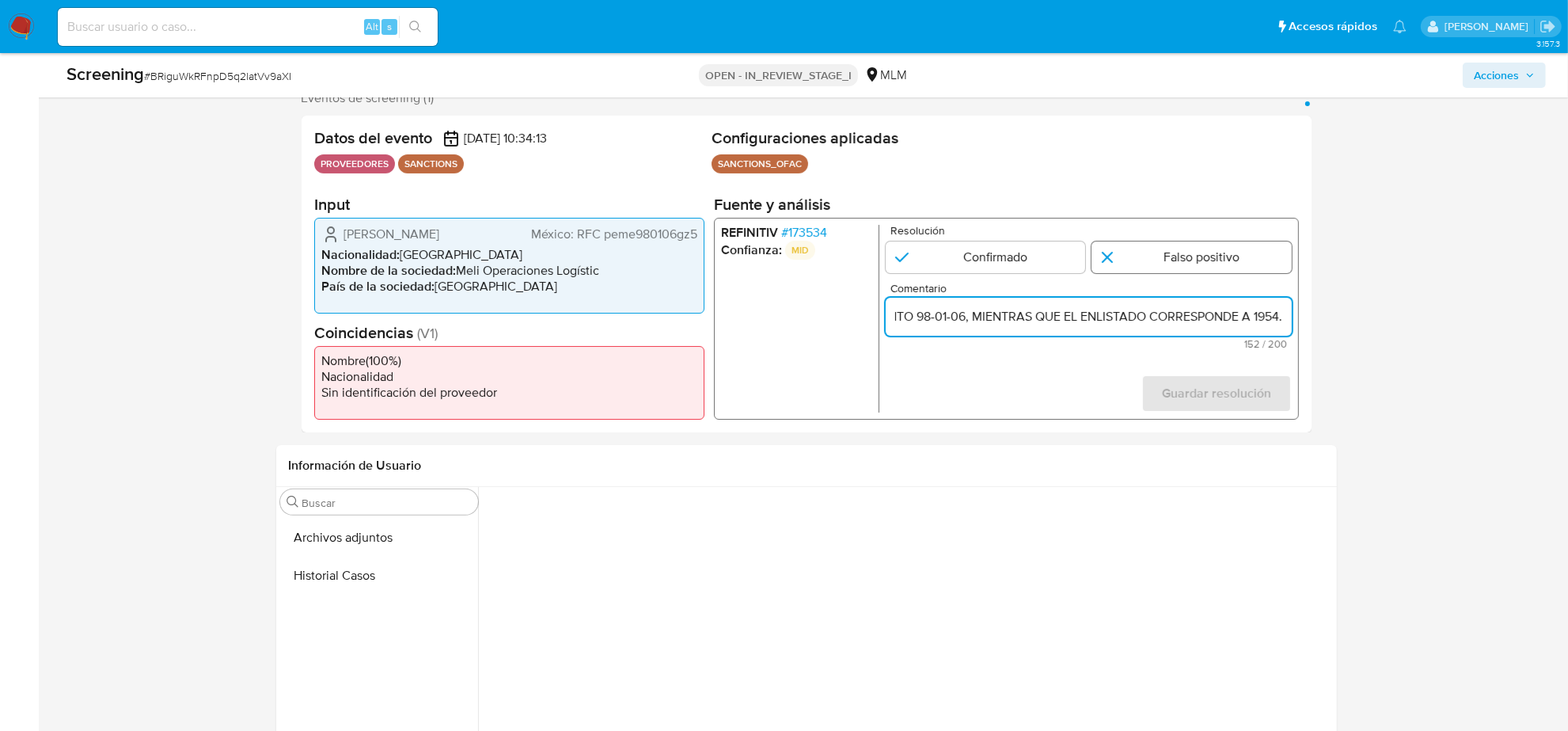
scroll to position [0, 0]
click at [1165, 254] on input "1 de 1" at bounding box center [1192, 258] width 200 height 32
radio input "true"
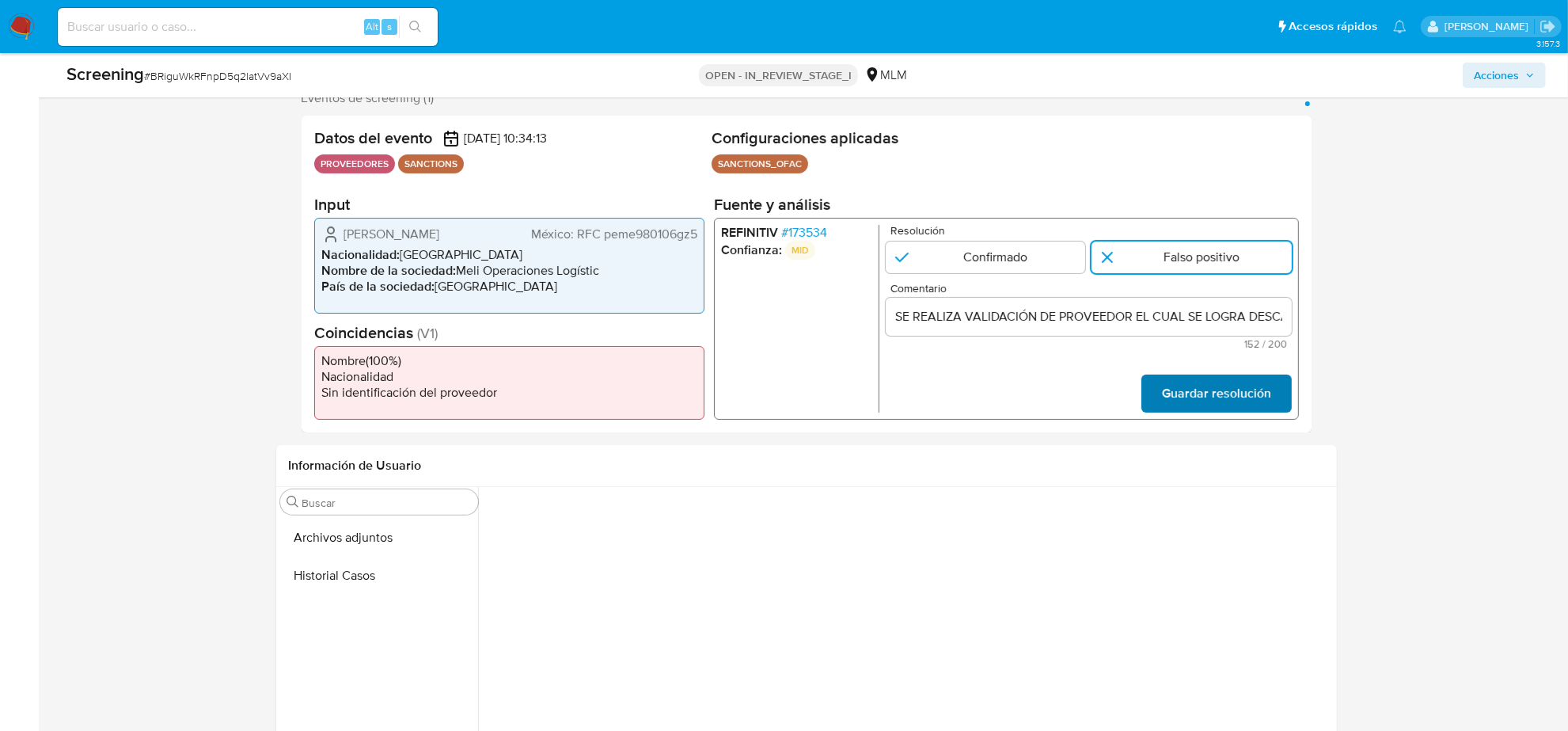
click at [1253, 402] on span "Guardar resolución" at bounding box center [1215, 393] width 109 height 35
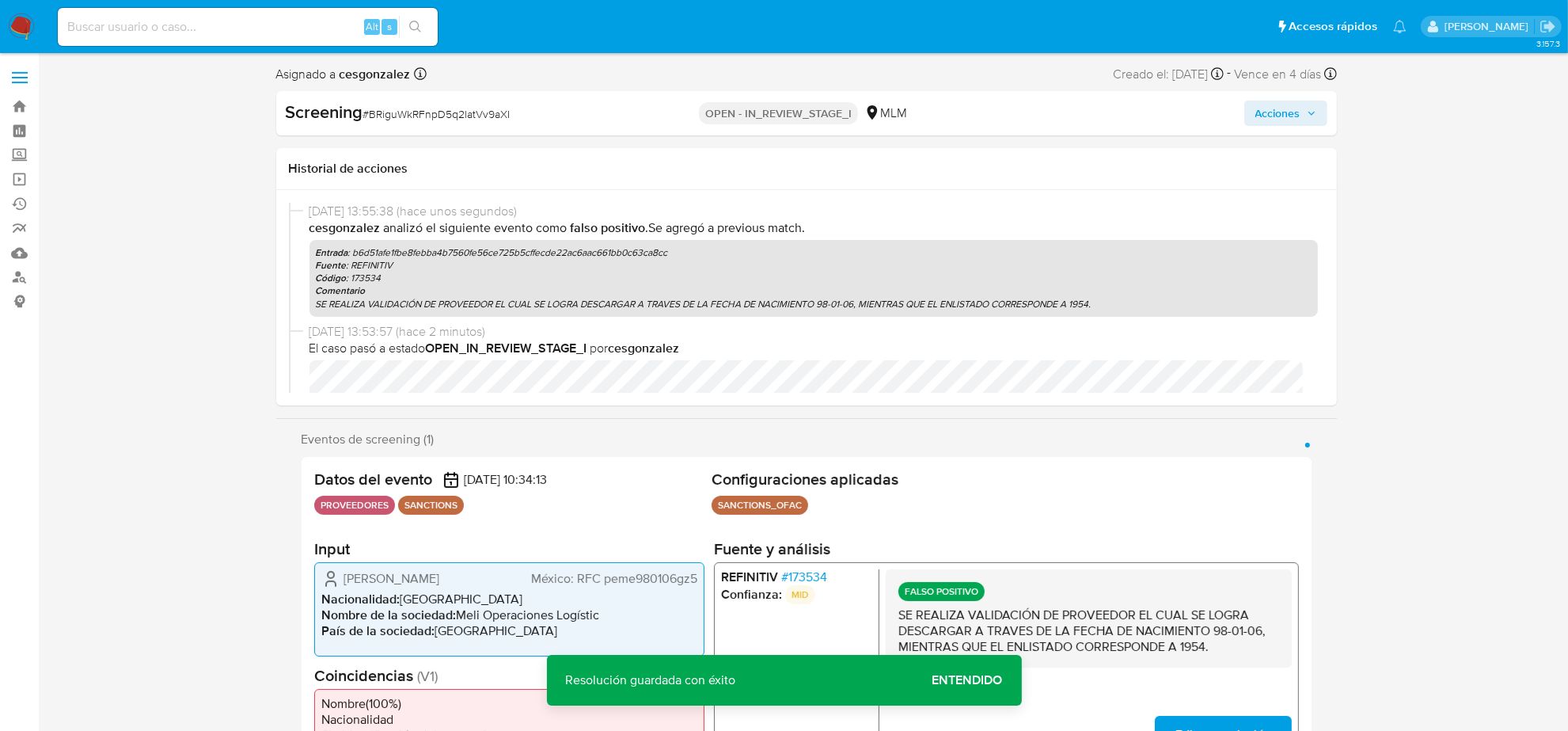
click at [1294, 119] on span "Acciones" at bounding box center [1277, 113] width 45 height 26
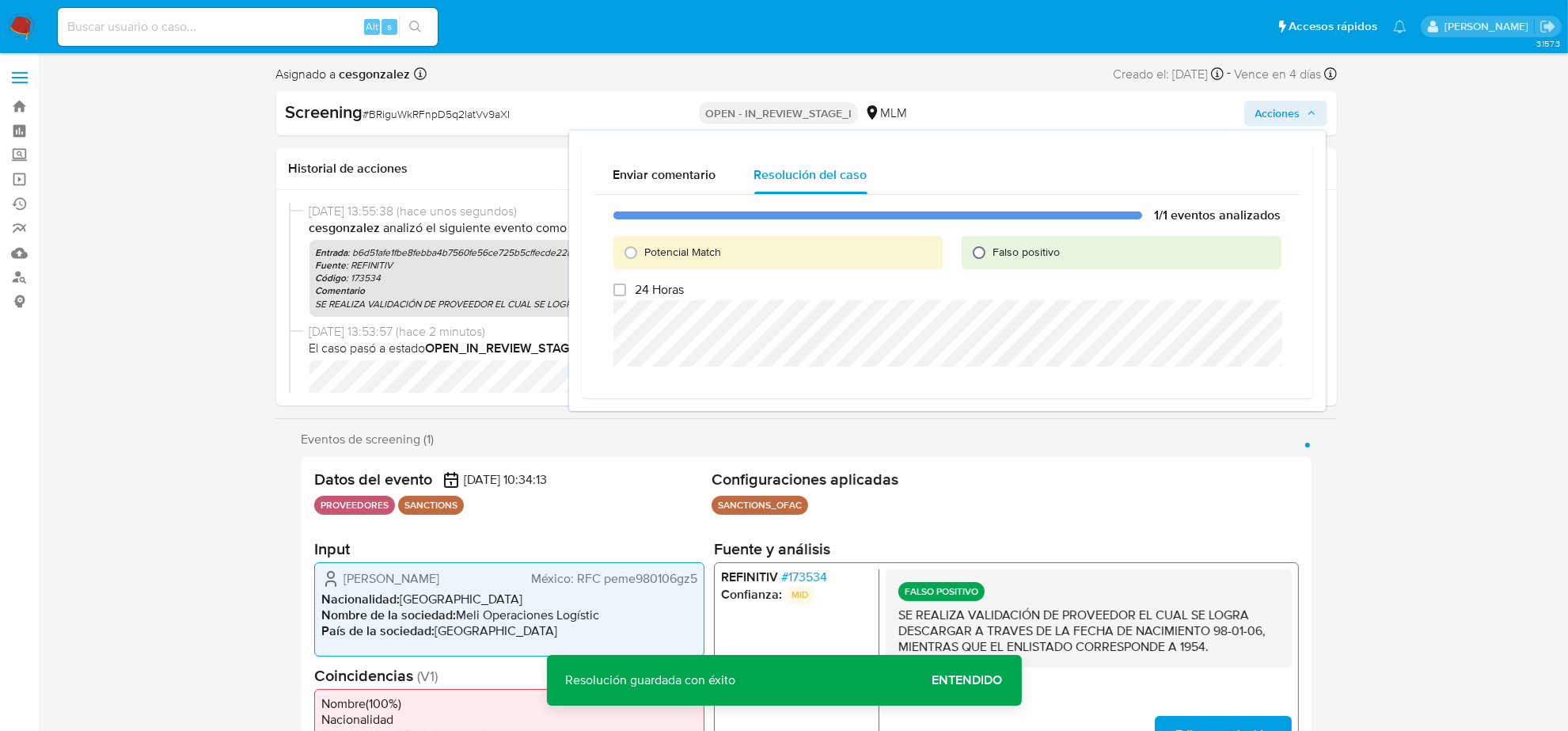
click at [980, 253] on input "Falso positivo" at bounding box center [979, 253] width 26 height 26
radio input "true"
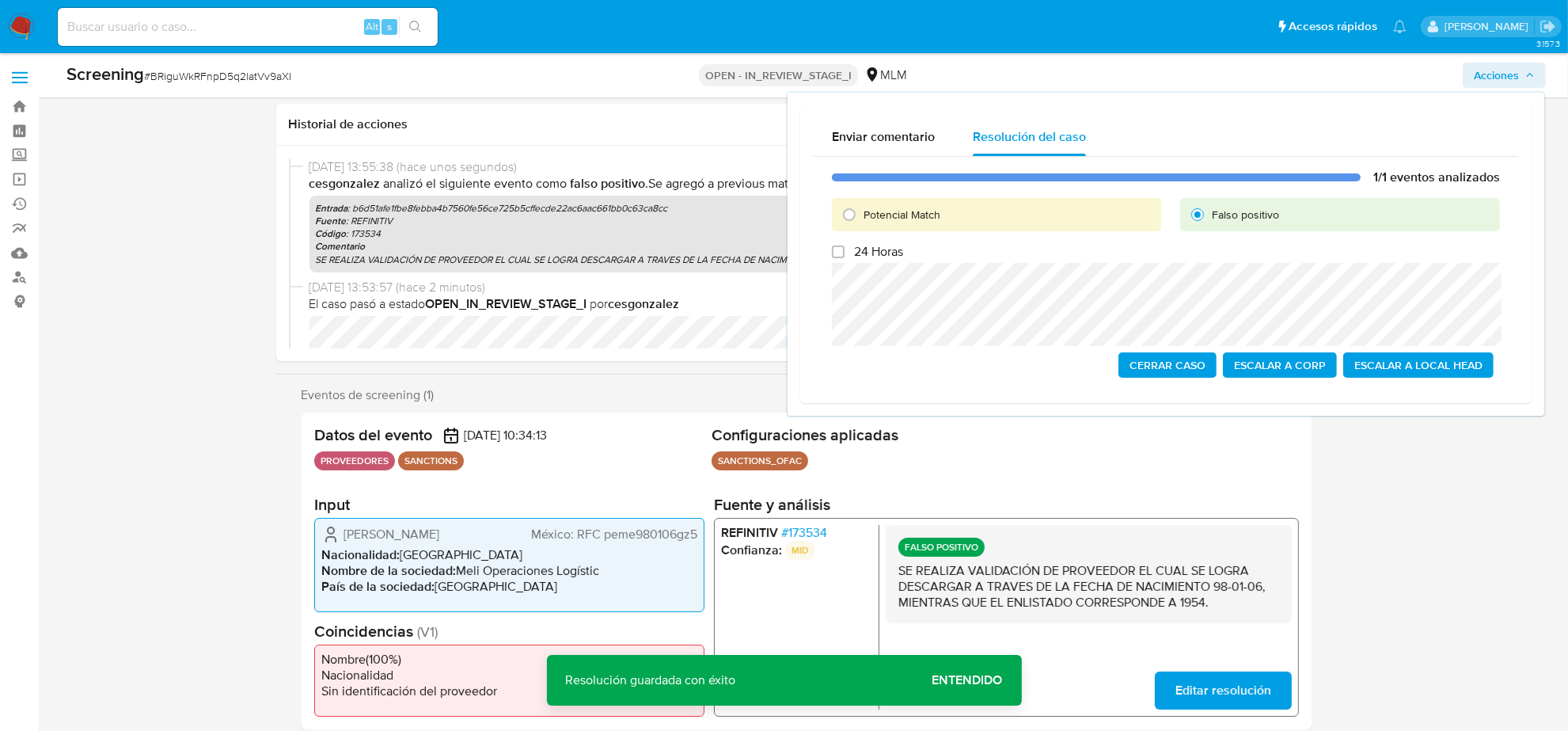
scroll to position [198, 0]
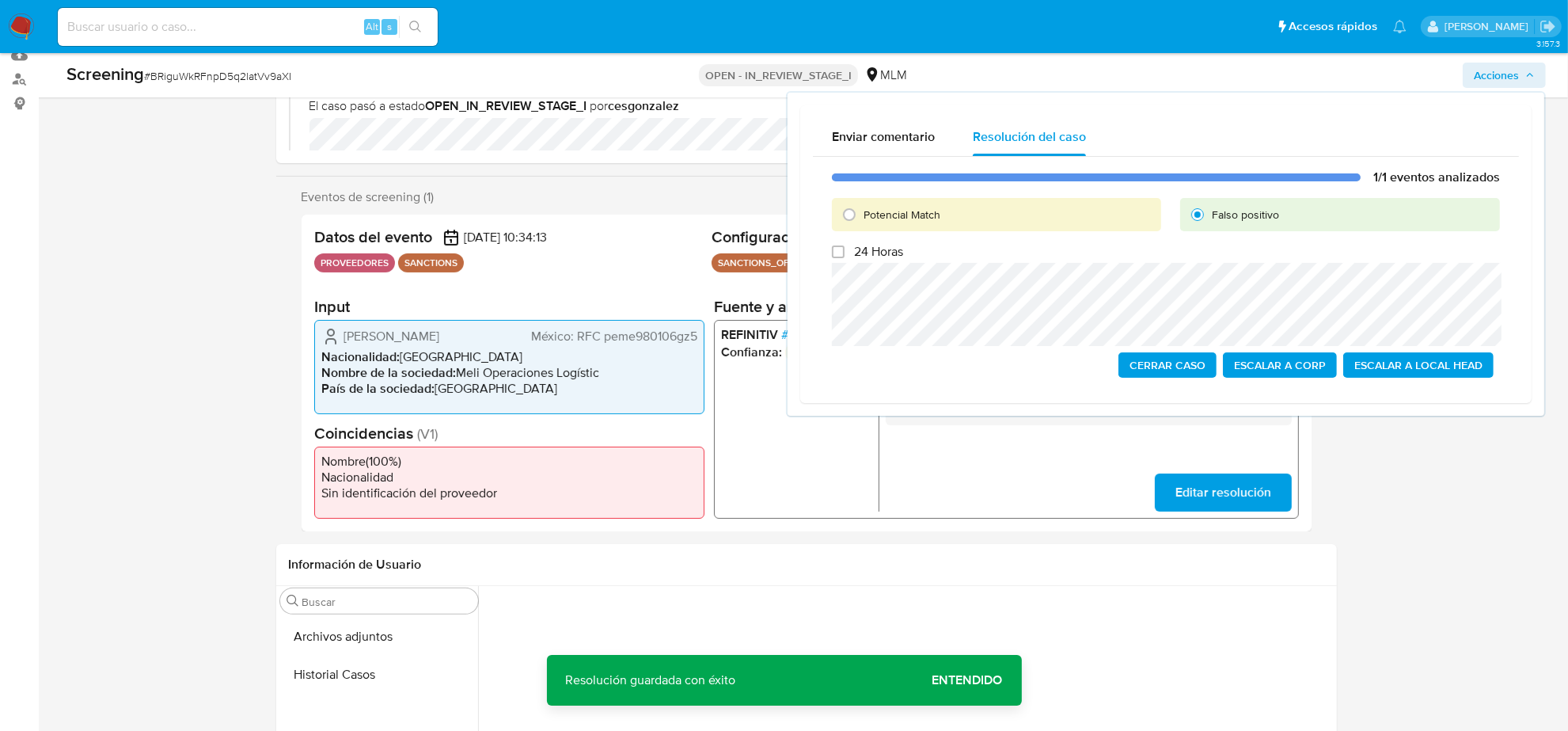
click at [1255, 504] on span "Editar resolución" at bounding box center [1223, 492] width 96 height 35
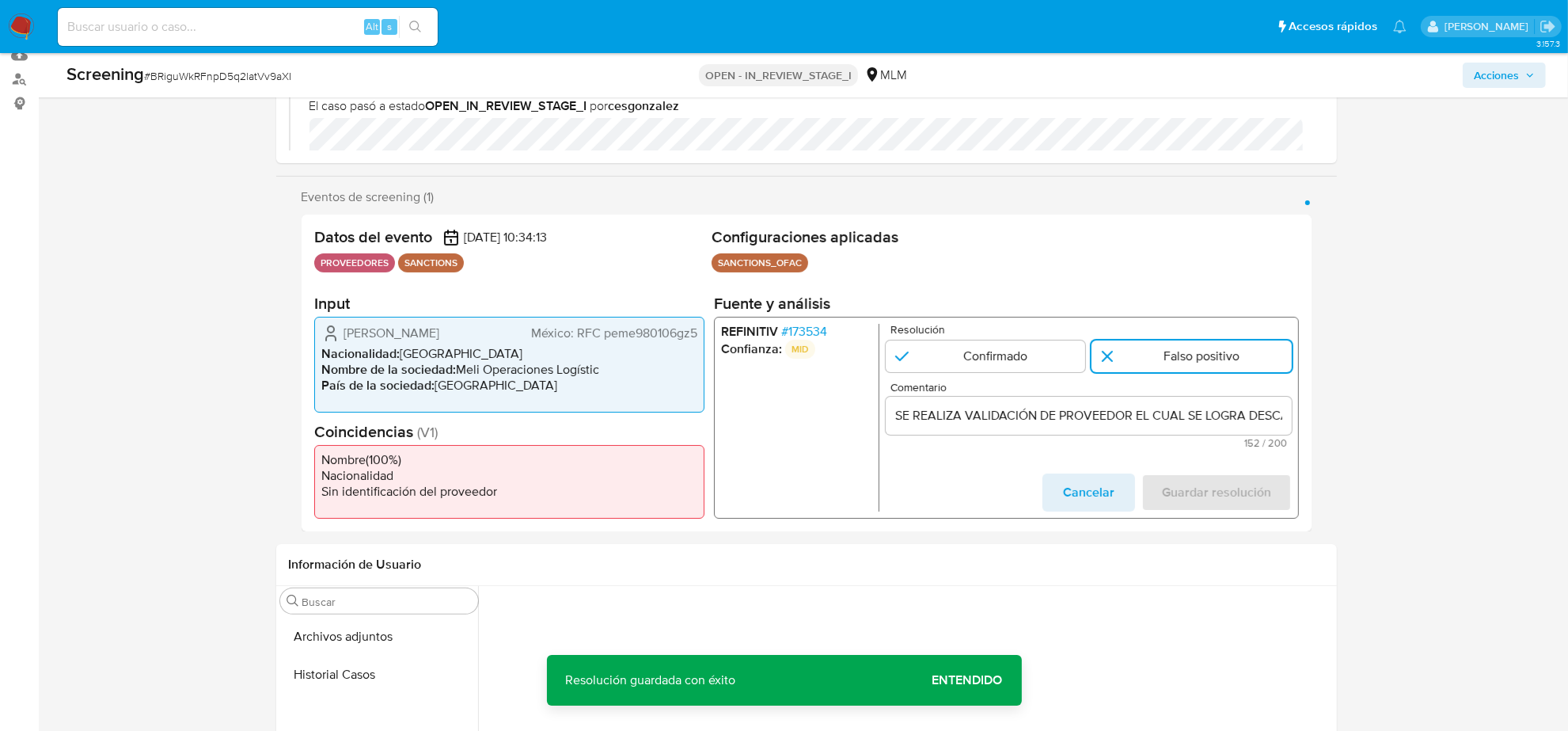
click at [1121, 416] on input "SE REALIZA VALIDACIÓN DE PROVEEDOR EL CUAL SE LOGRA DESCARGAR A TRAVES DE LA FE…" at bounding box center [1088, 416] width 406 height 20
click at [1271, 416] on input "SE REALIZA VALIDACIÓN DE PROVEEDOR EL CUAL SE LOGRA DESCARGAR A TRAVES DE LA FE…" at bounding box center [1088, 416] width 406 height 20
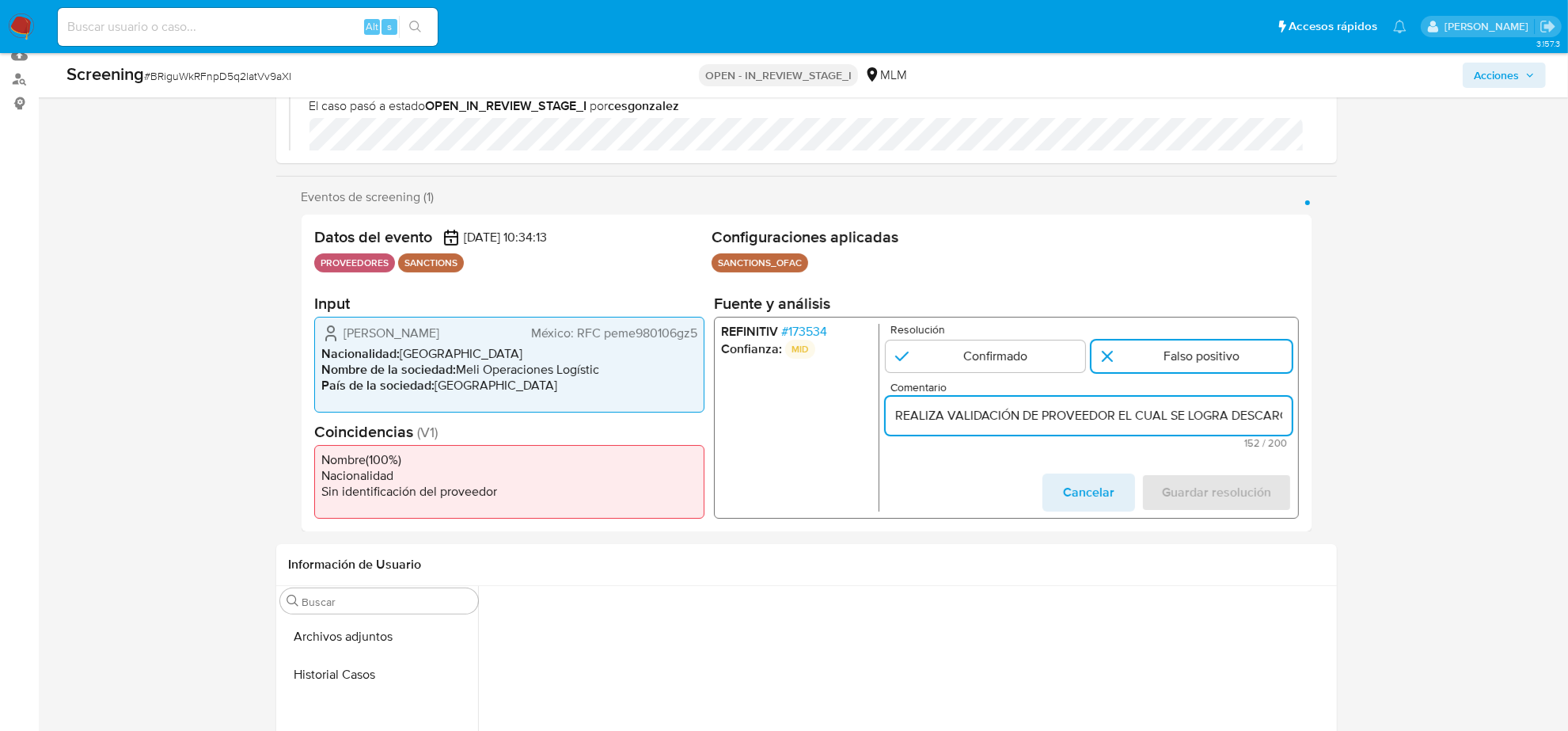
scroll to position [0, 26]
type input "SE REALIZA VALIDACIÓN DE PROVEEDOR EL CUAL SE LOGRA DESCARTAR A TRAVES DE LA FE…"
click at [1082, 421] on input "SE REALIZA VALIDACIÓN DE PROVEEDOR EL CUAL SE LOGRA DESCARTAR A TRAVES DE LA FE…" at bounding box center [1088, 416] width 406 height 20
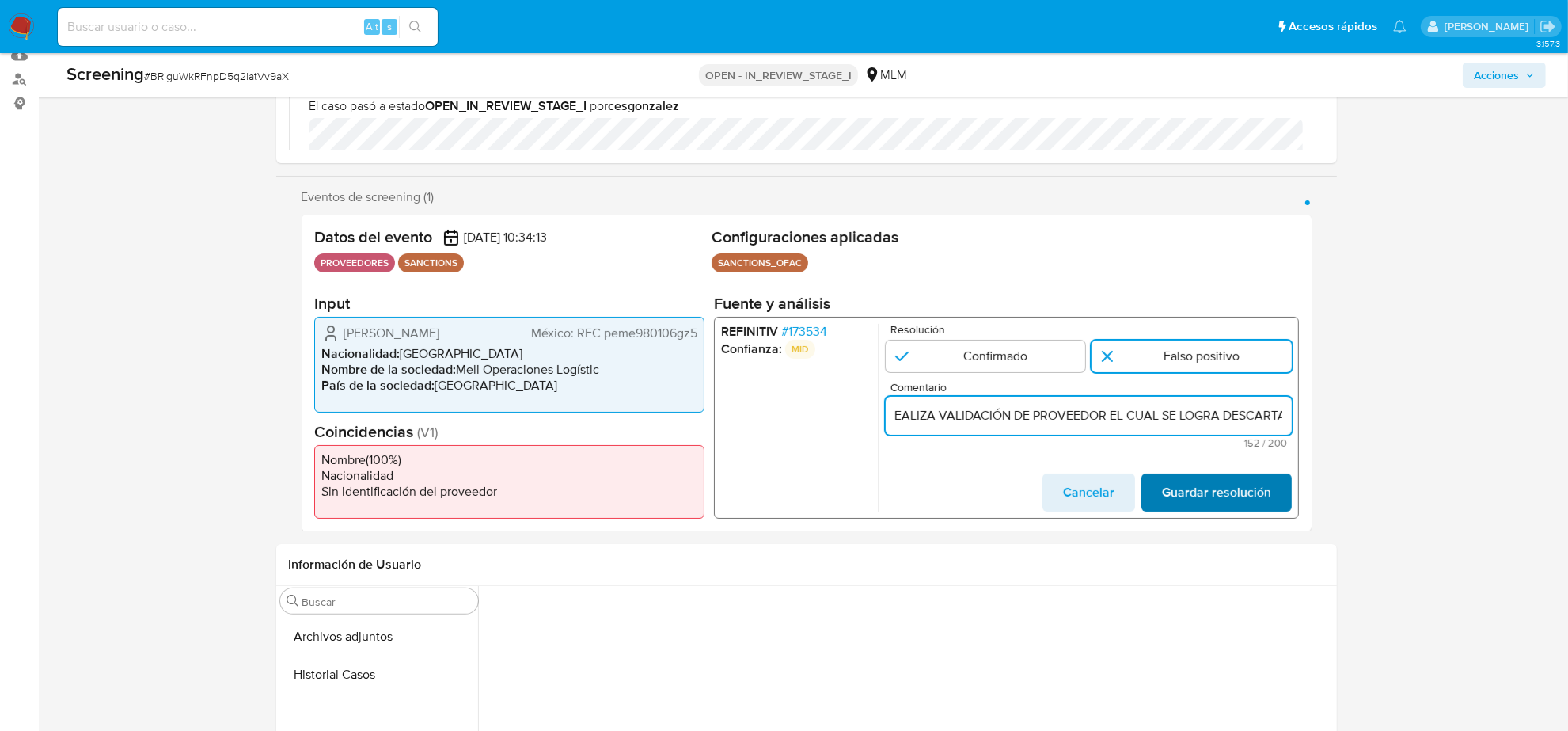
click at [1245, 496] on span "Guardar resolución" at bounding box center [1215, 492] width 109 height 35
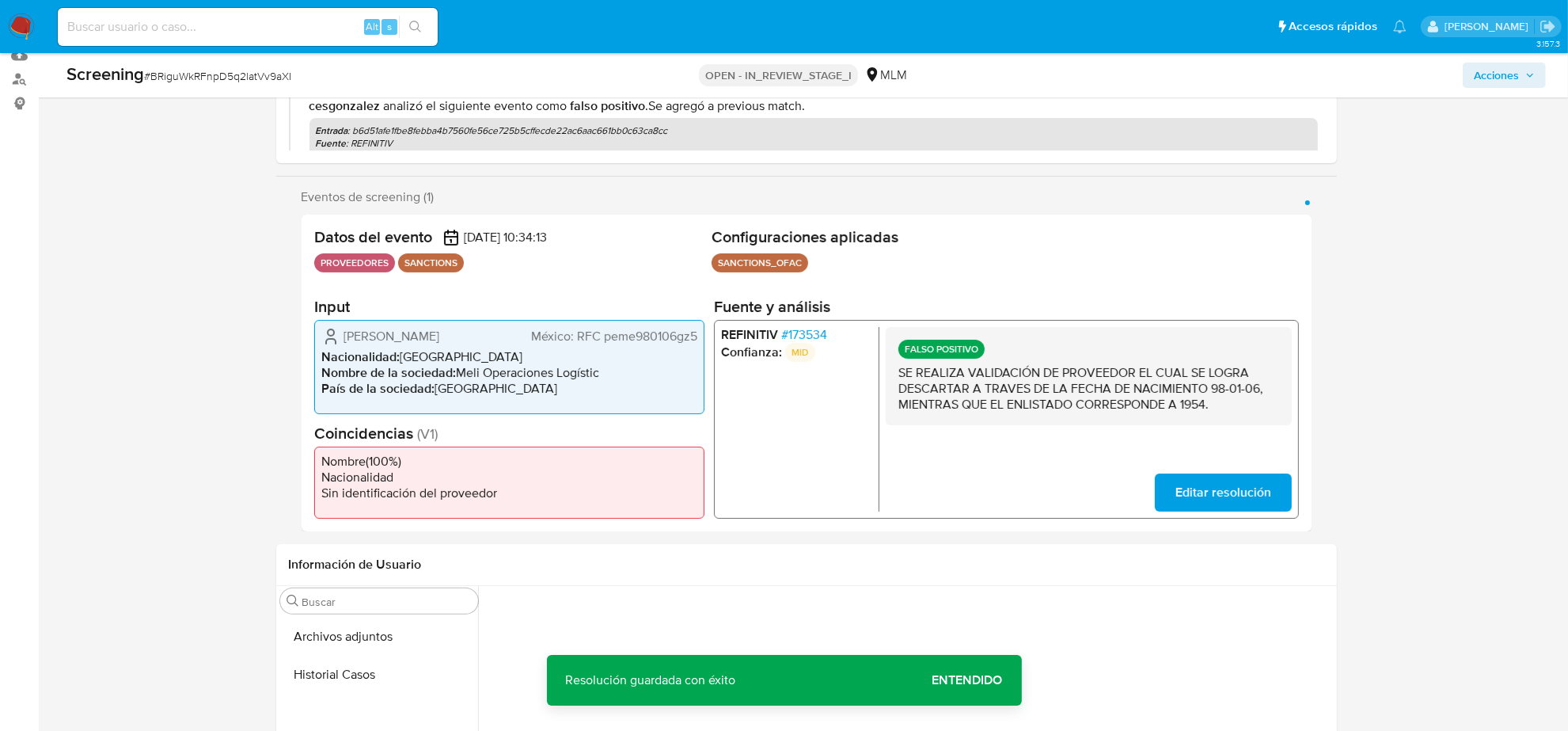
scroll to position [0, 0]
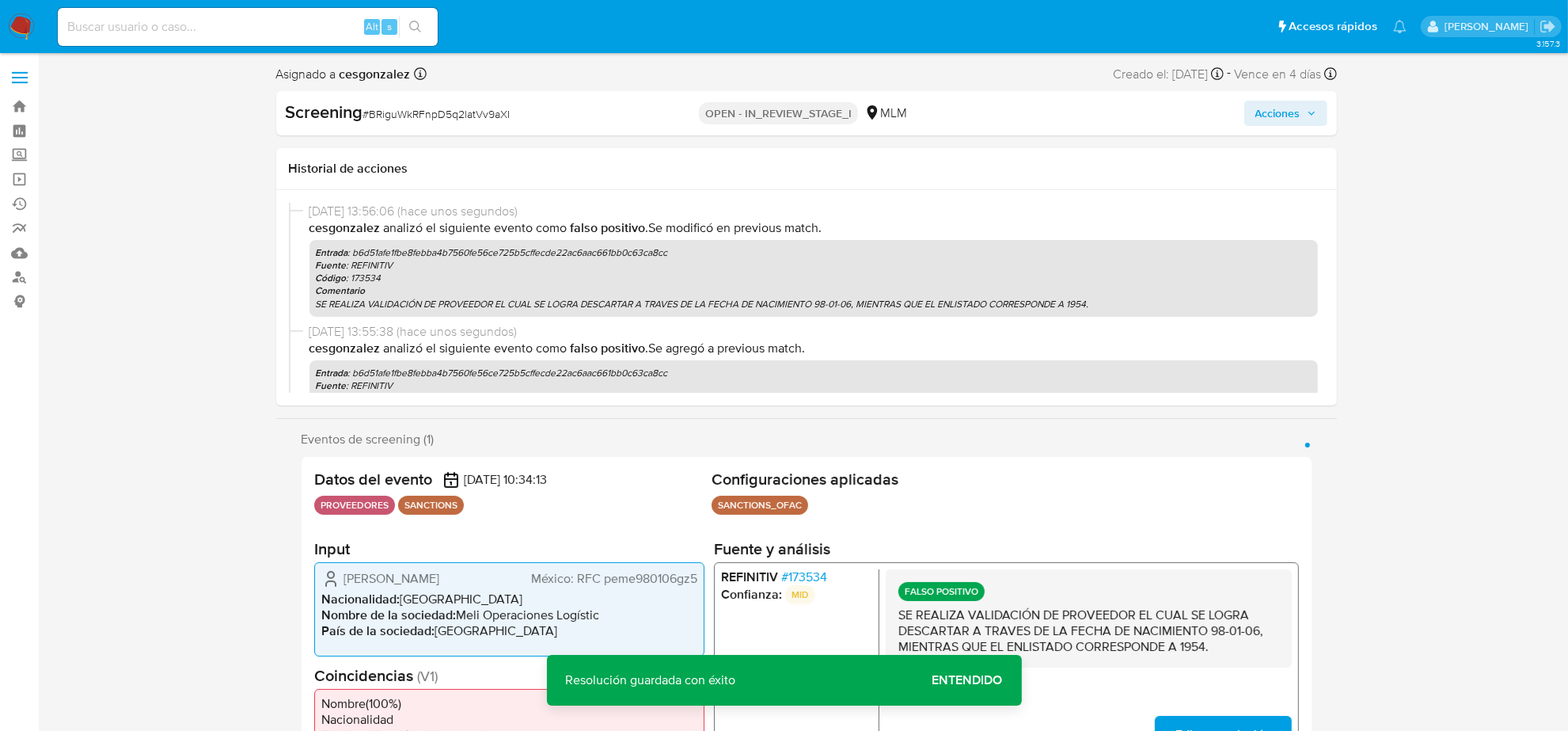
click at [1305, 103] on span "Acciones" at bounding box center [1285, 113] width 61 height 22
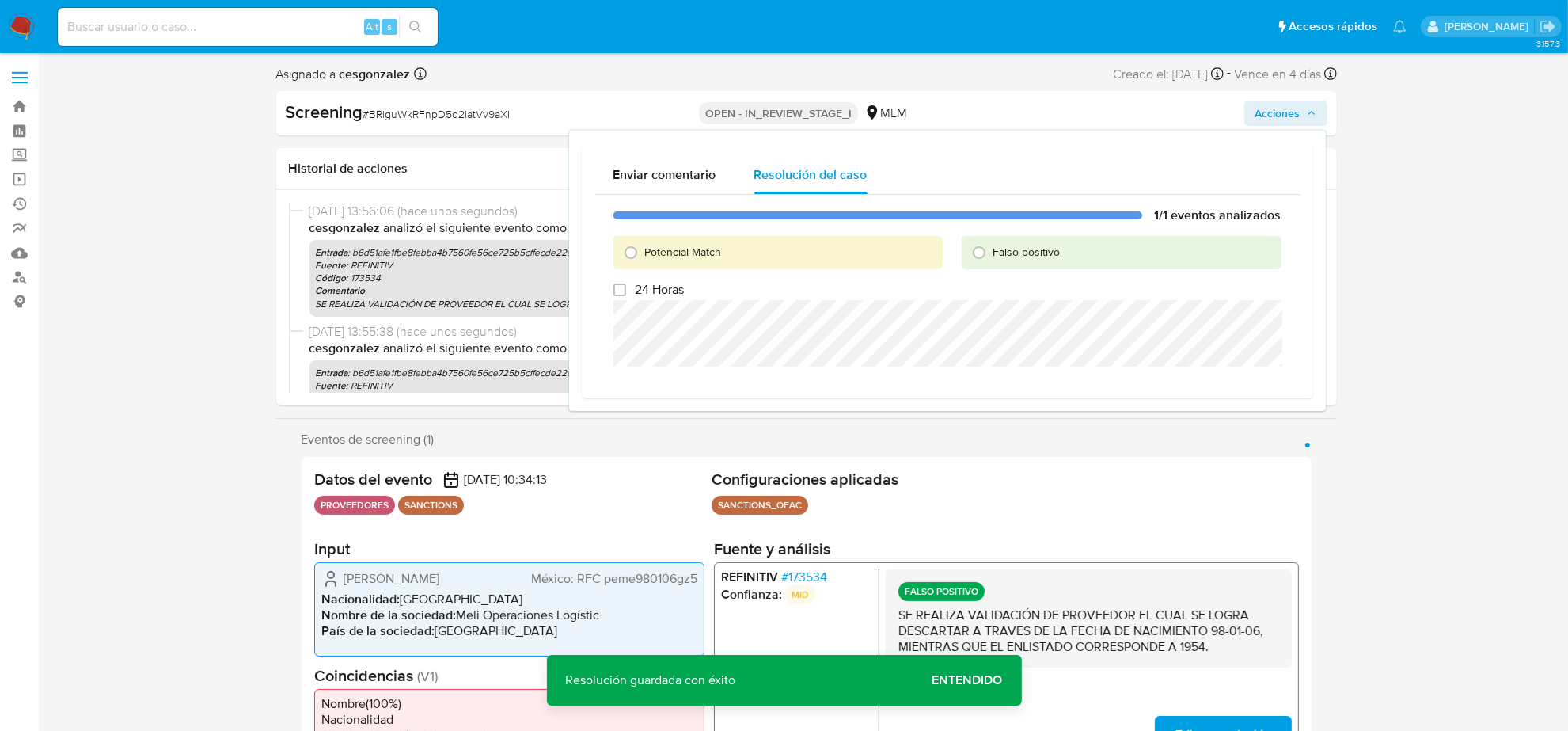
click at [1305, 112] on span "Acciones" at bounding box center [1285, 113] width 61 height 22
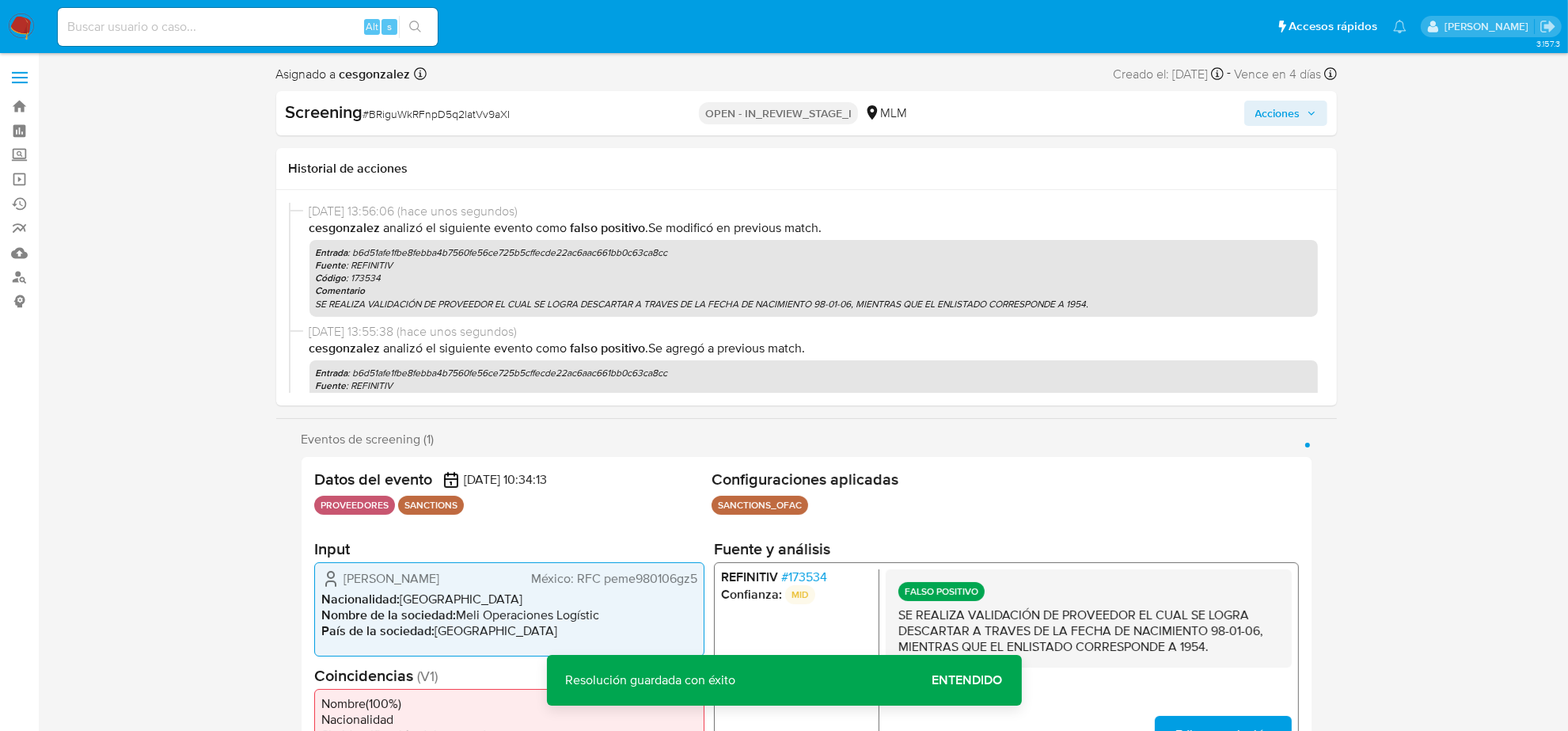
click at [1280, 112] on span "Acciones" at bounding box center [1277, 113] width 45 height 26
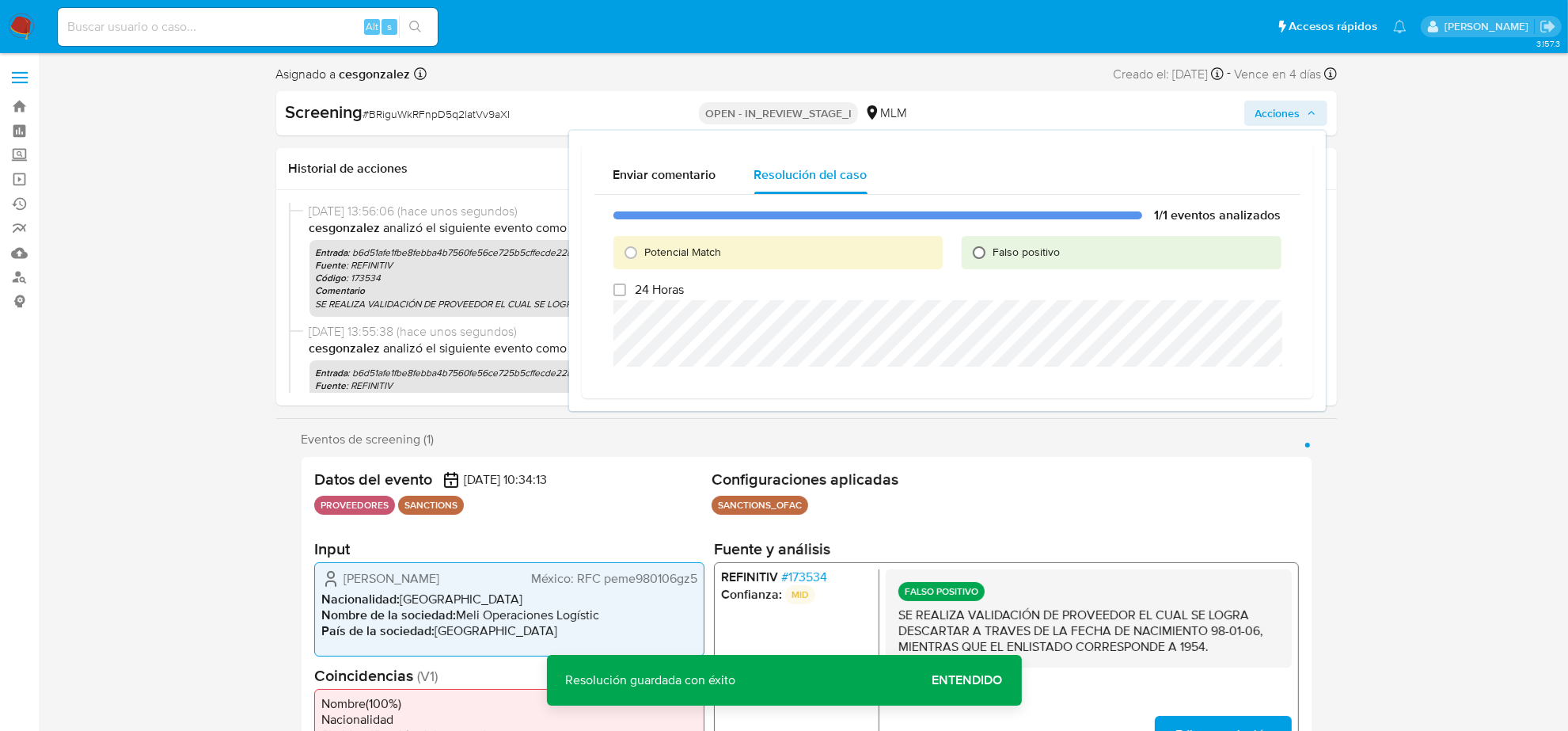
click at [987, 254] on input "Falso positivo" at bounding box center [979, 253] width 26 height 26
radio input "true"
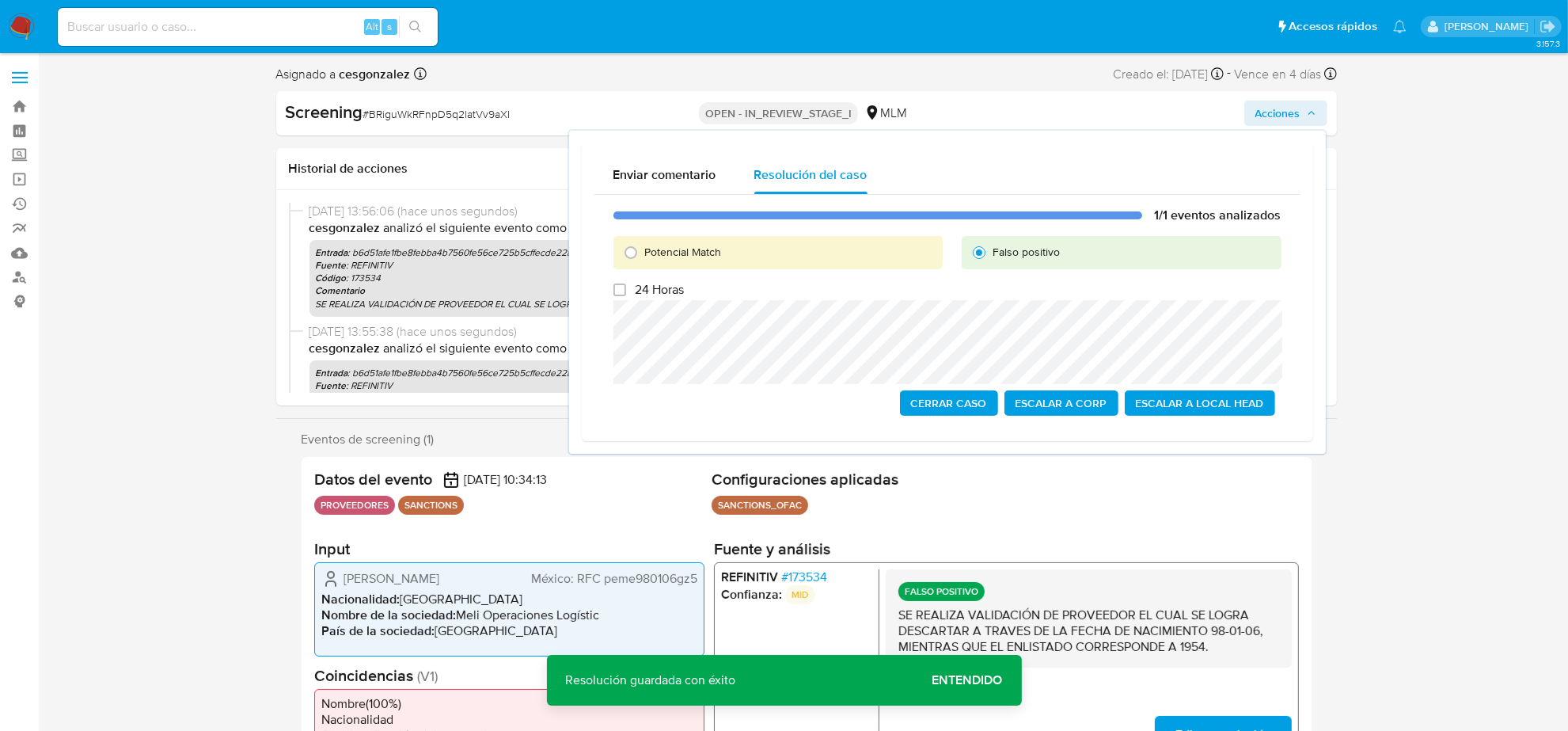
click at [935, 406] on span "Cerrar Caso" at bounding box center [950, 402] width 76 height 22
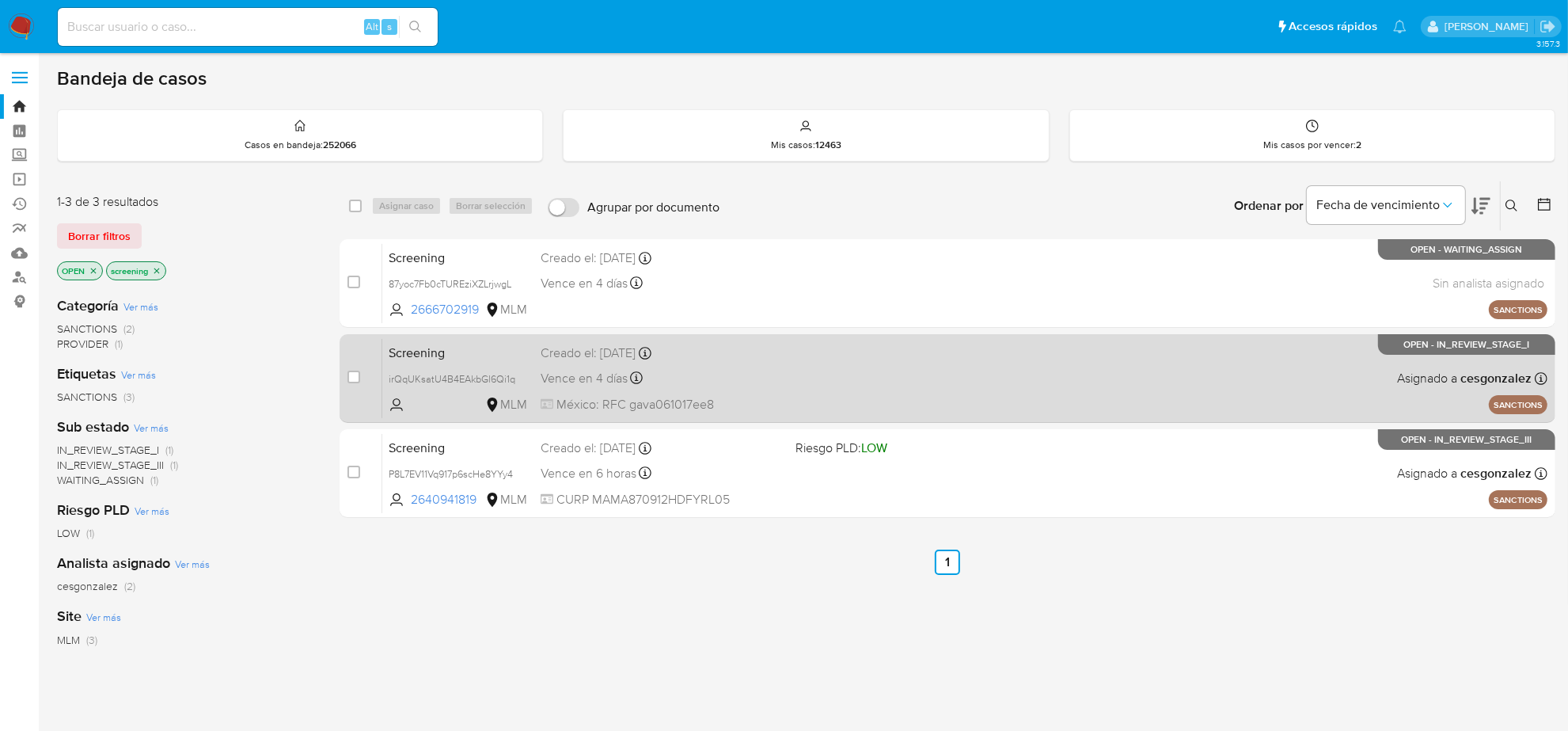
click at [831, 359] on div "Screening irQqUKsatU4B4EAkbGl6Qi1q MLM Creado el: [DATE] Creado el: [DATE] 04:5…" at bounding box center [966, 378] width 1166 height 80
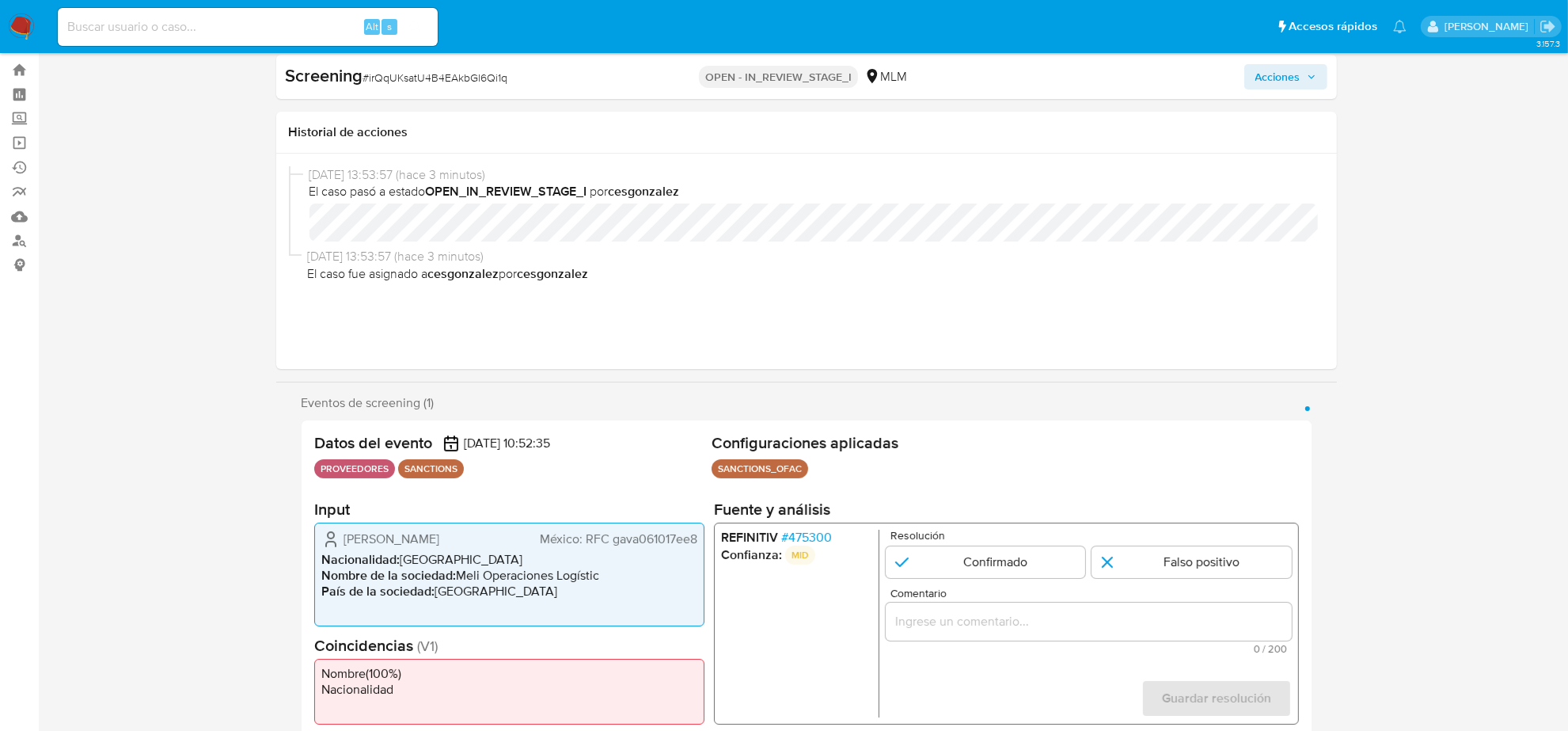
scroll to position [99, 0]
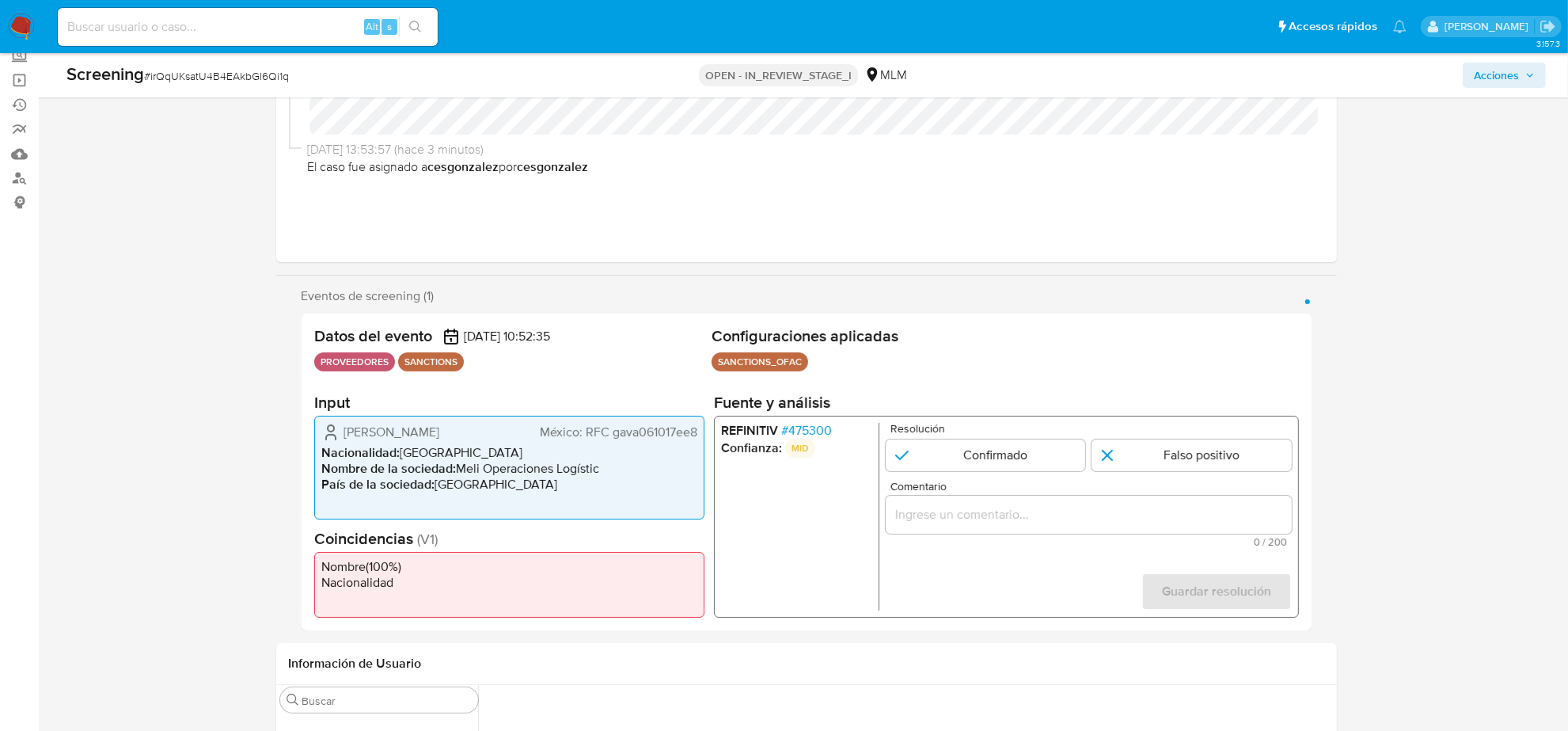
click at [818, 436] on span "# 475300" at bounding box center [805, 431] width 50 height 16
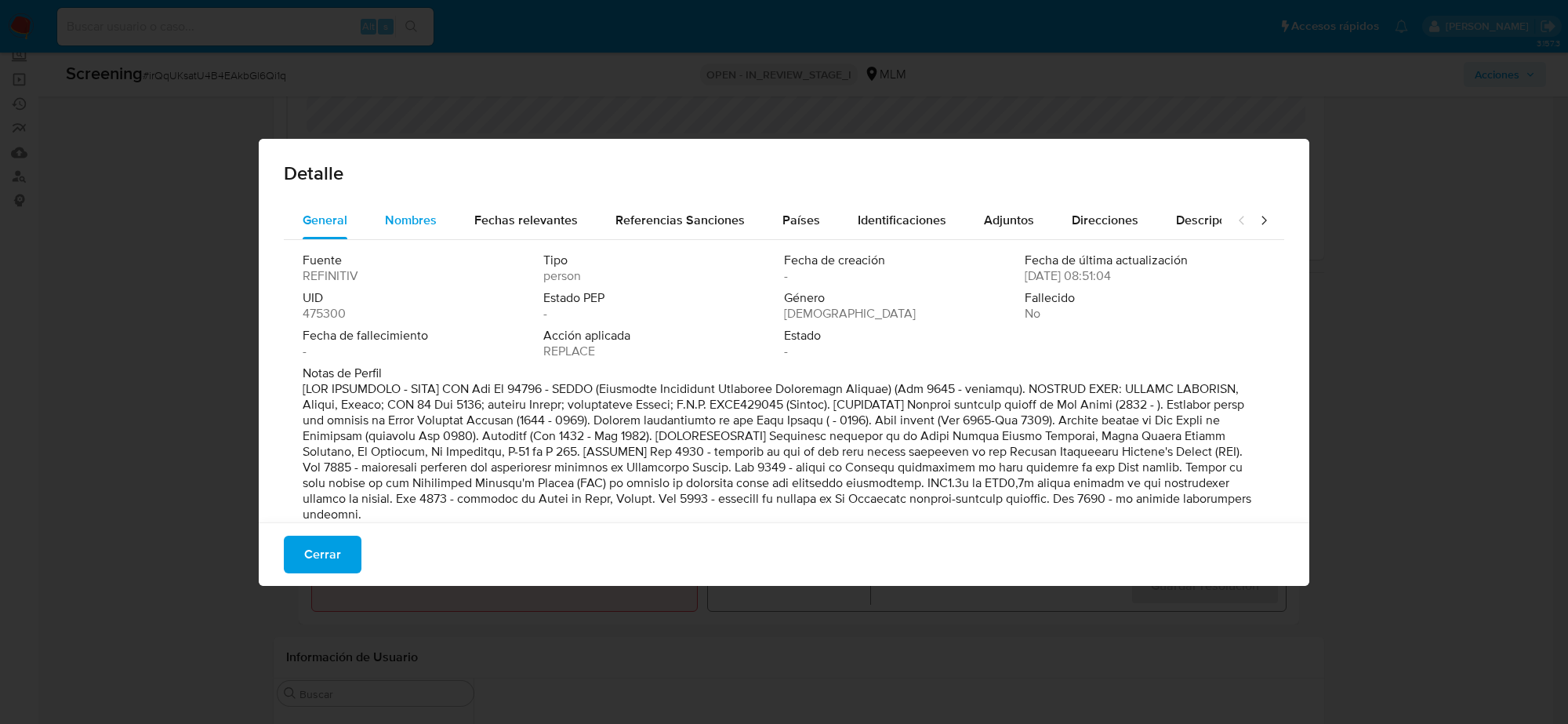
click at [405, 213] on span "Nombres" at bounding box center [411, 219] width 52 height 18
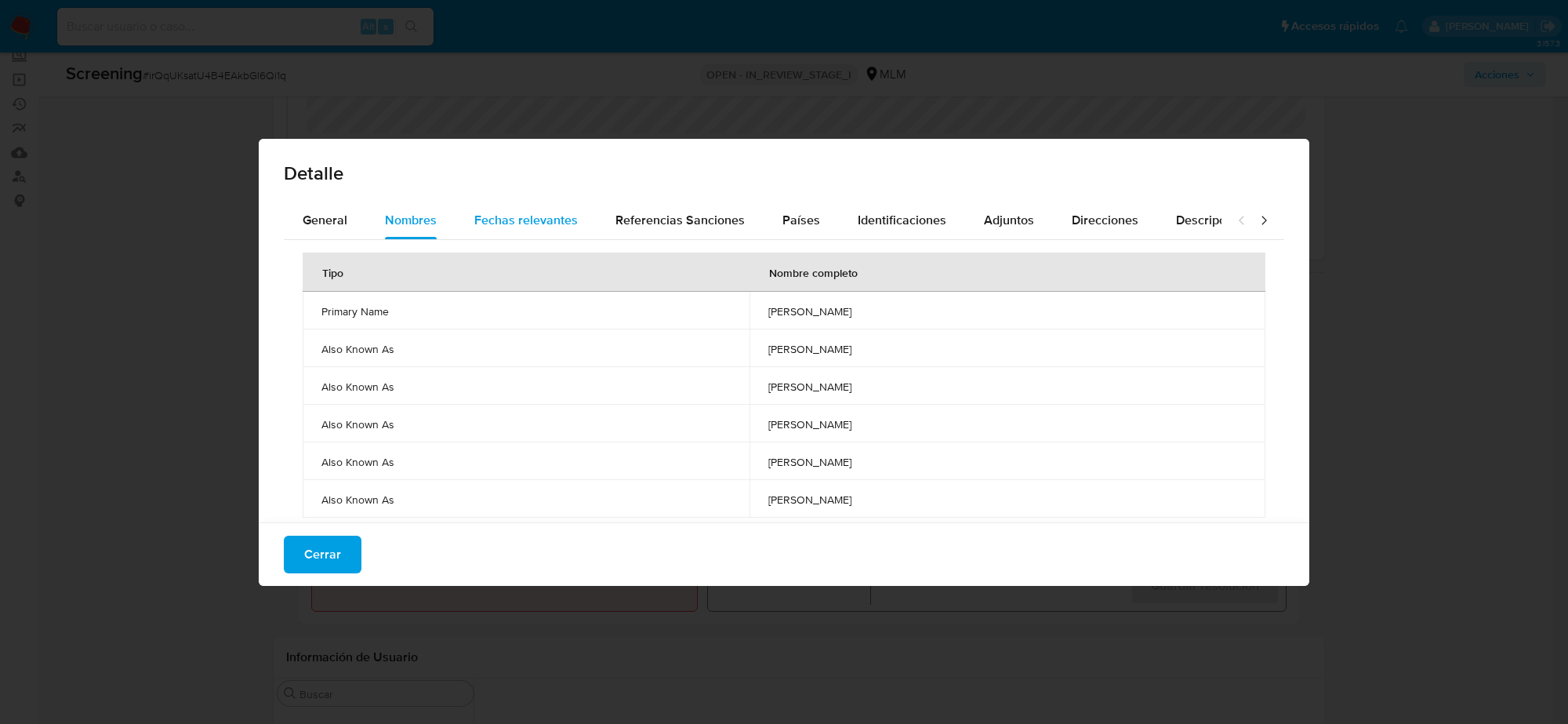
click at [492, 217] on span "Fechas relevantes" at bounding box center [526, 219] width 104 height 18
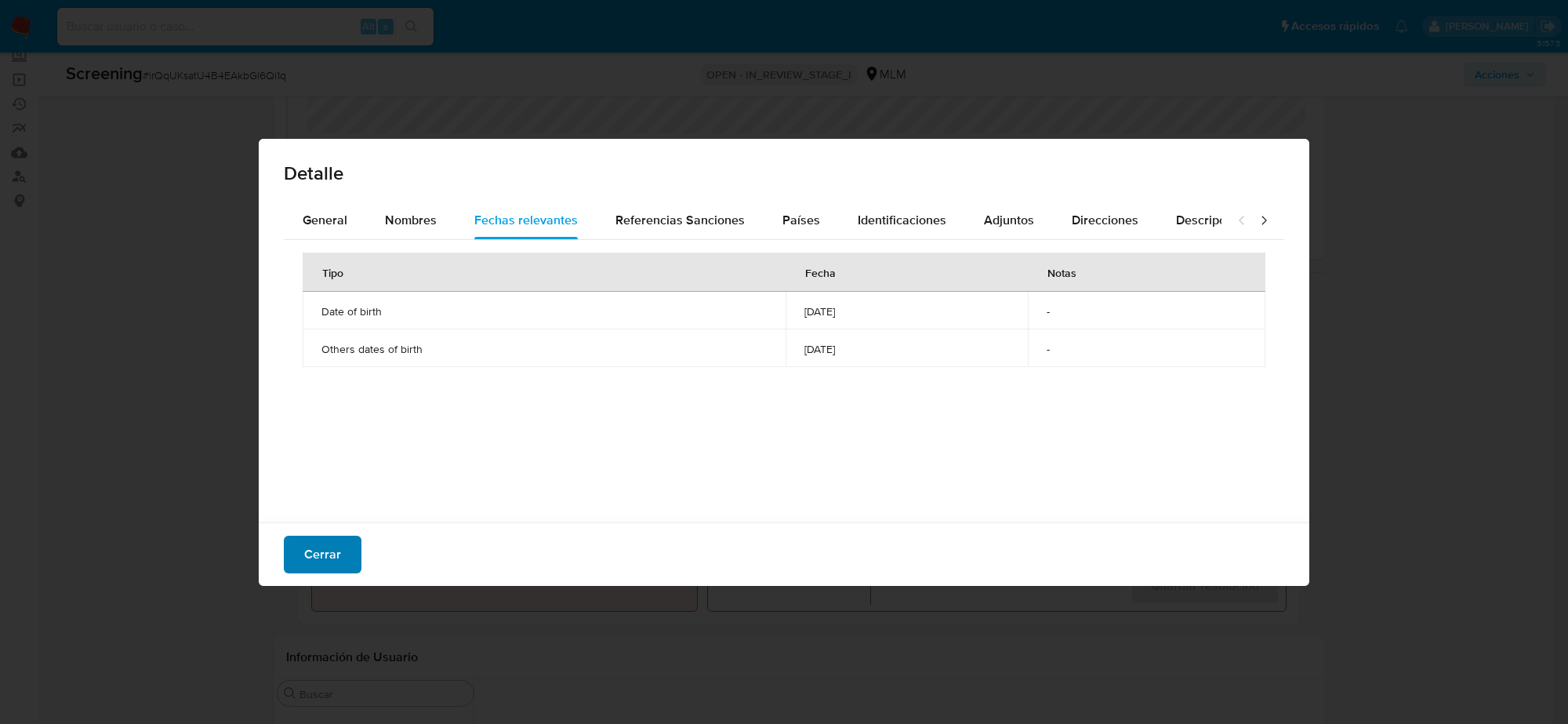
click at [346, 566] on button "Cerrar" at bounding box center [323, 554] width 77 height 38
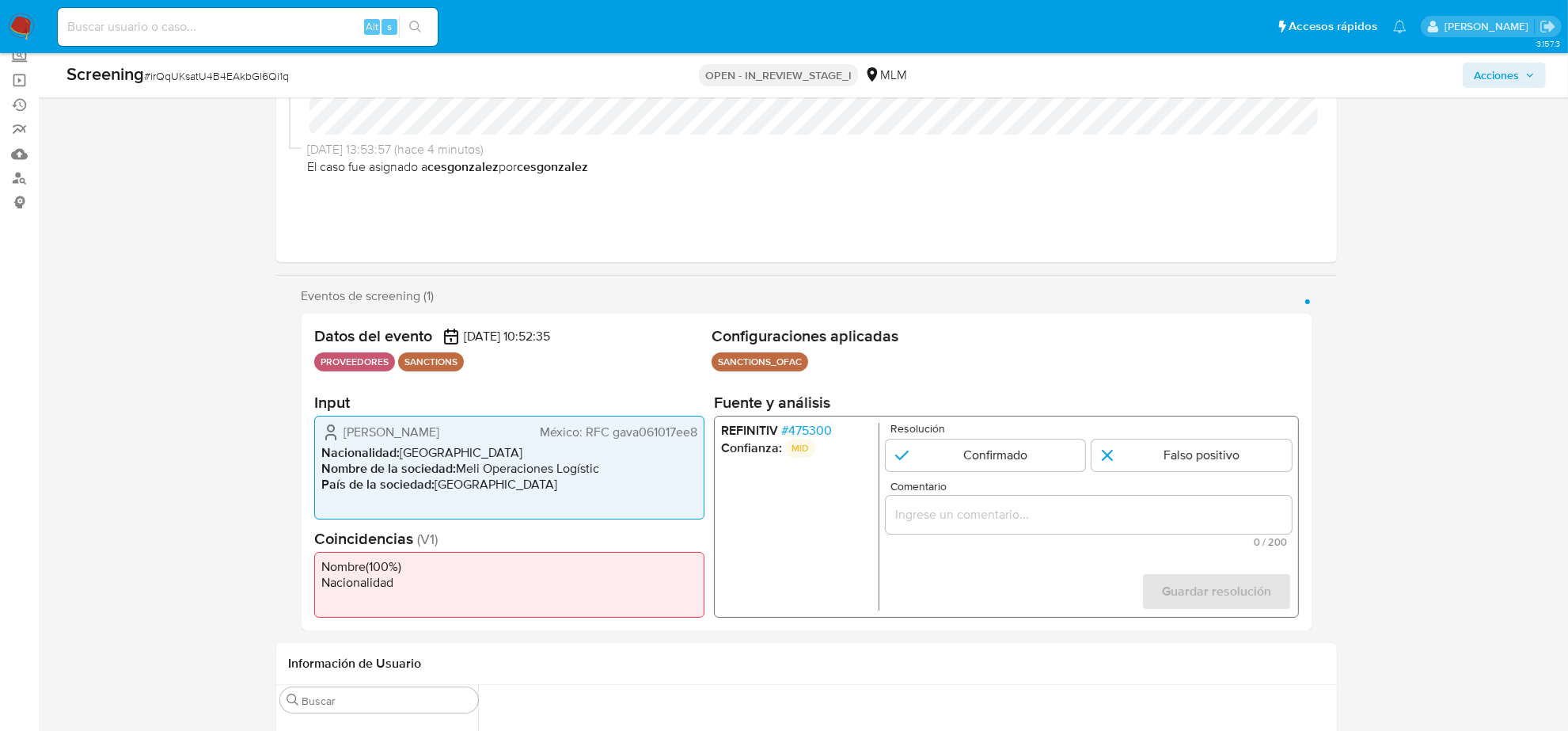
click at [990, 525] on div "1 de 1" at bounding box center [1088, 514] width 406 height 38
click at [931, 510] on input "Comentario" at bounding box center [1088, 514] width 406 height 20
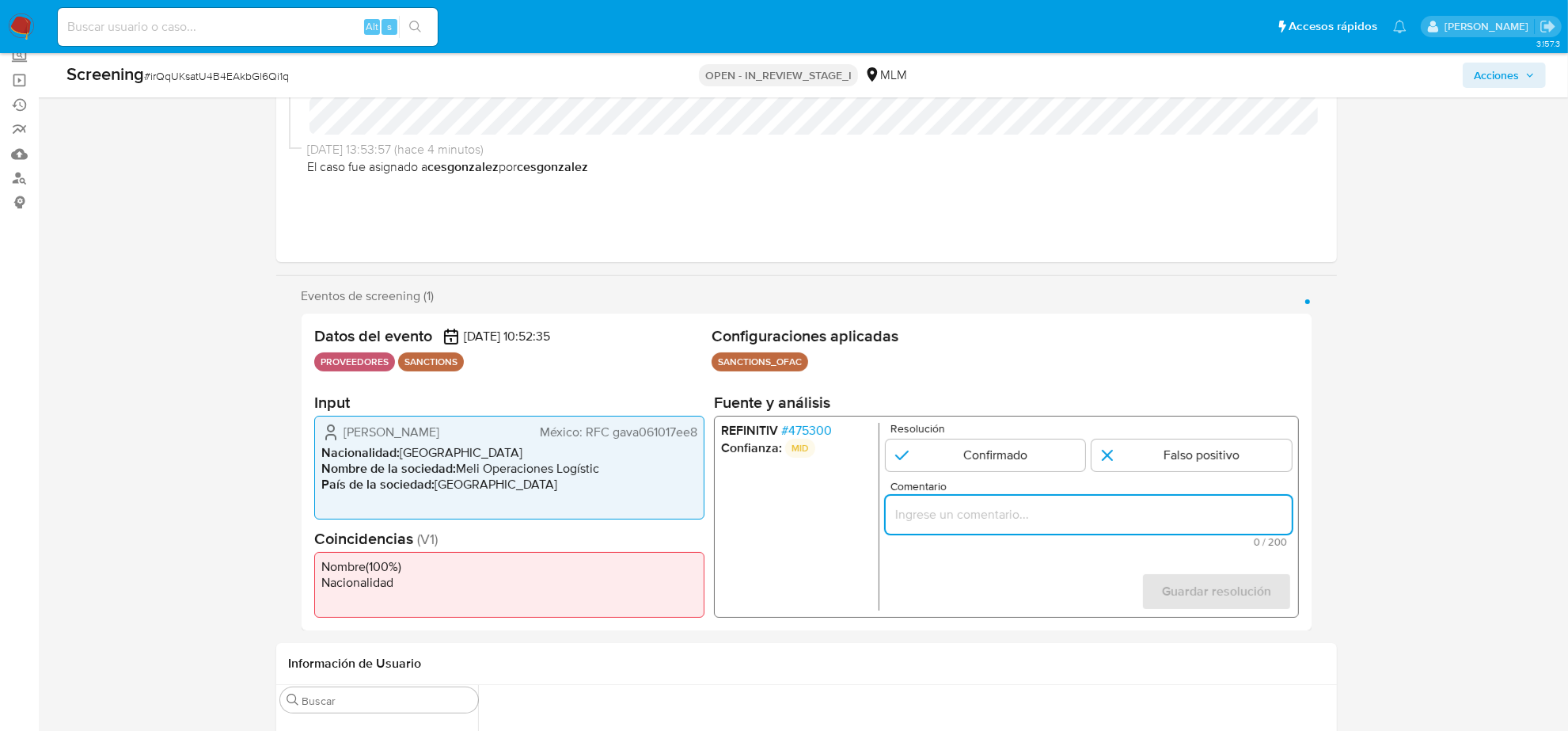
paste input "SE REALIZA VALIDACIÓN DE PROVEEDOR EL CUAL SE LOGRA DESCARTAR A TRAVES DE LA FE…"
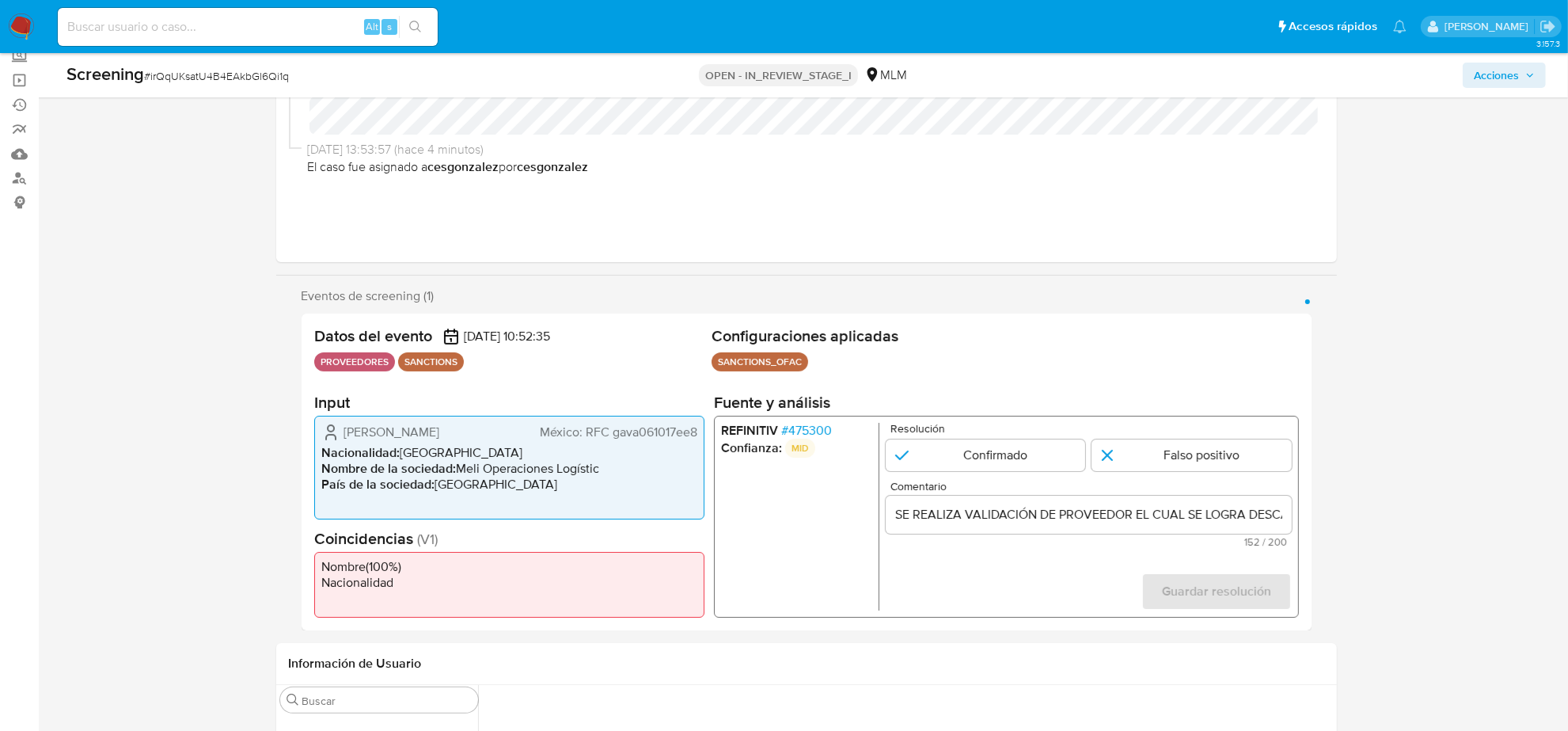
drag, startPoint x: 637, startPoint y: 428, endPoint x: 675, endPoint y: 432, distance: 38.2
click at [675, 432] on span "México: RFC gava061017ee8" at bounding box center [618, 432] width 158 height 16
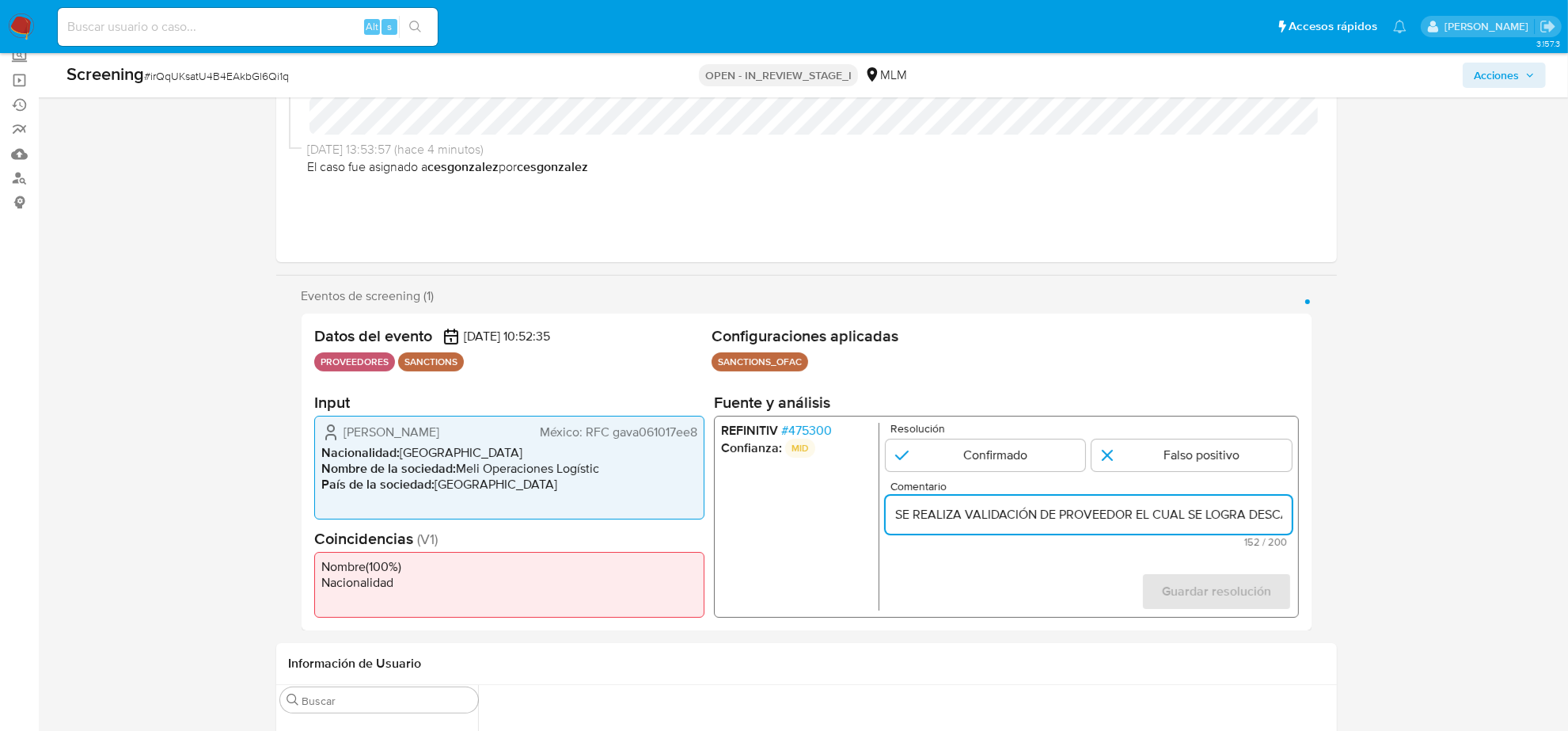
click at [1176, 510] on input "SE REALIZA VALIDACIÓN DE PROVEEDOR EL CUAL SE LOGRA DESCARTAR A TRAVES DE LA FE…" at bounding box center [1088, 514] width 406 height 20
paste input "061017"
click at [1197, 512] on input "SE REALIZA VALIDACIÓN DE PROVEEDOR EL CUAL SE LOGRA DESCARTAR A TRAVES DE LA FE…" at bounding box center [1088, 514] width 406 height 20
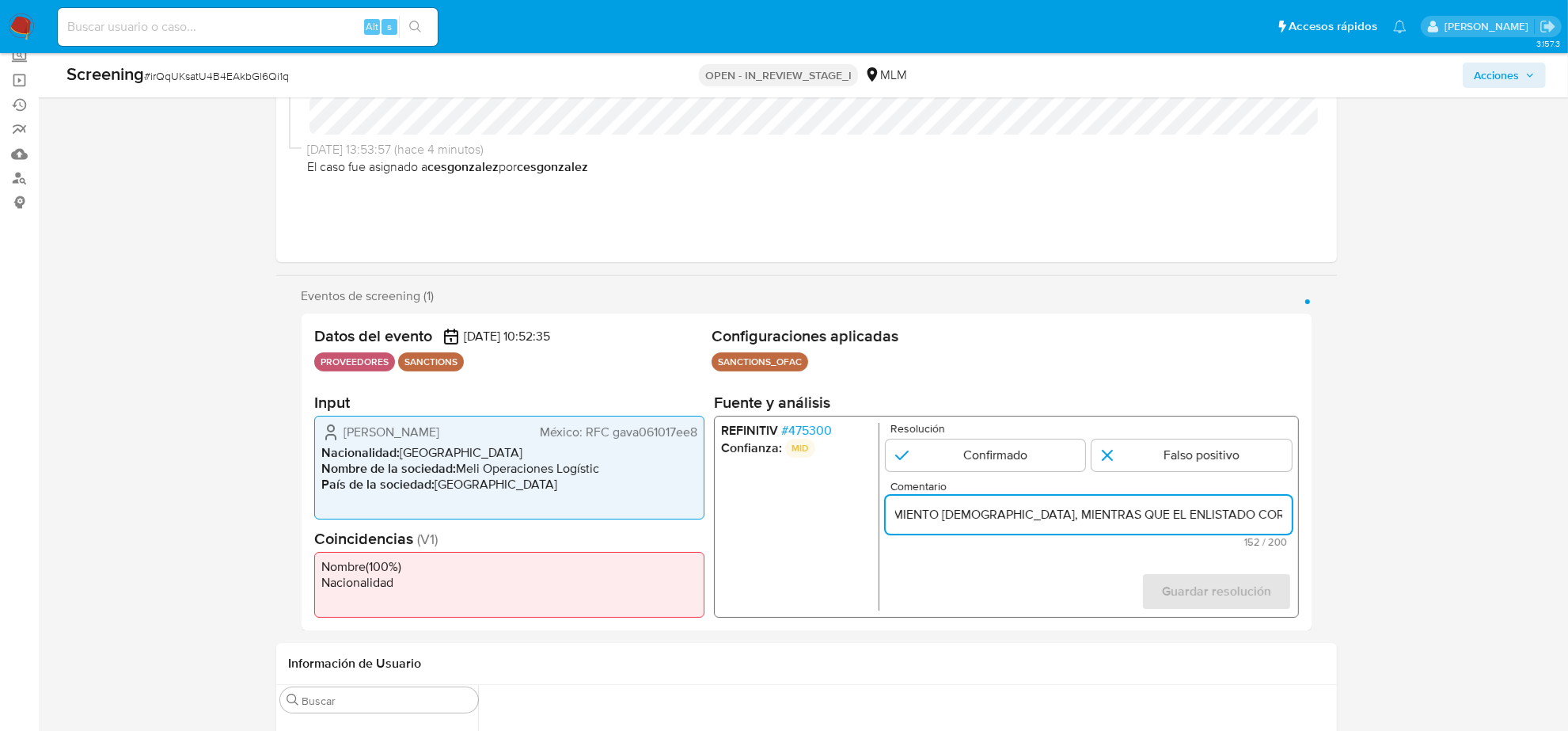
scroll to position [0, 644]
paste input "75-03-11"
click at [1021, 517] on input "SE REALIZA VALIDACIÓN DE PROVEEDOR EL CUAL SE LOGRA DESCARTAR A TRAVES DE LA FE…" at bounding box center [1088, 514] width 406 height 20
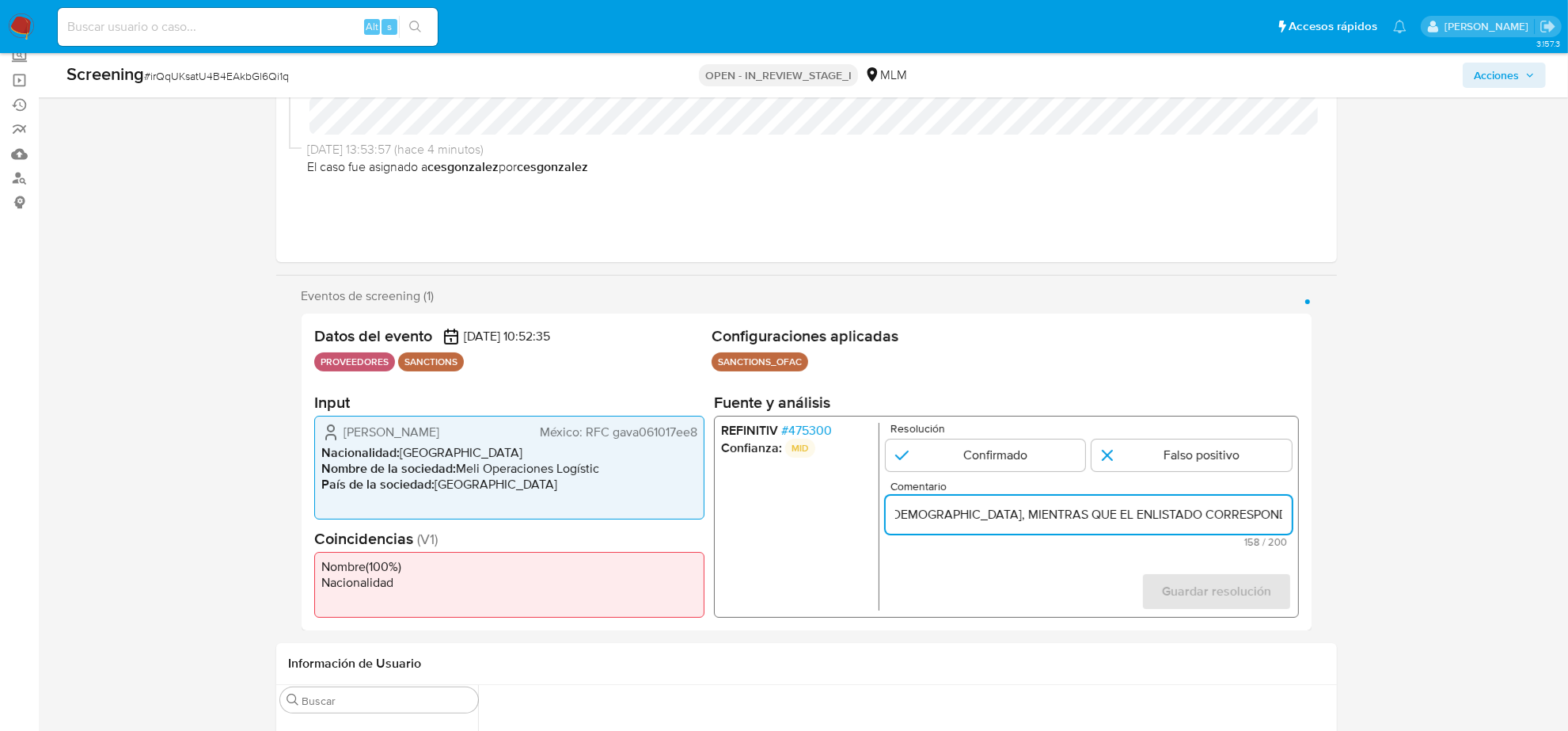
click at [1021, 517] on input "SE REALIZA VALIDACIÓN DE PROVEEDOR EL CUAL SE LOGRA DESCARTAR A TRAVES DE LA FE…" at bounding box center [1088, 514] width 406 height 20
type input "SE REALIZA VALIDACIÓN DE PROVEEDOR EL CUAL SE LOGRA DESCARTAR A TRAVES DE LA FE…"
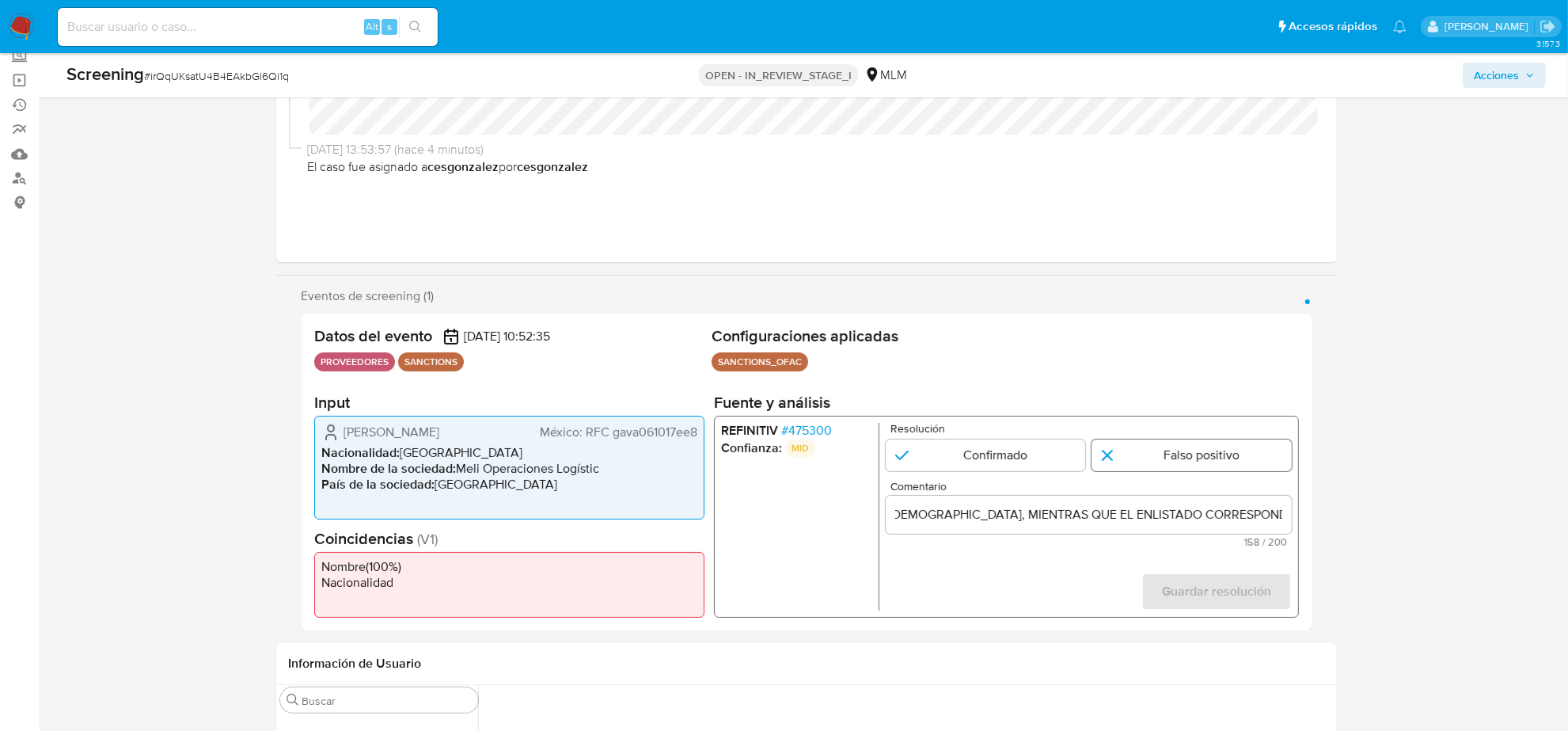
click at [1149, 456] on input "1 de 1" at bounding box center [1192, 455] width 200 height 32
radio input "true"
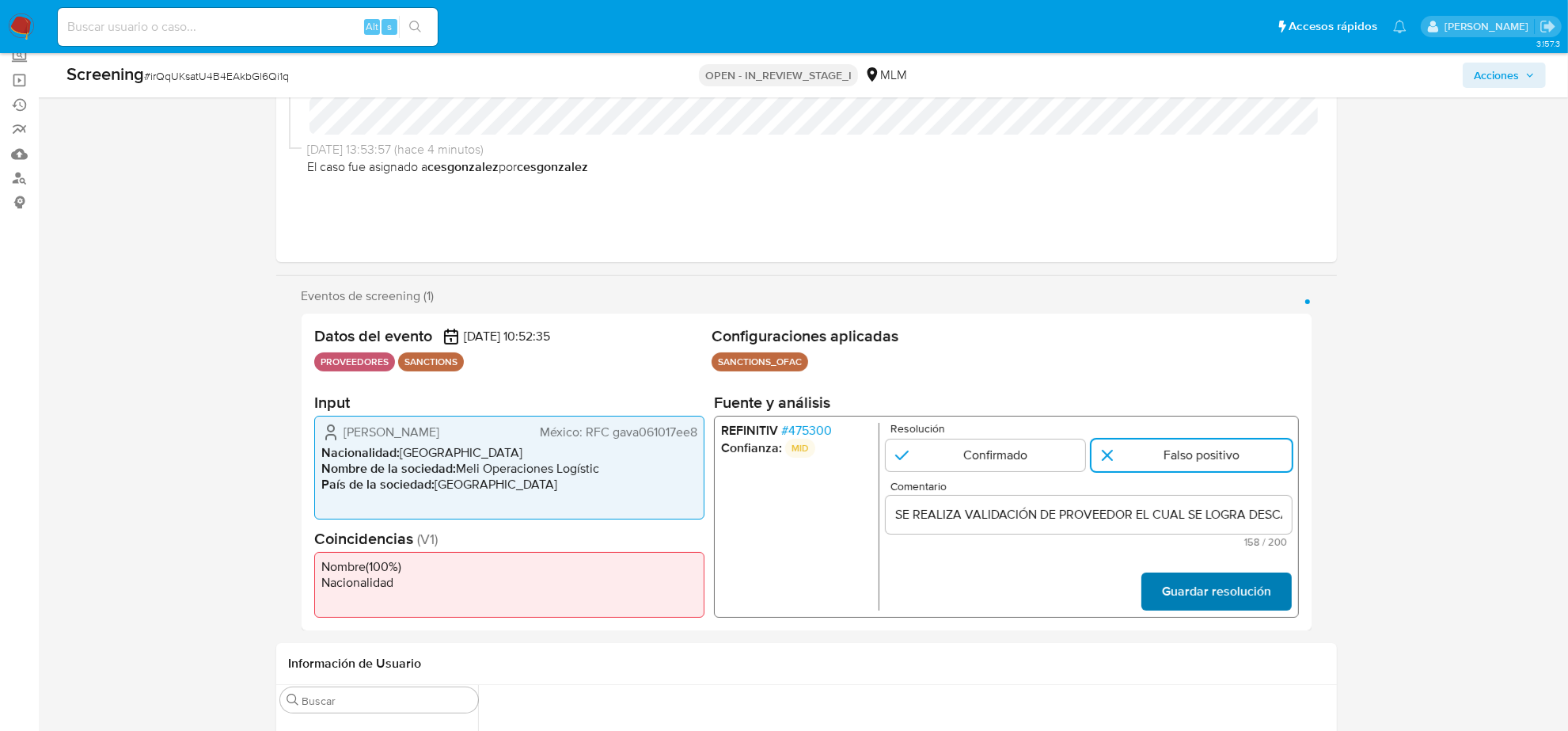
click at [1215, 599] on span "Guardar resolución" at bounding box center [1215, 591] width 109 height 35
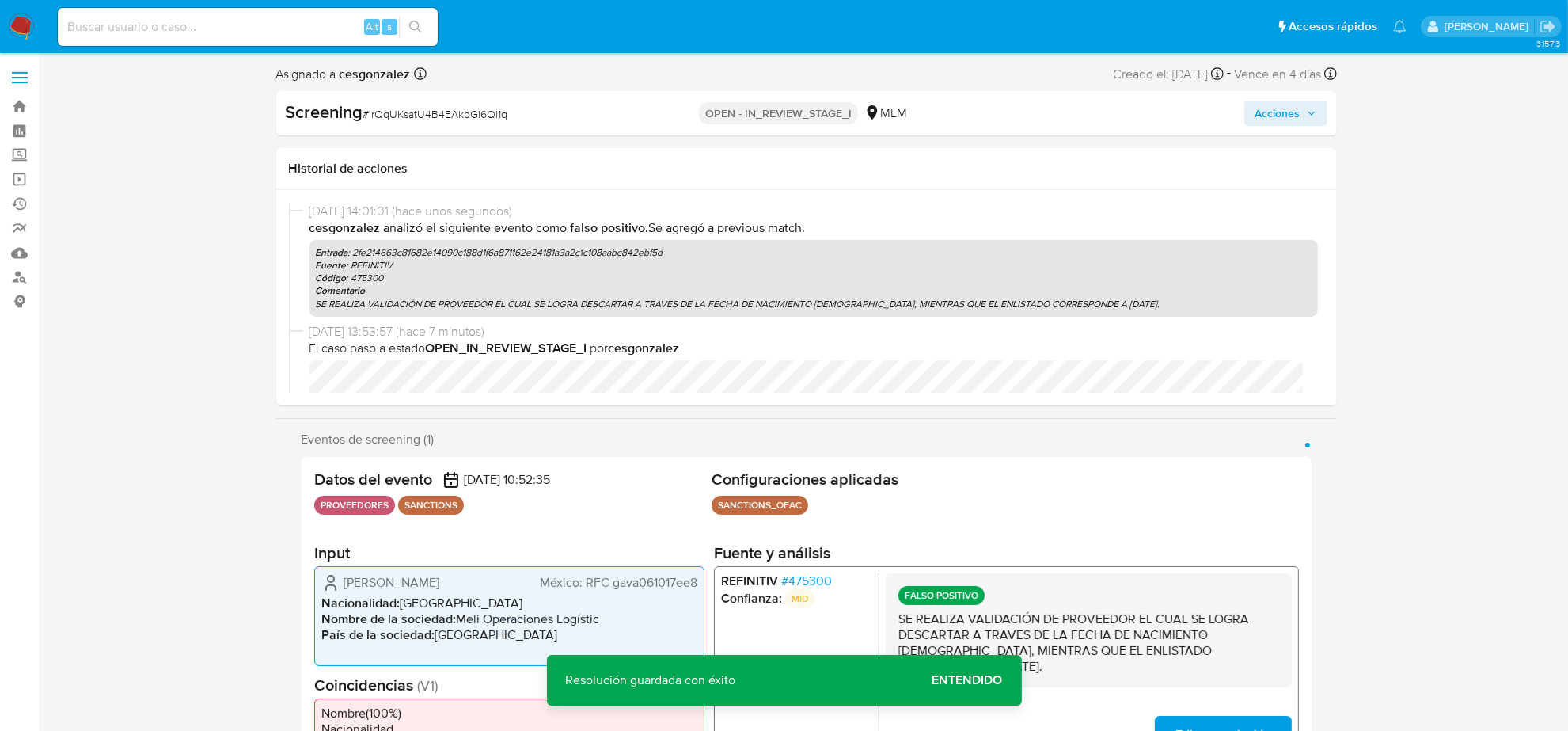
click at [1311, 104] on span "Acciones" at bounding box center [1285, 113] width 61 height 22
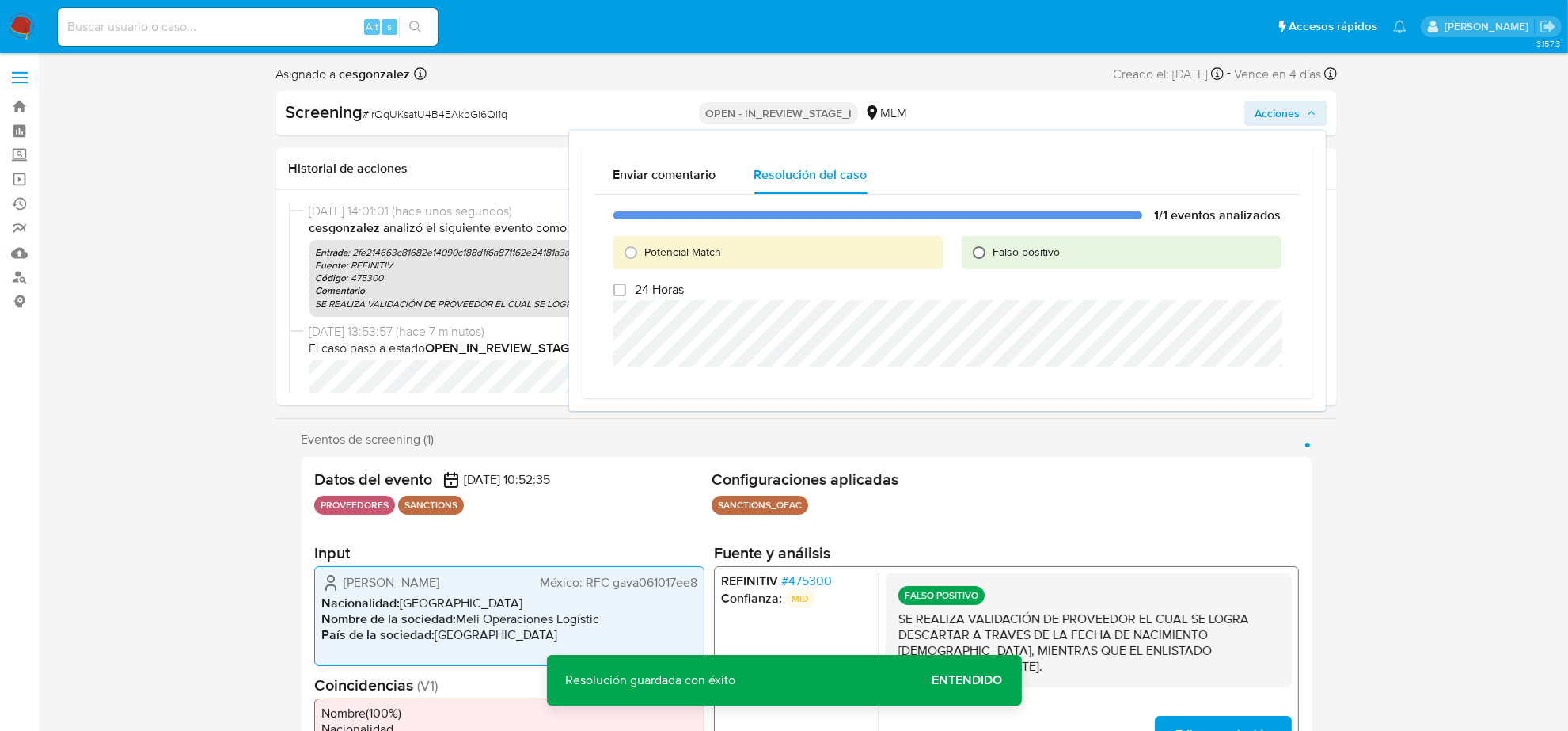
click at [979, 254] on input "Falso positivo" at bounding box center [979, 253] width 26 height 26
radio input "true"
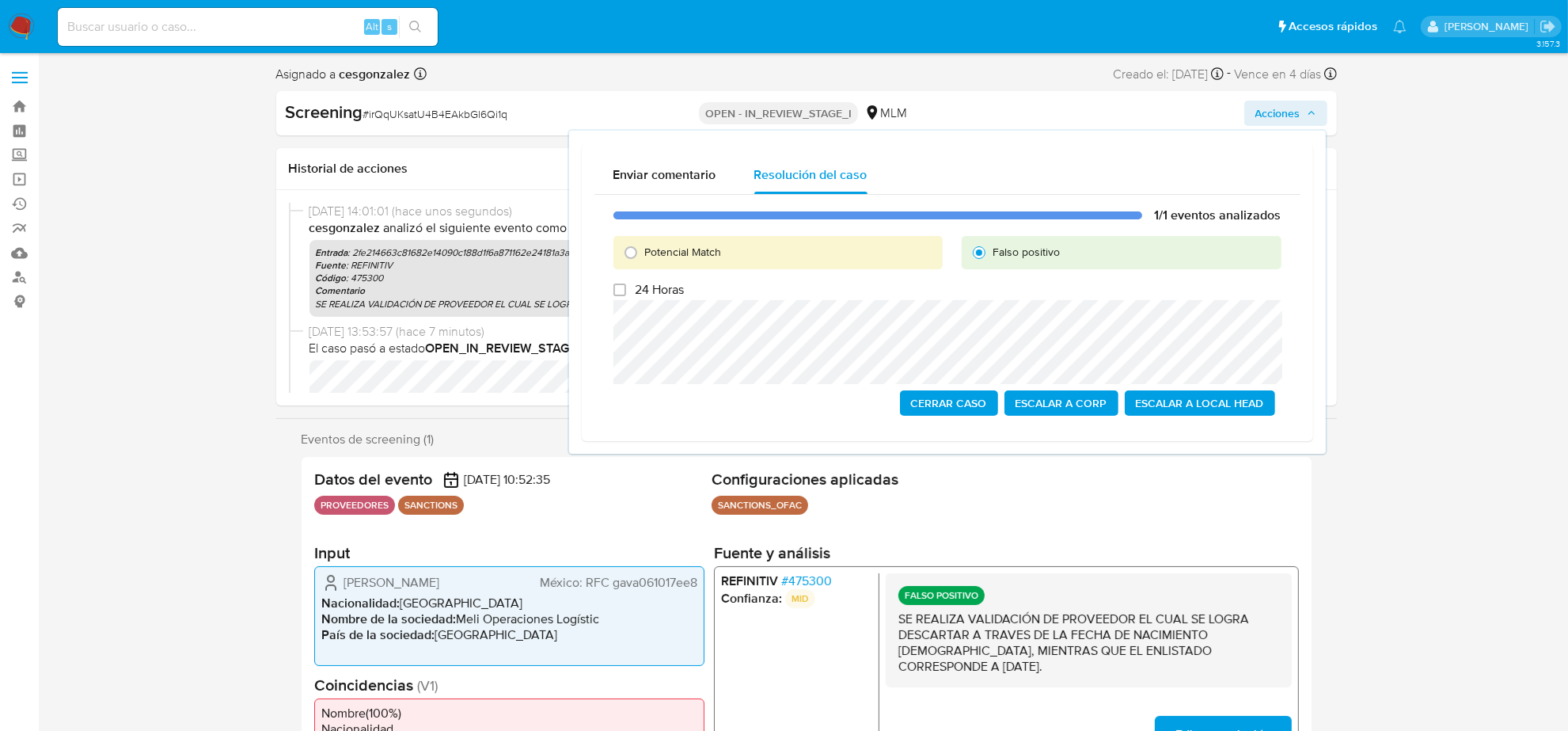
click at [943, 401] on span "Cerrar Caso" at bounding box center [950, 402] width 76 height 22
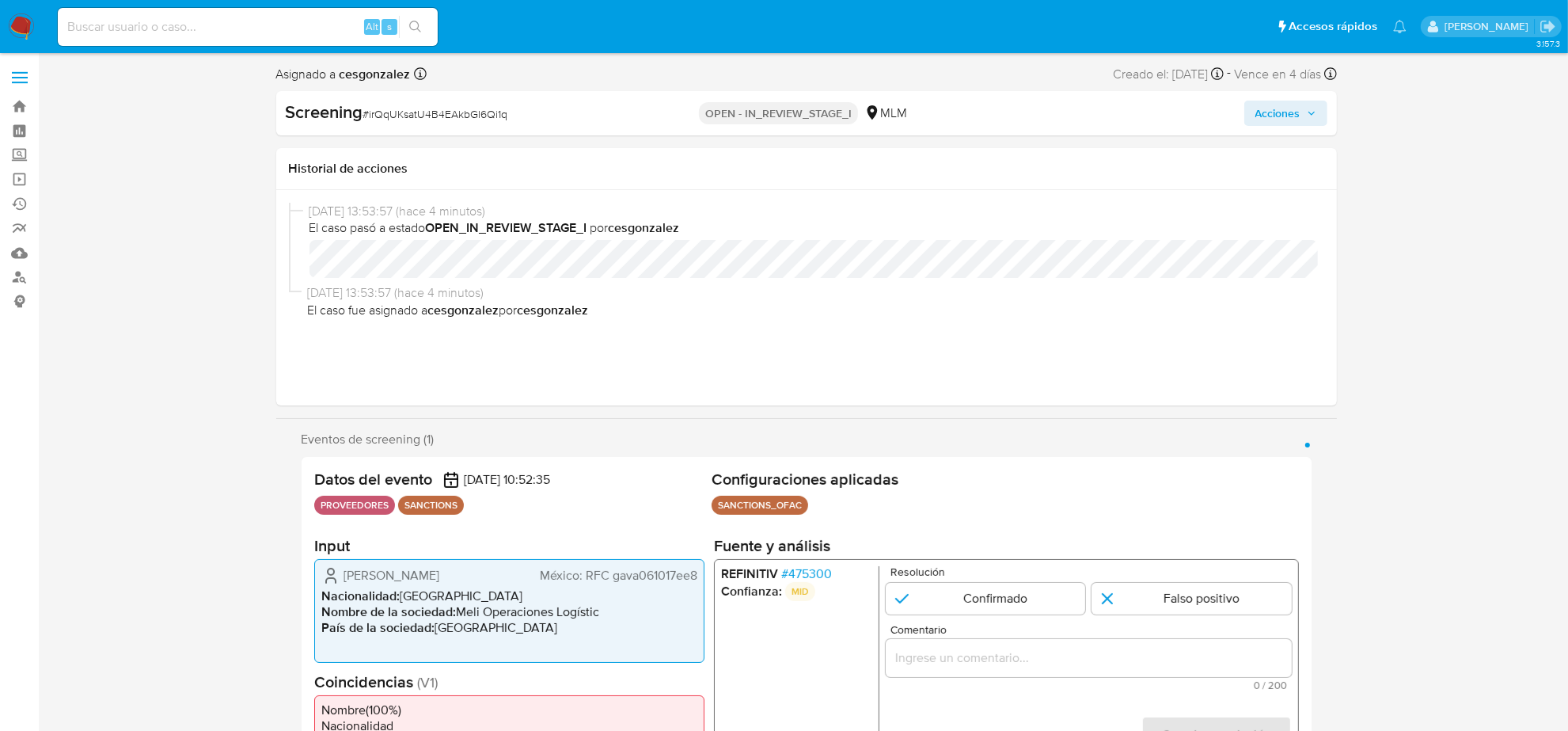
click at [798, 572] on span "# 475300" at bounding box center [805, 574] width 50 height 16
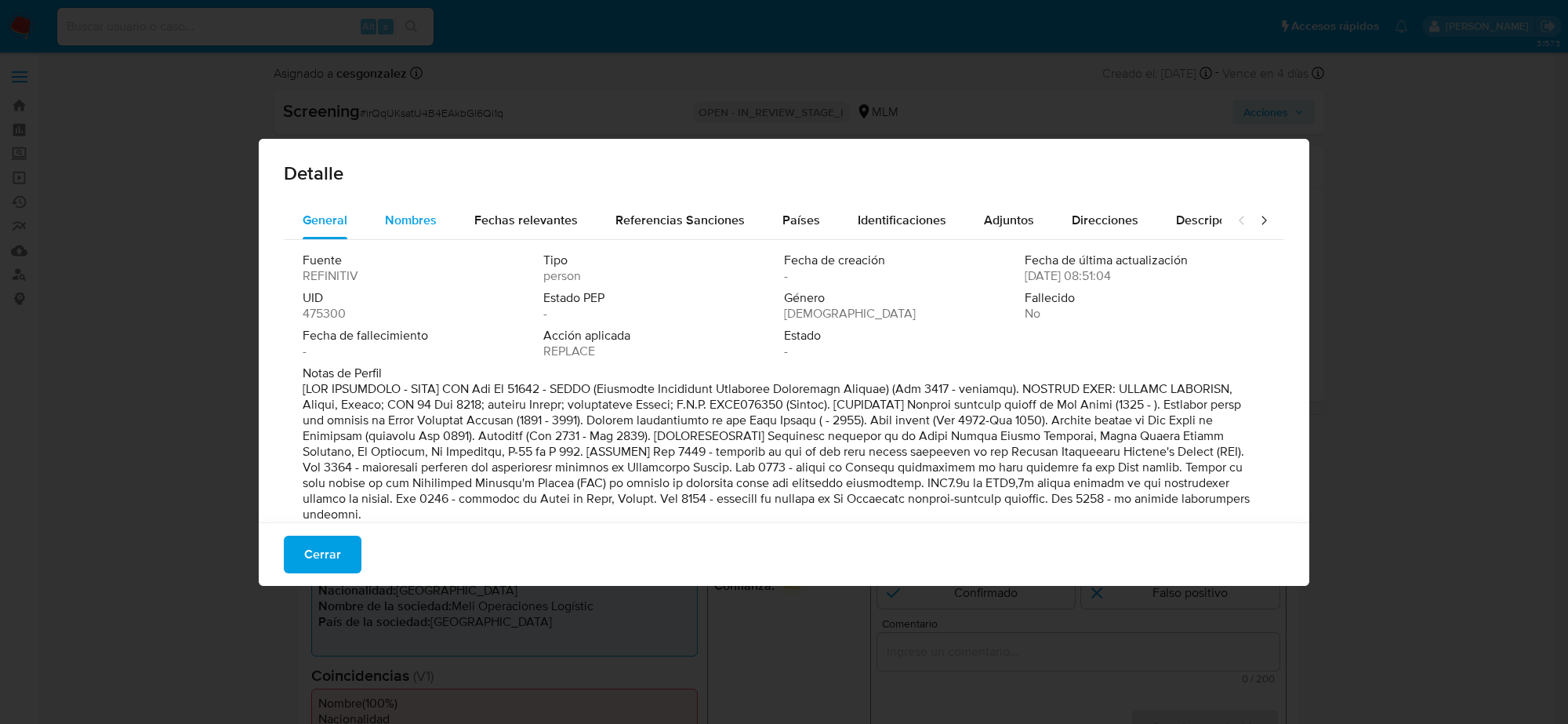
click at [422, 227] on span "Nombres" at bounding box center [411, 219] width 52 height 18
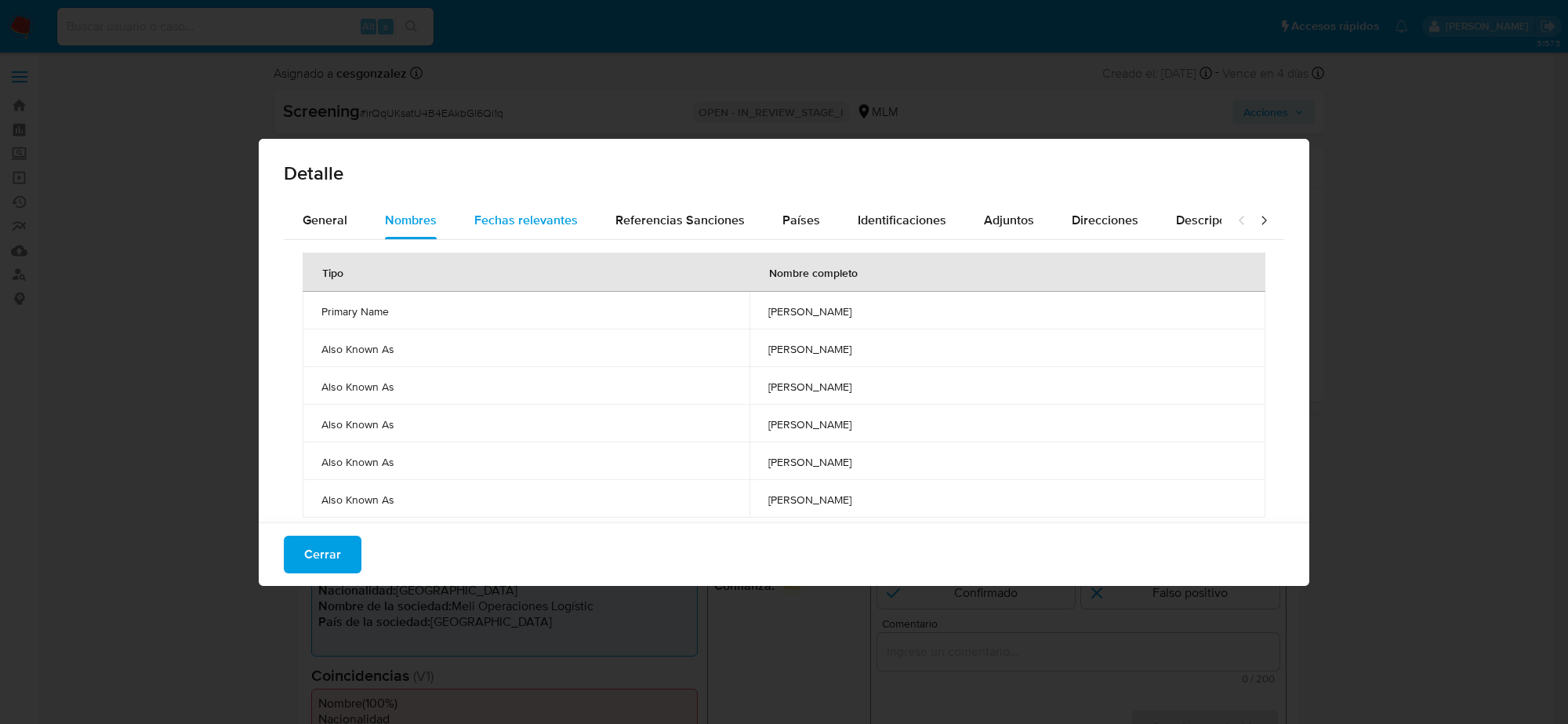
click at [486, 214] on span "Fechas relevantes" at bounding box center [526, 219] width 104 height 18
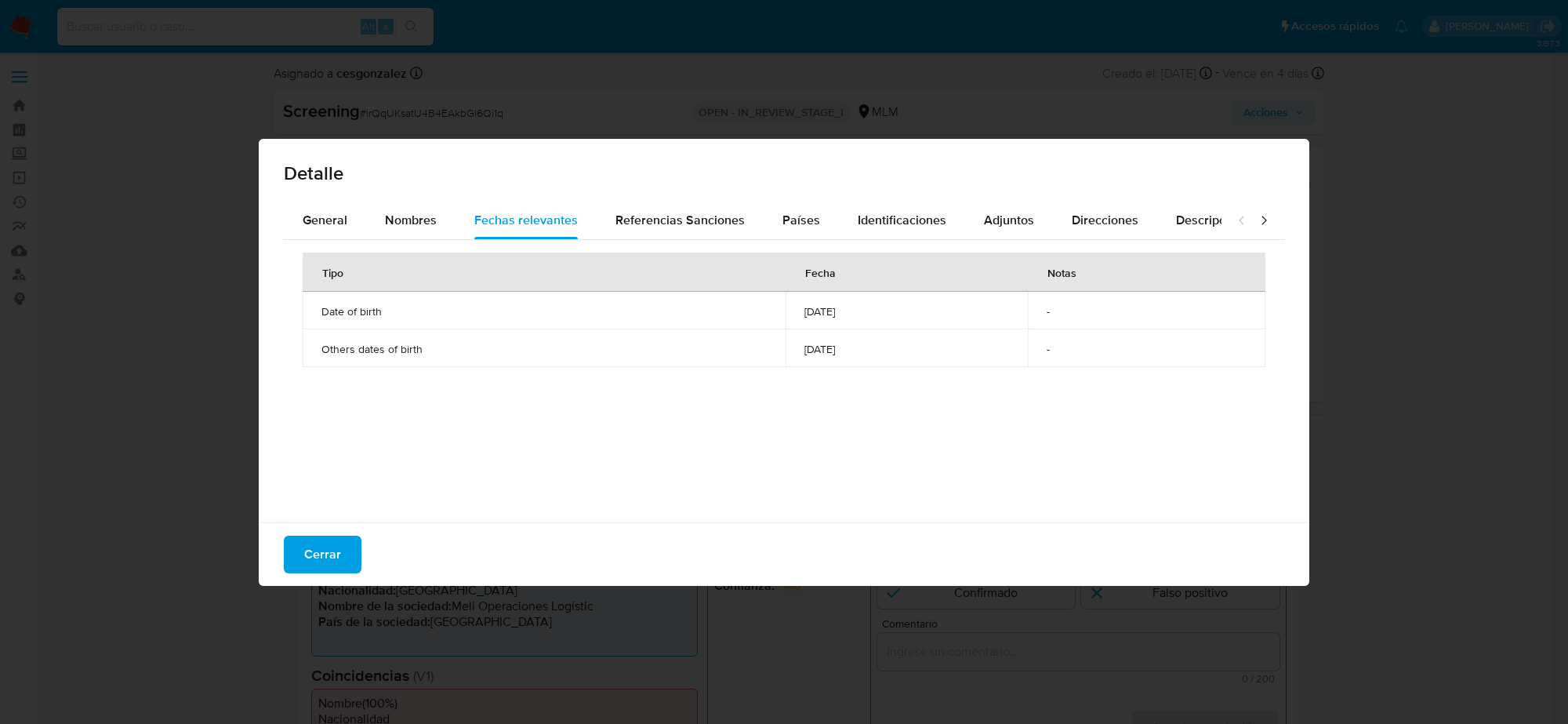
drag, startPoint x: 766, startPoint y: 312, endPoint x: 820, endPoint y: 315, distance: 54.1
click at [820, 315] on span "1975-03-11" at bounding box center [907, 312] width 205 height 14
click at [334, 549] on span "Cerrar" at bounding box center [323, 554] width 37 height 34
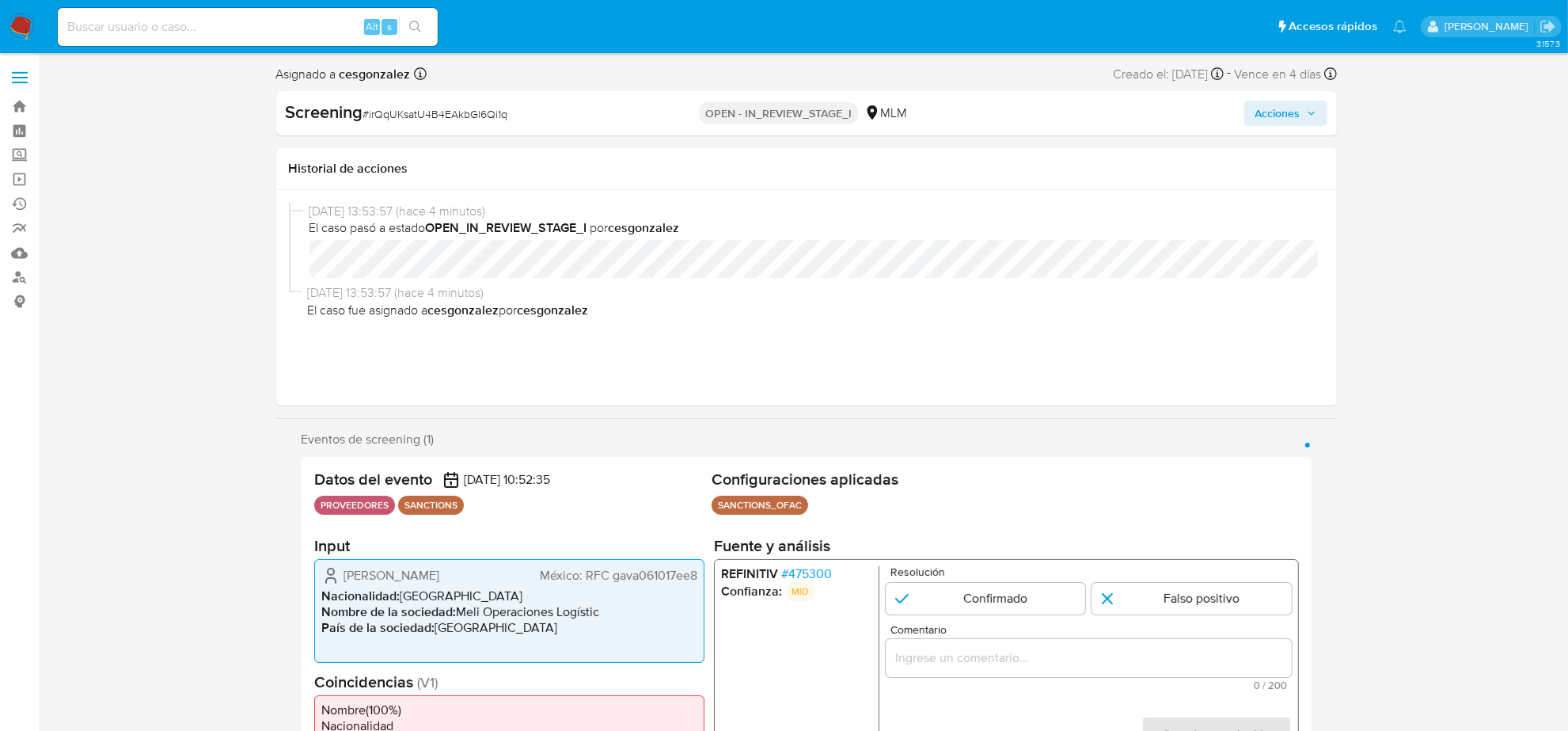
click at [1303, 113] on span "Acciones" at bounding box center [1285, 113] width 61 height 22
